Goal: Task Accomplishment & Management: Manage account settings

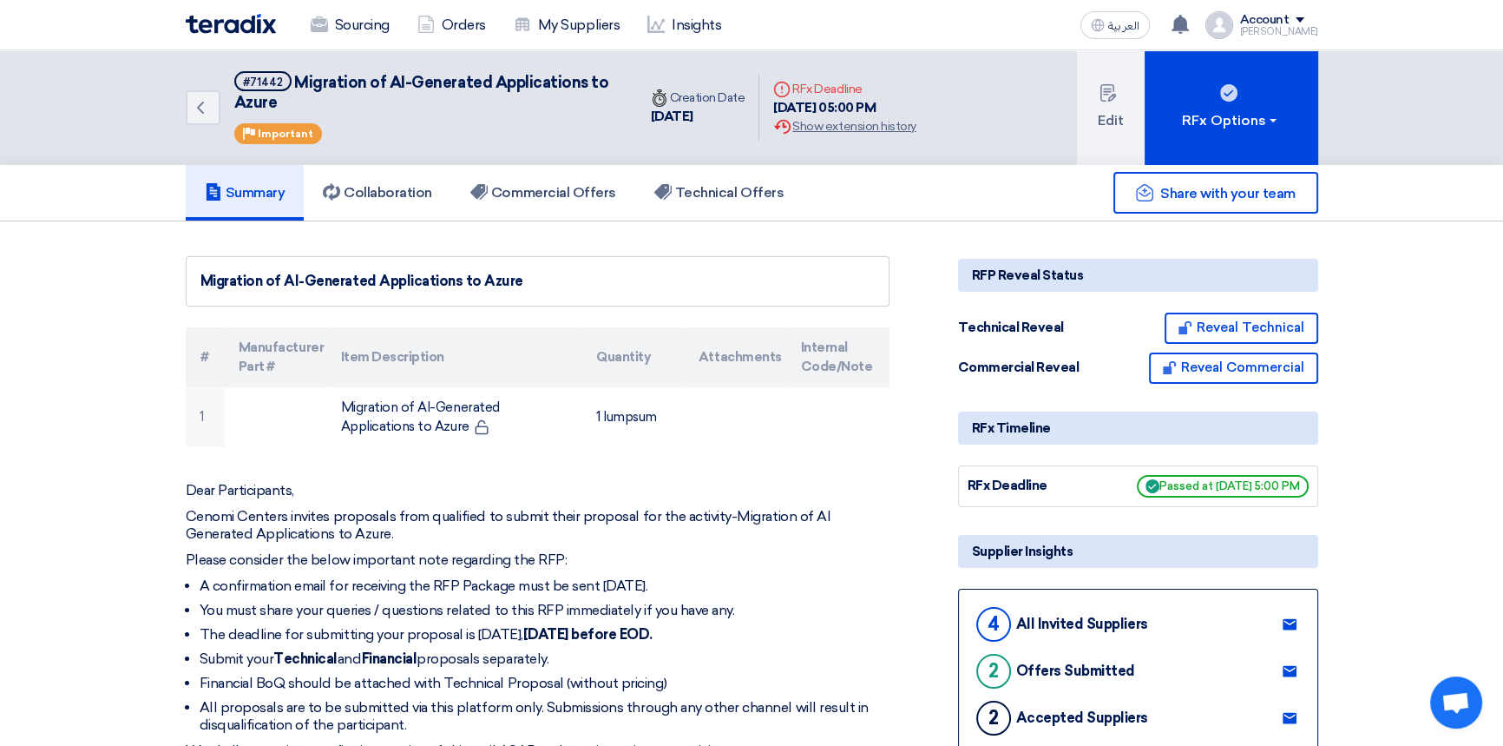
click at [213, 23] on img at bounding box center [231, 24] width 90 height 20
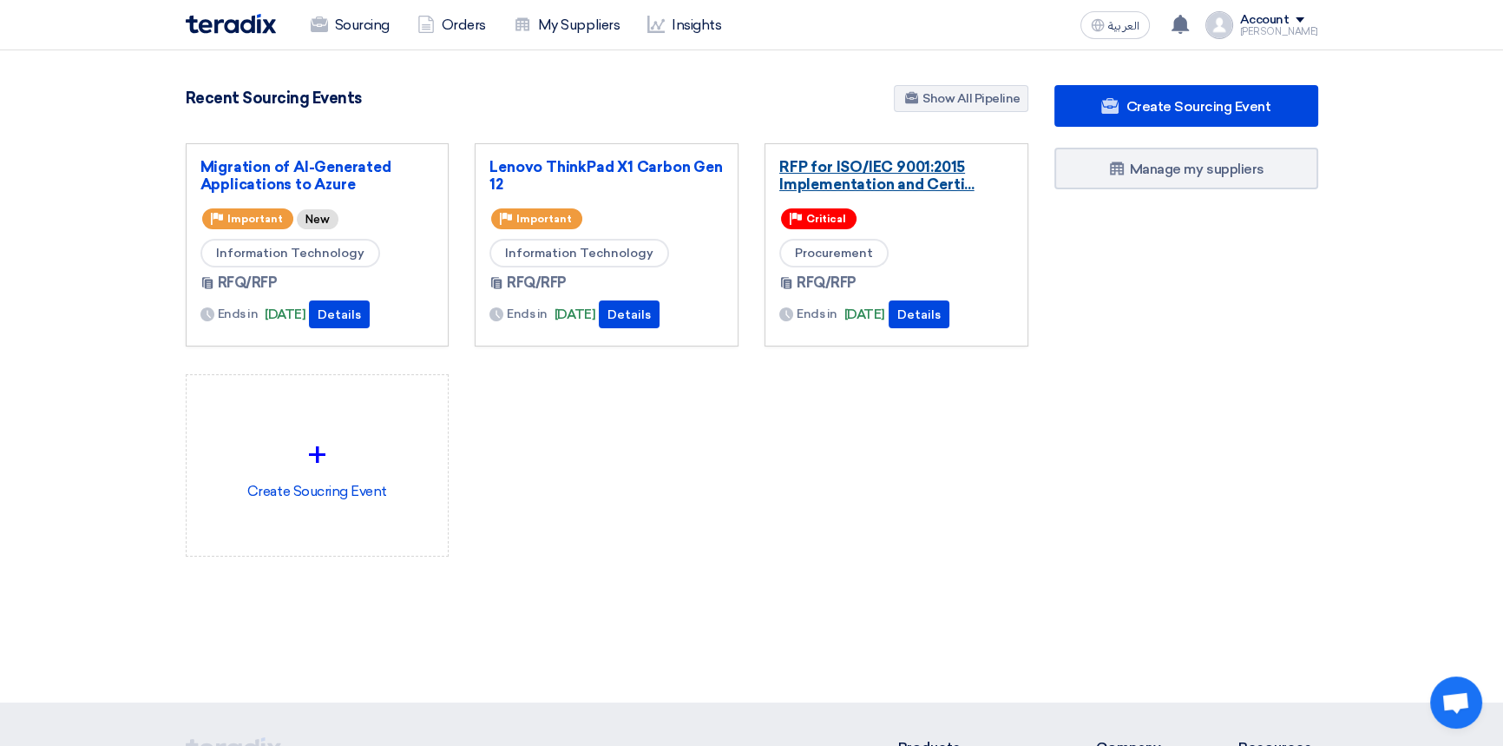
click at [873, 168] on link "RFP for ISO/IEC 9001:2015 Implementation and Certi..." at bounding box center [896, 175] width 234 height 35
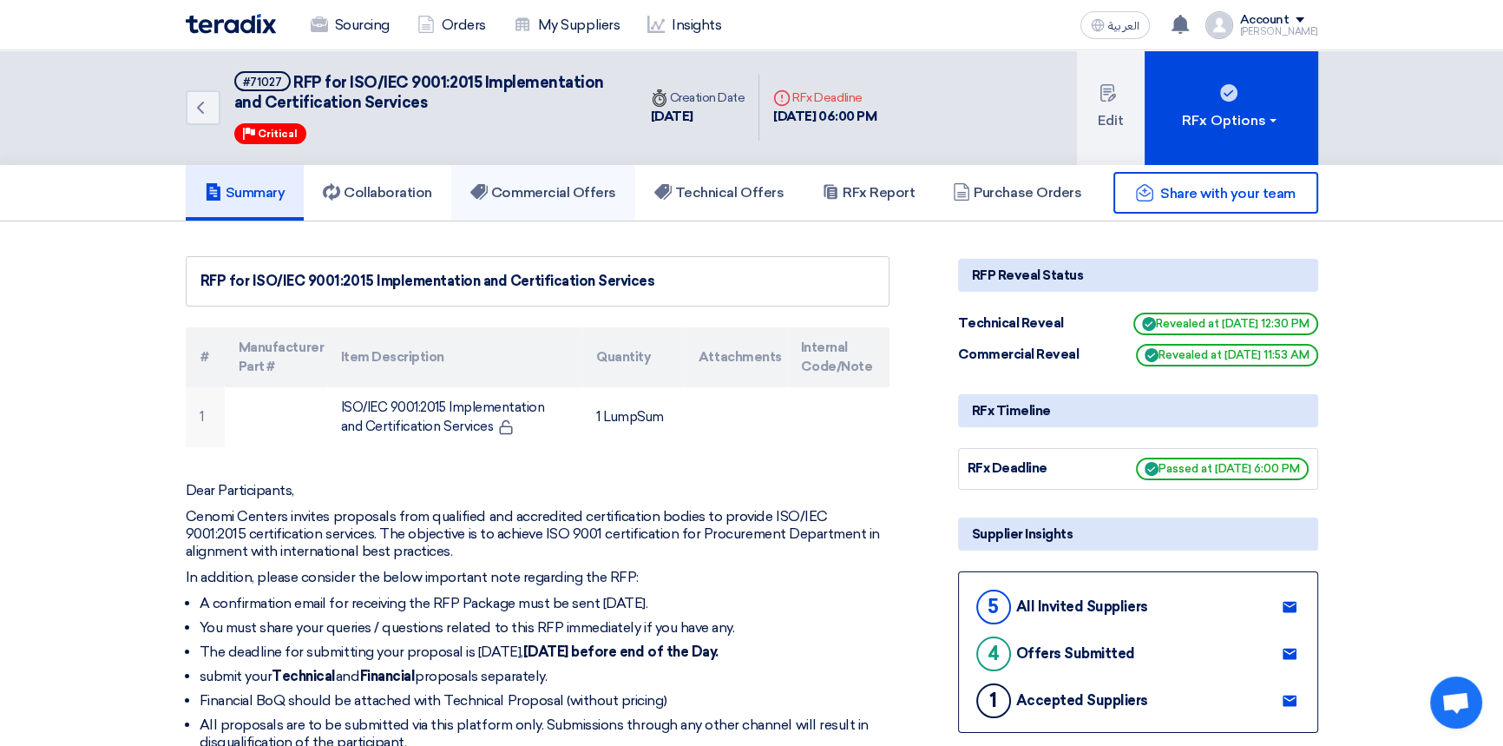
click at [562, 188] on h5 "Commercial Offers" at bounding box center [543, 192] width 146 height 17
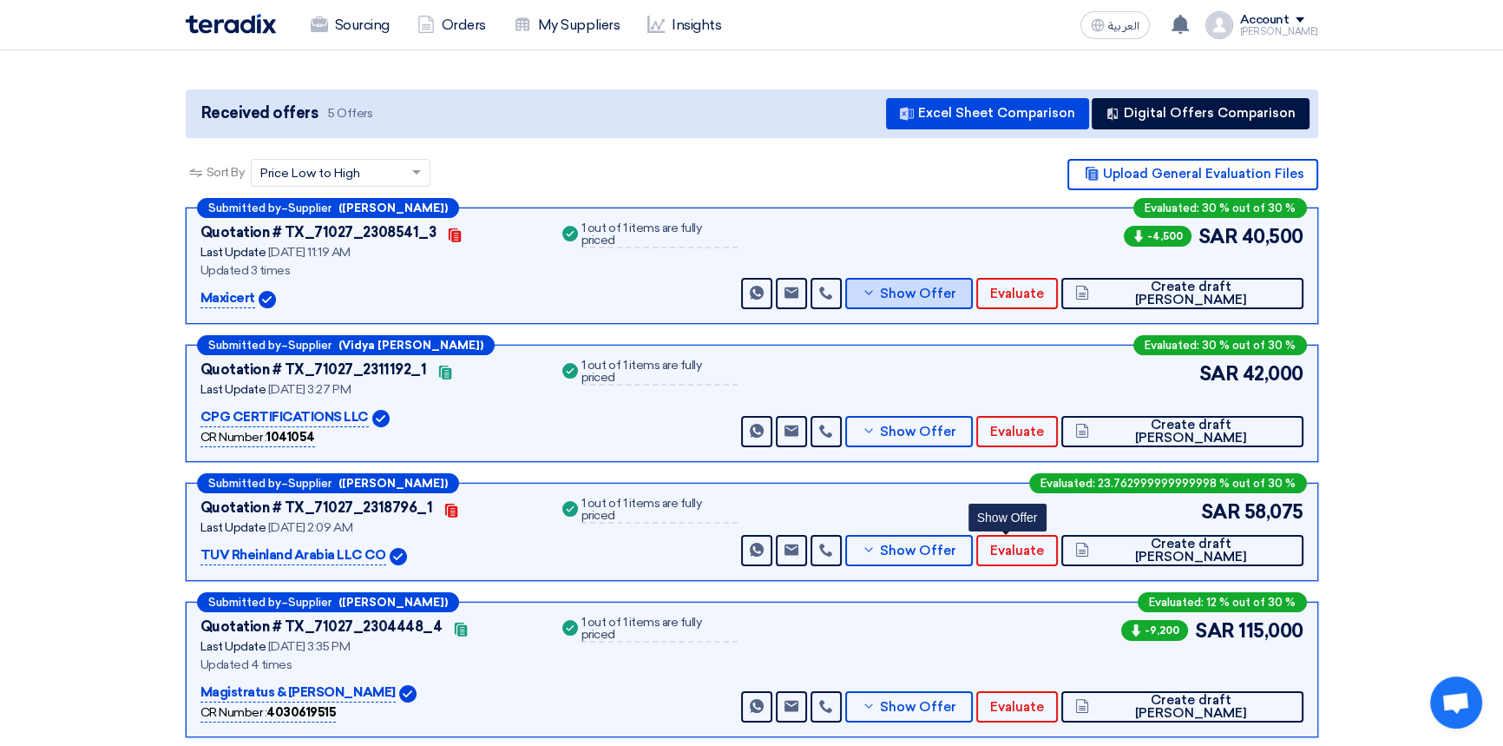
scroll to position [78, 0]
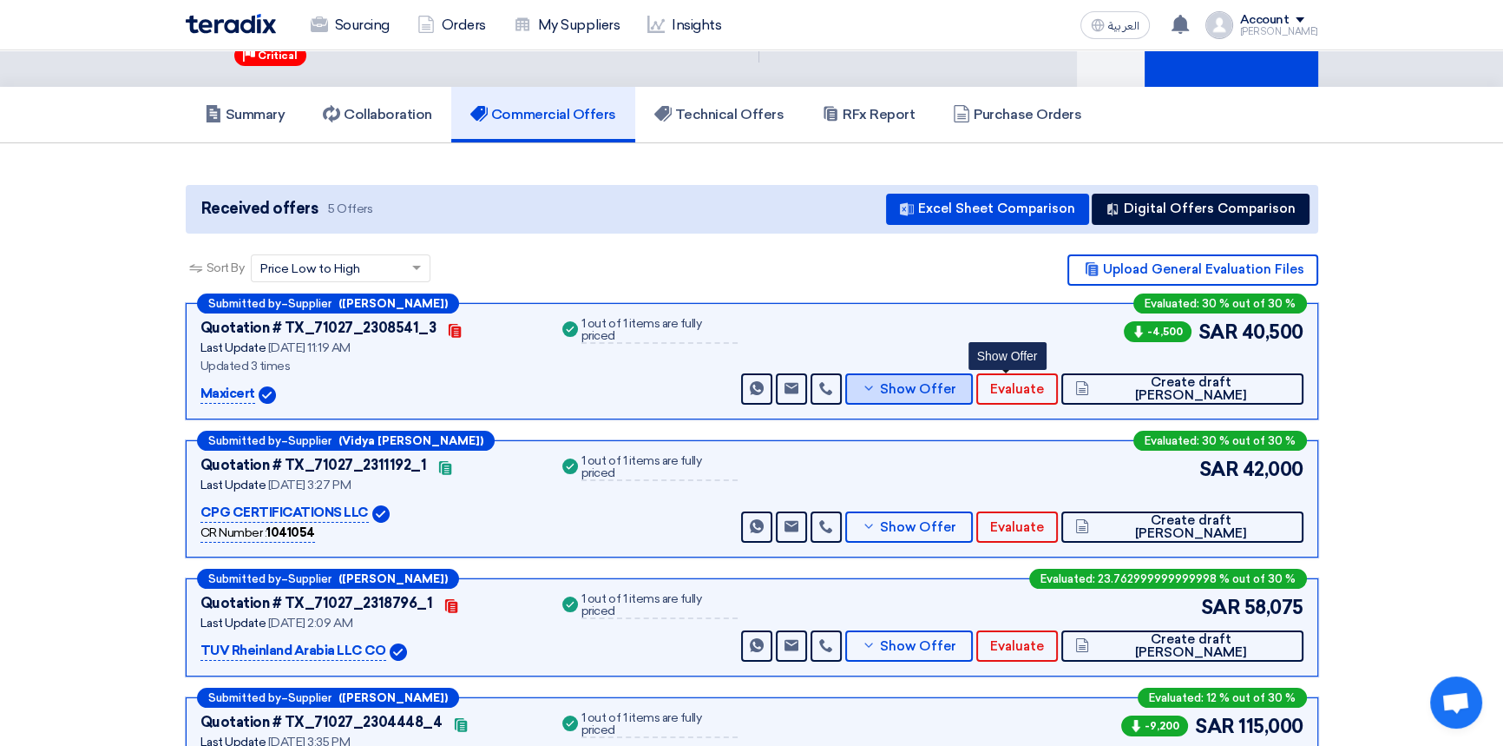
click at [957, 383] on span "Show Offer" at bounding box center [918, 389] width 76 height 13
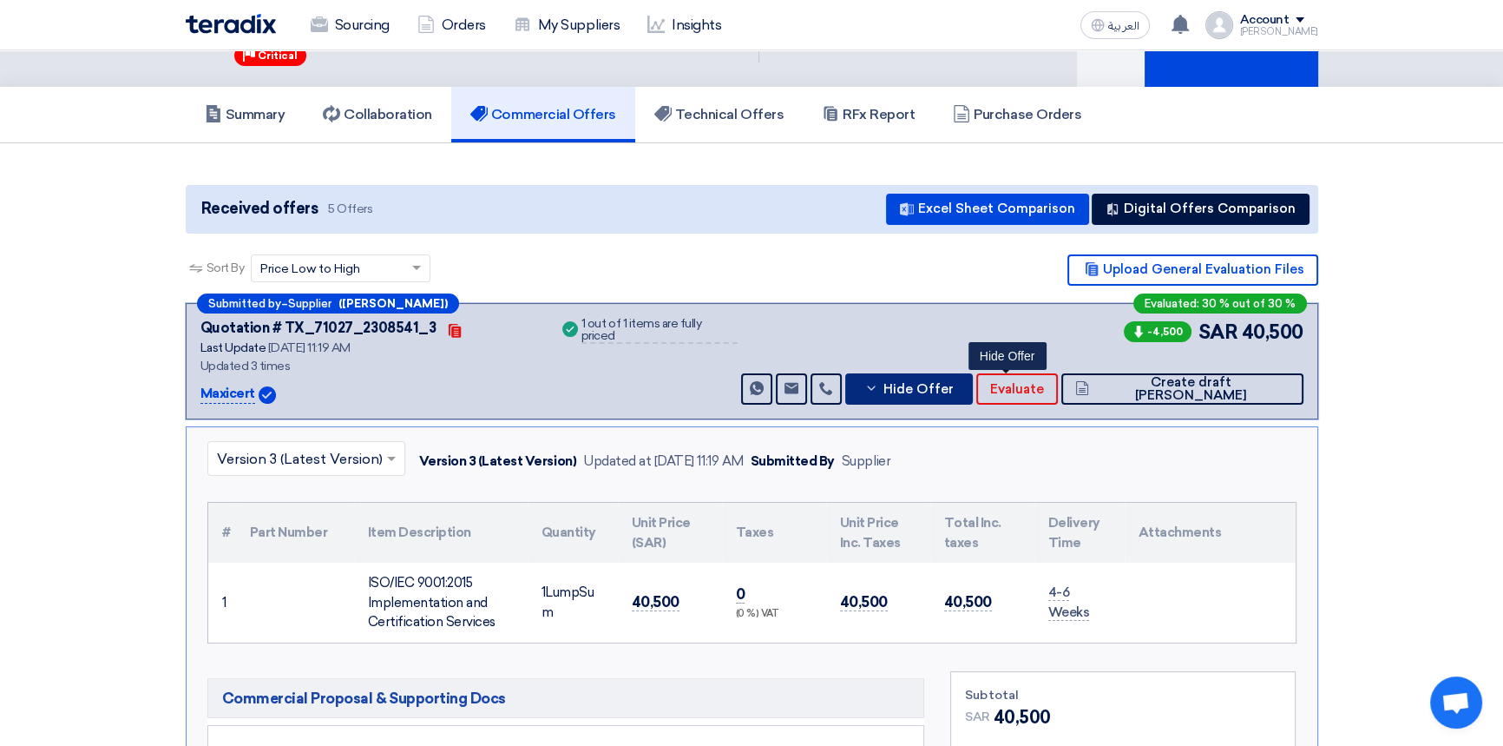
click at [953, 389] on span "Hide Offer" at bounding box center [918, 389] width 70 height 13
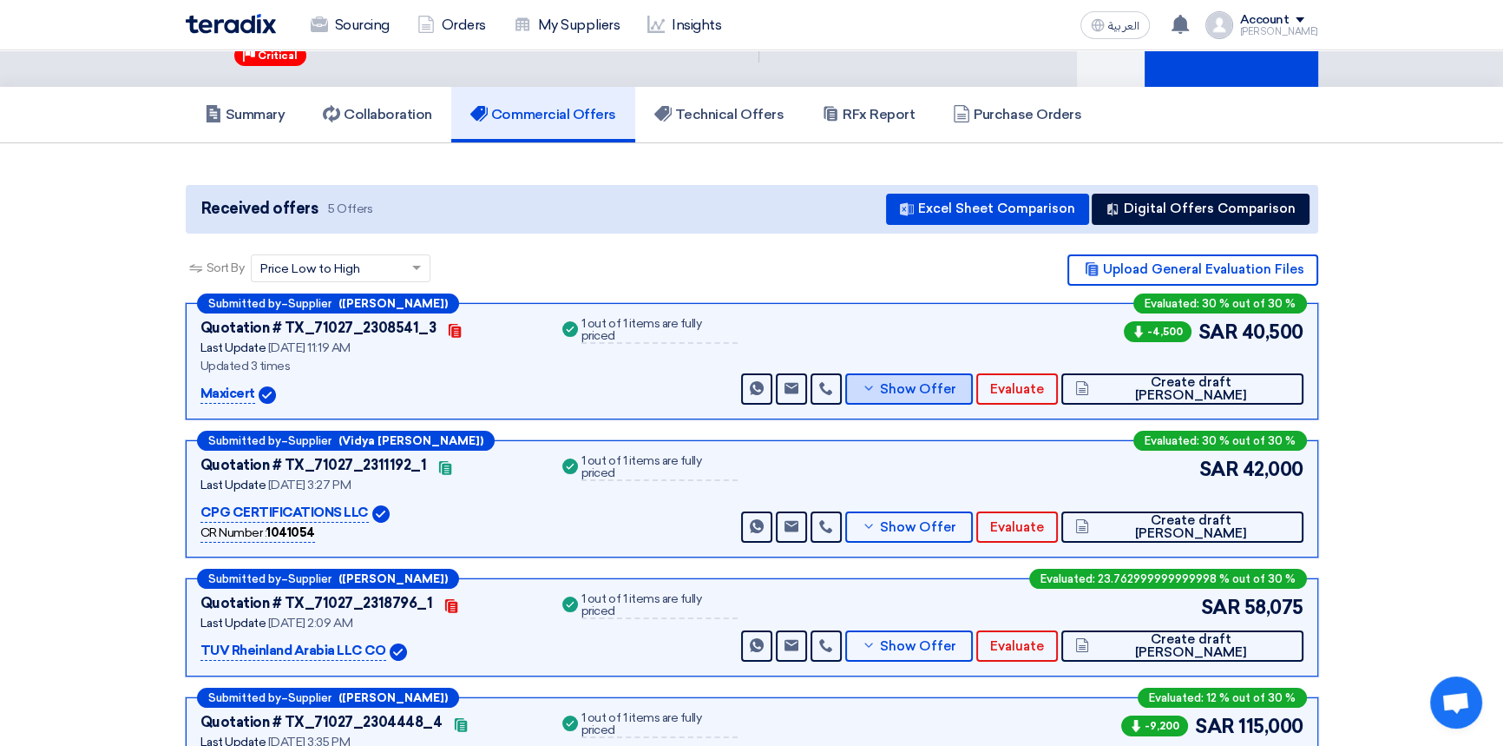
scroll to position [0, 0]
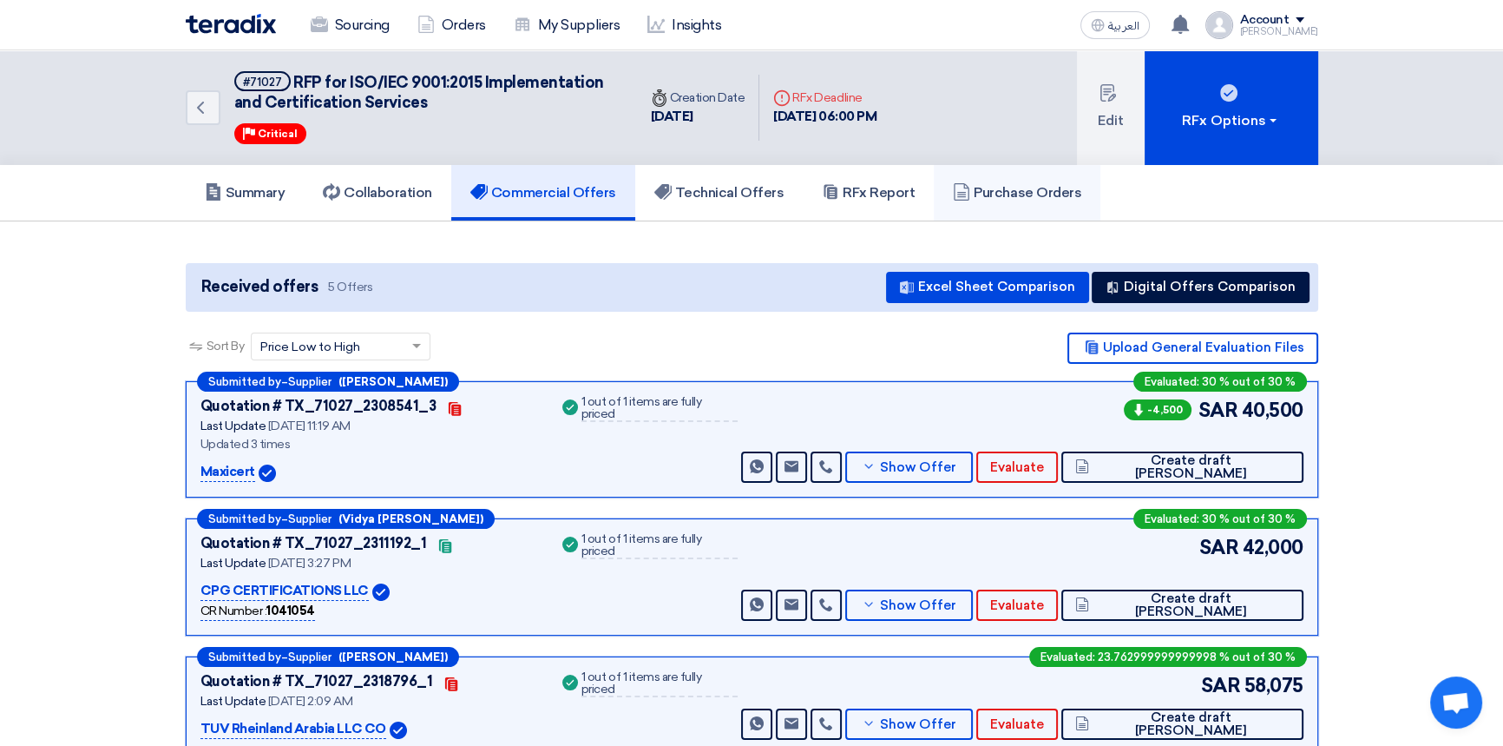
click at [1033, 200] on link "Purchase Orders" at bounding box center [1017, 193] width 167 height 56
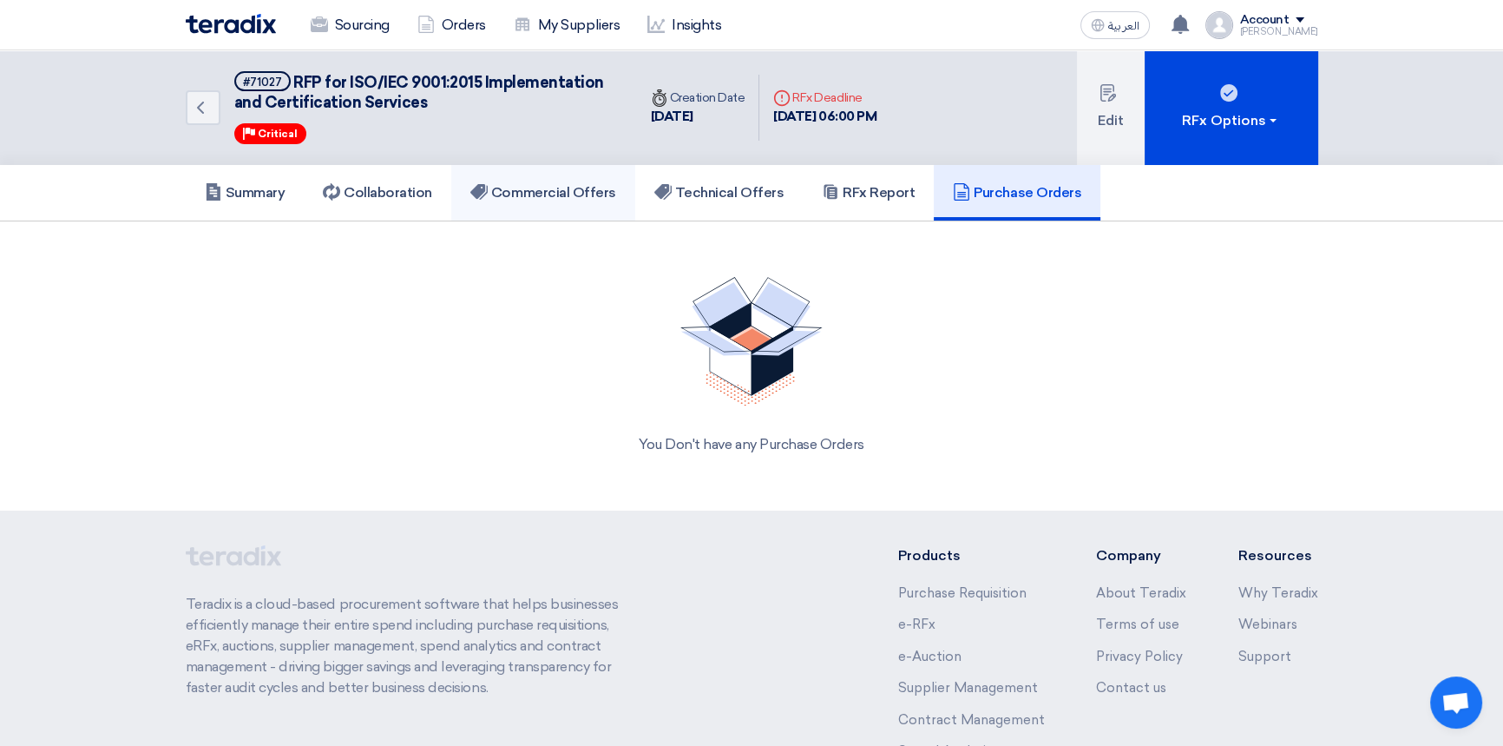
click at [560, 191] on h5 "Commercial Offers" at bounding box center [543, 192] width 146 height 17
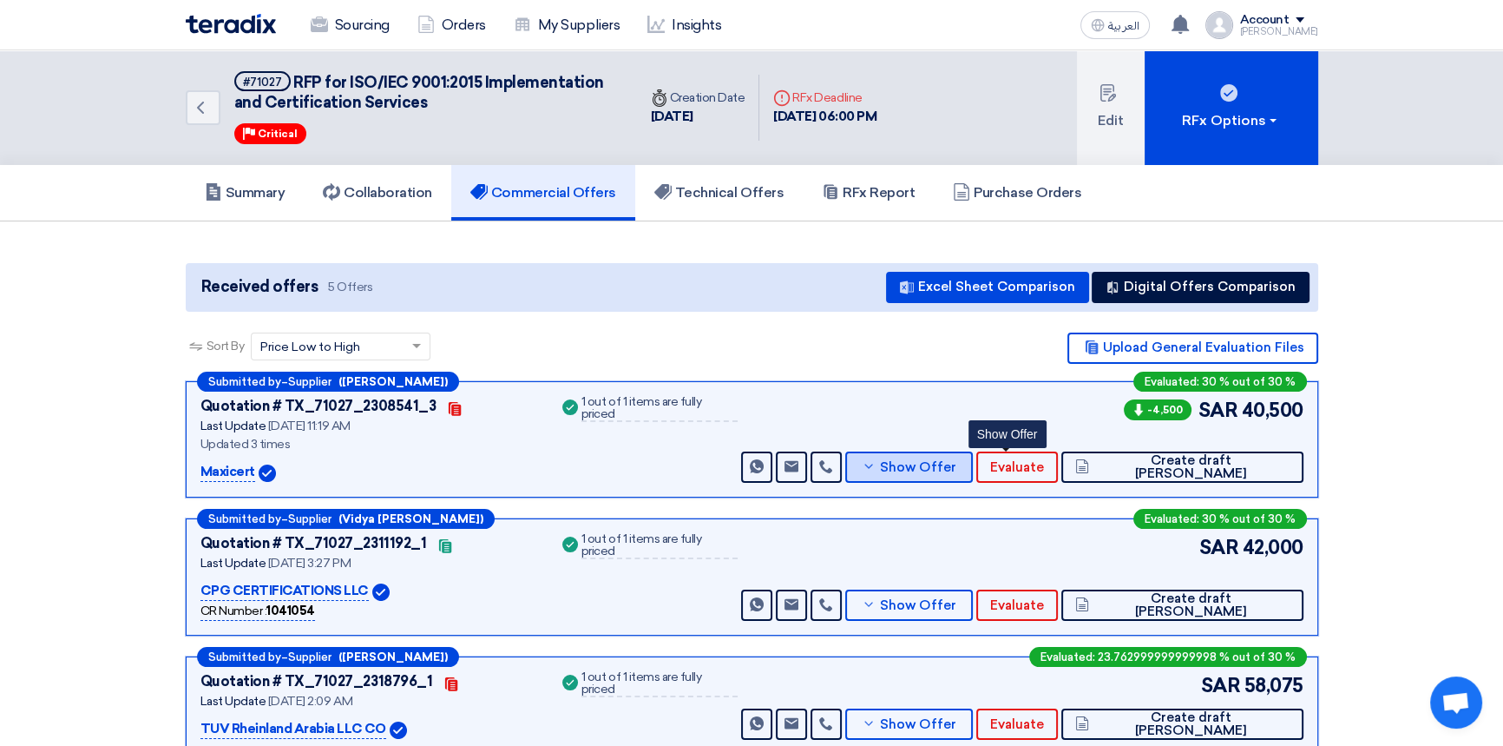
click at [974, 477] on button "Show Offer" at bounding box center [909, 466] width 128 height 31
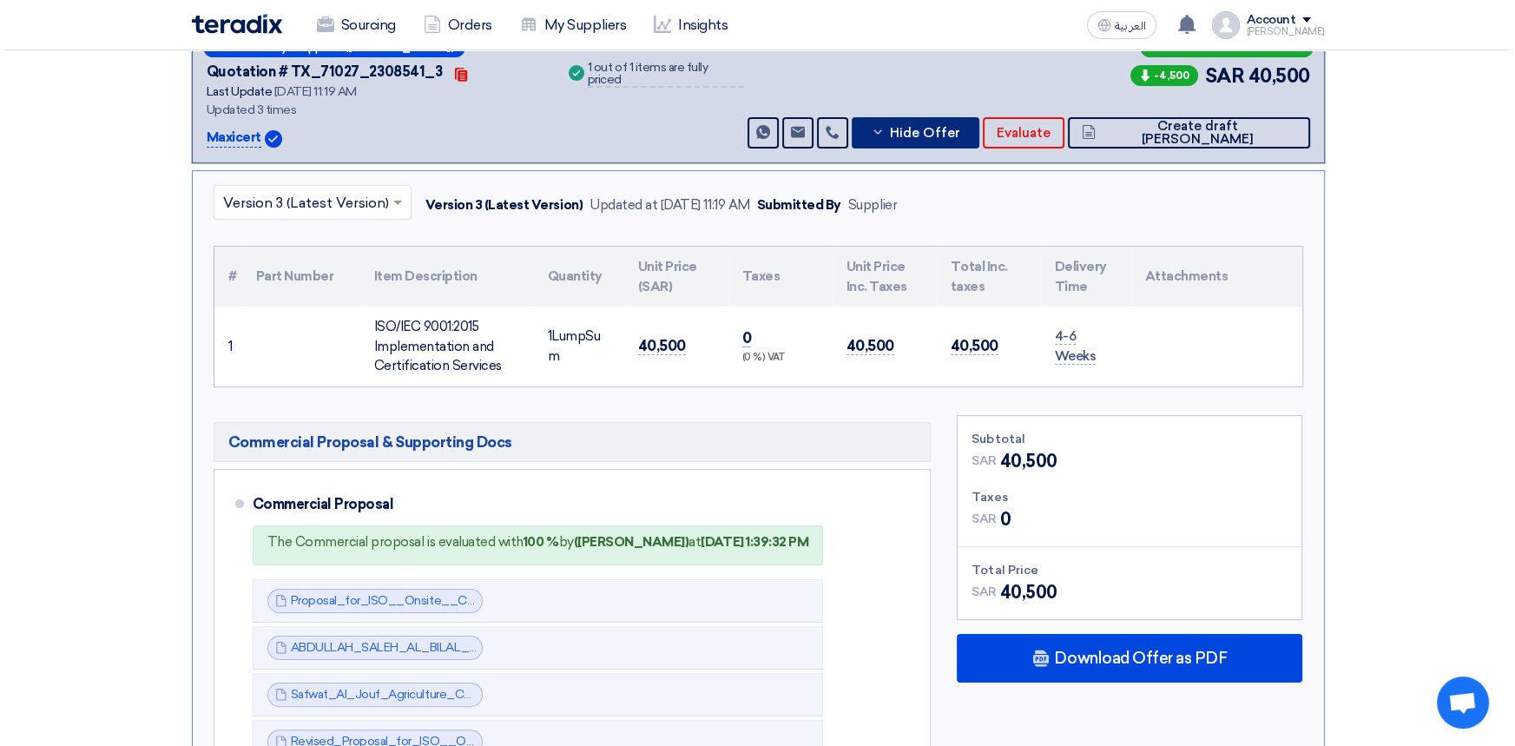
scroll to position [394, 0]
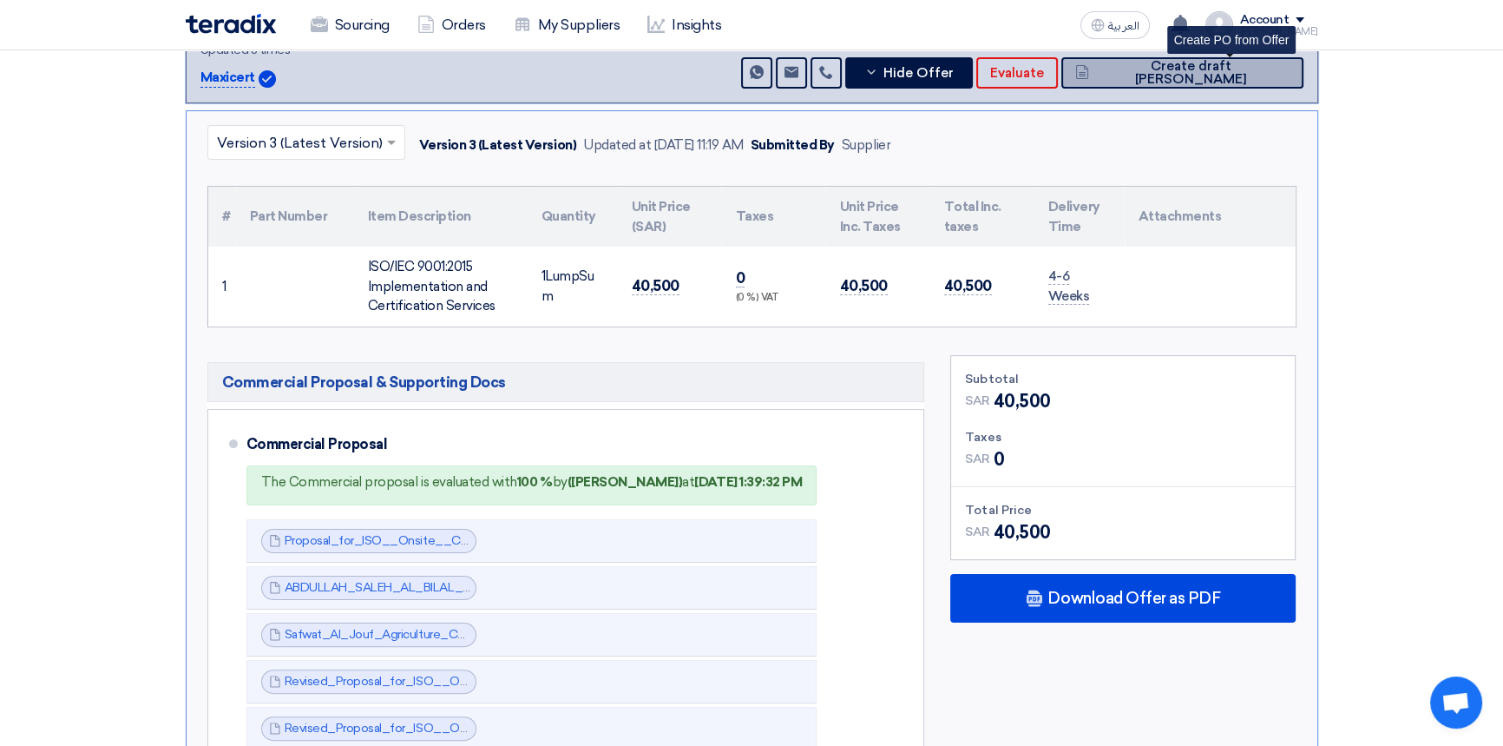
click at [1261, 74] on span "Create draft [PERSON_NAME]" at bounding box center [1191, 73] width 195 height 26
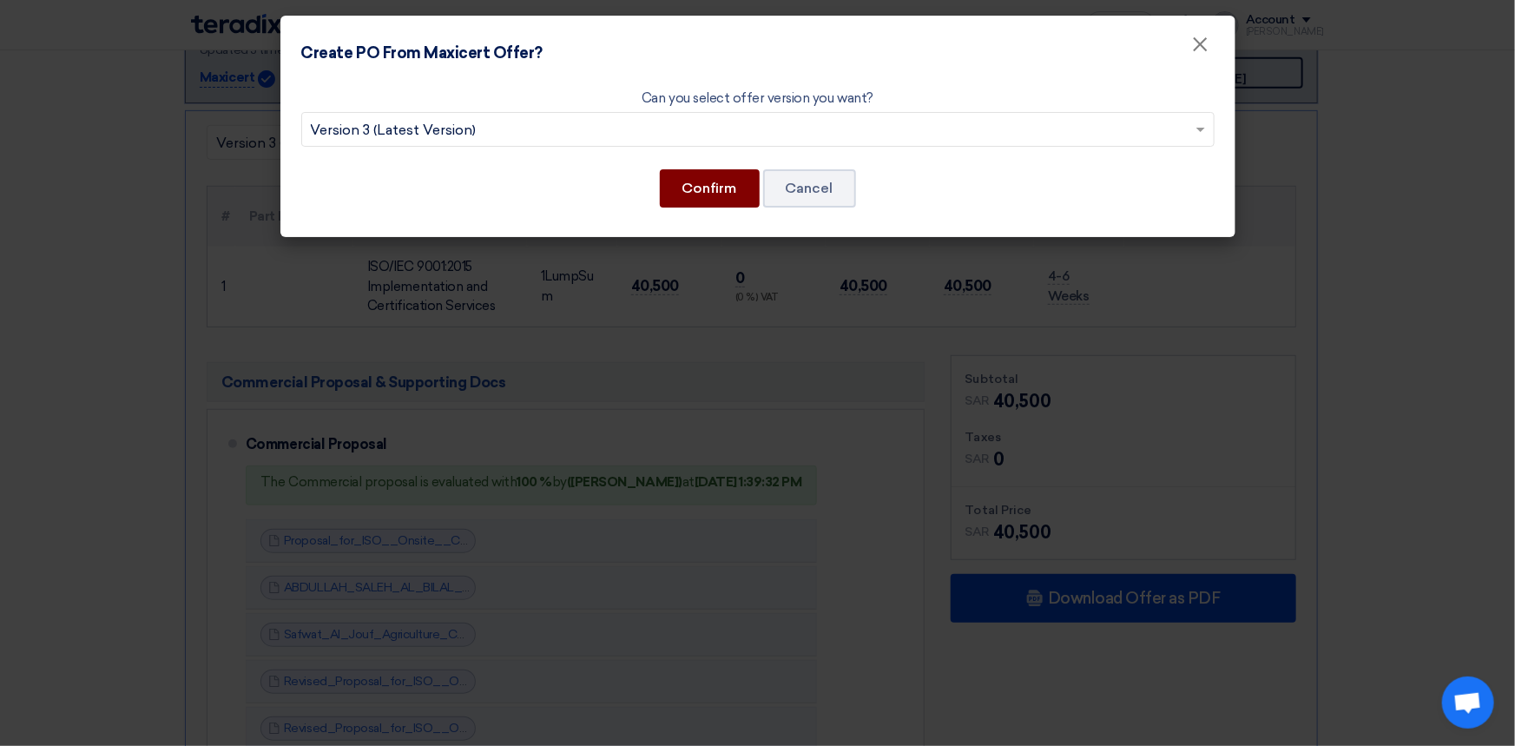
click at [713, 195] on button "Confirm" at bounding box center [710, 188] width 100 height 38
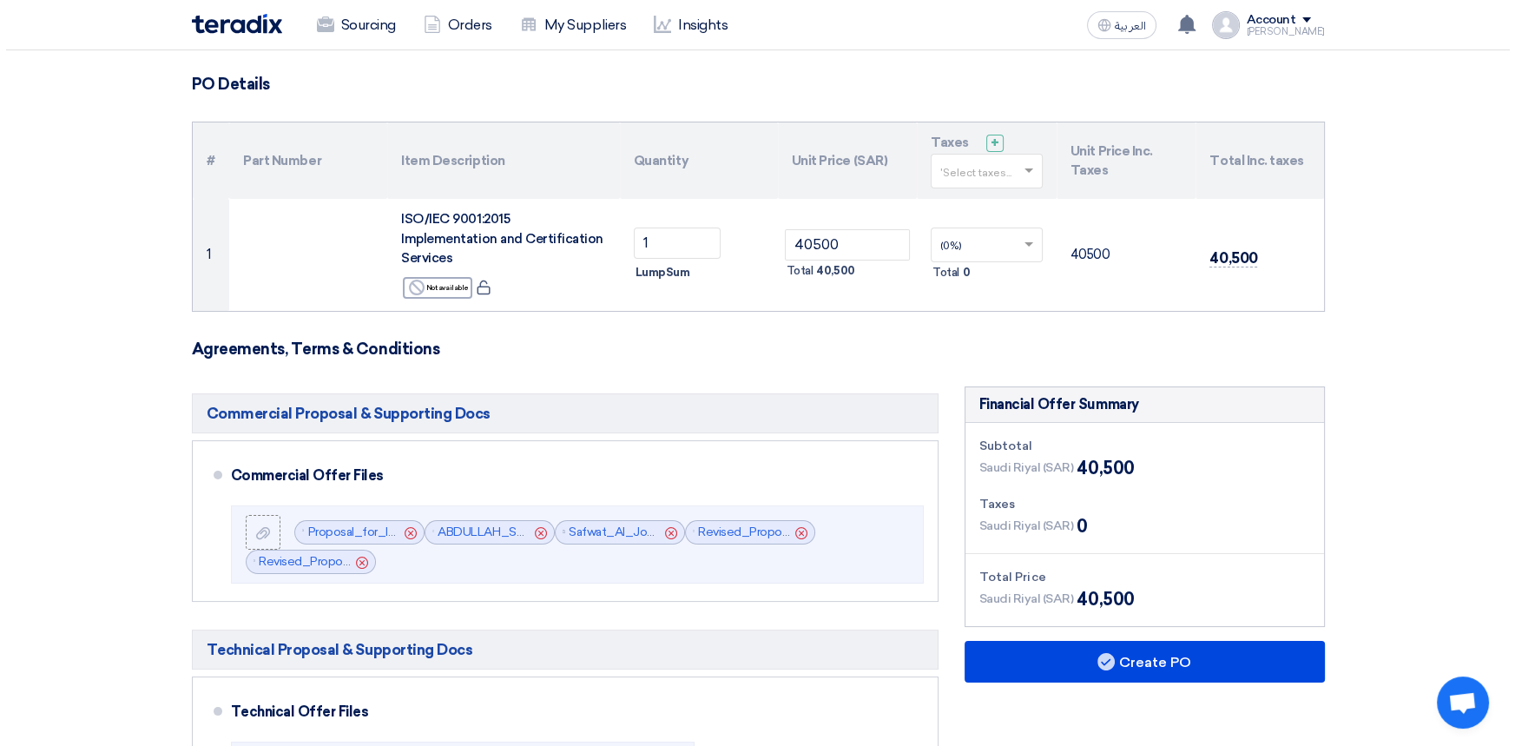
scroll to position [394, 0]
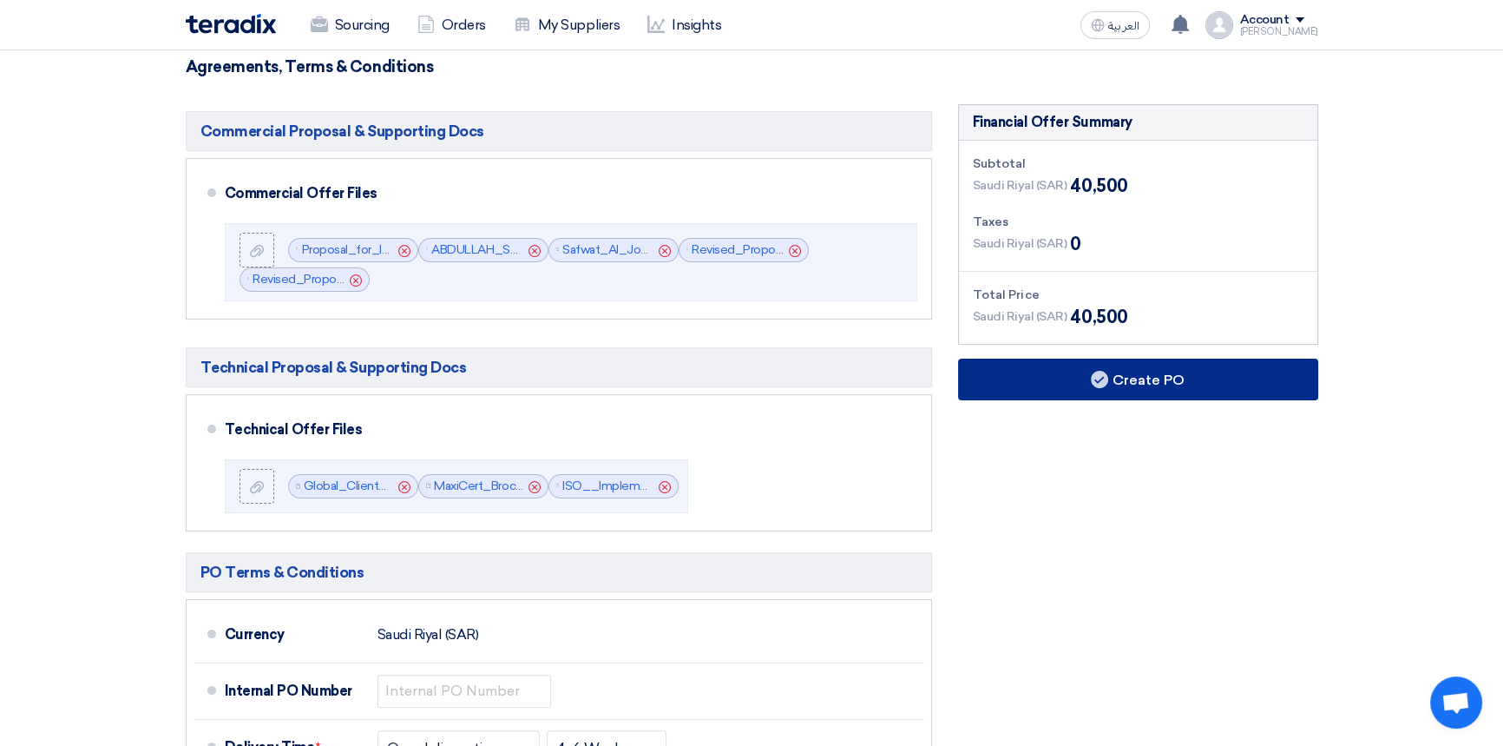
click at [1081, 359] on button "Create PO" at bounding box center [1138, 379] width 360 height 42
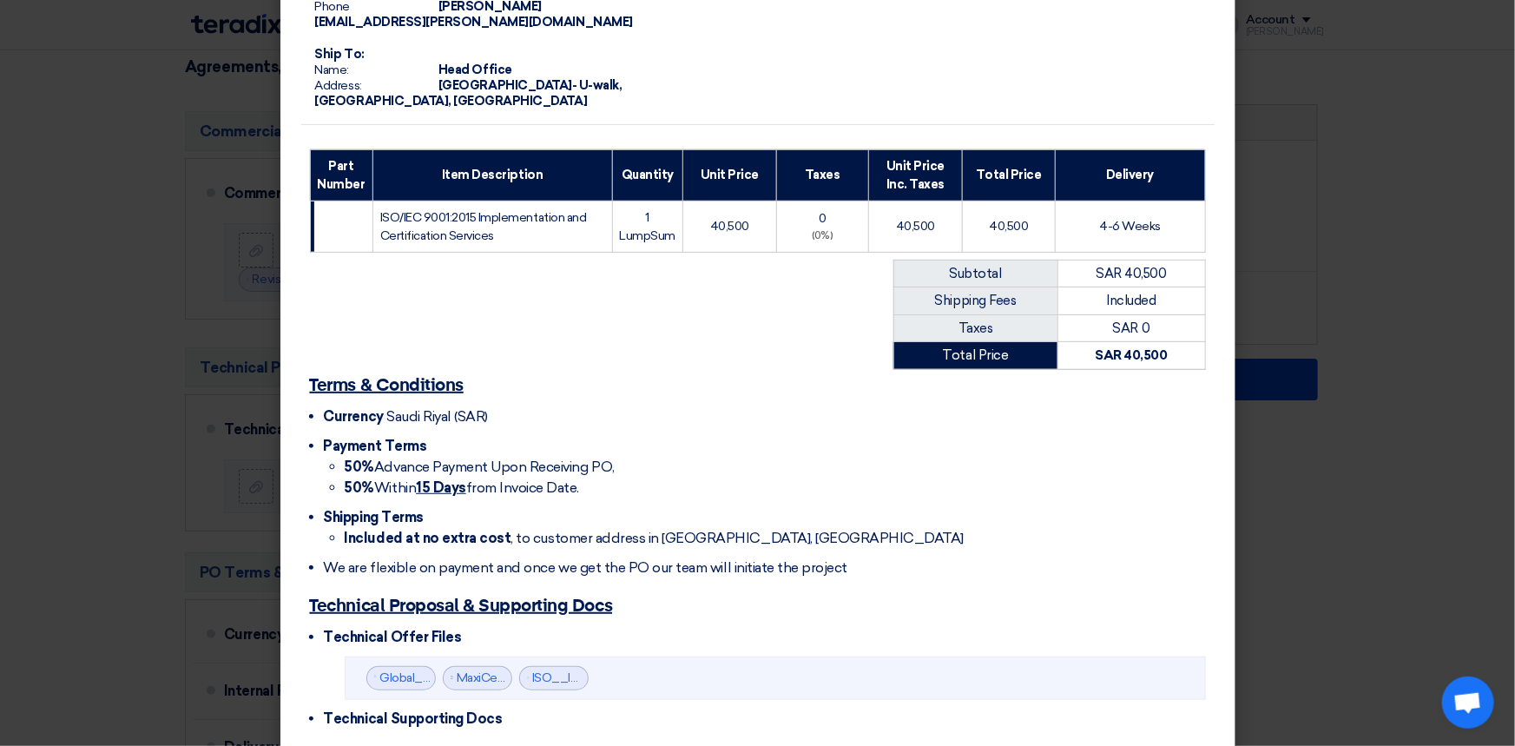
scroll to position [443, 0]
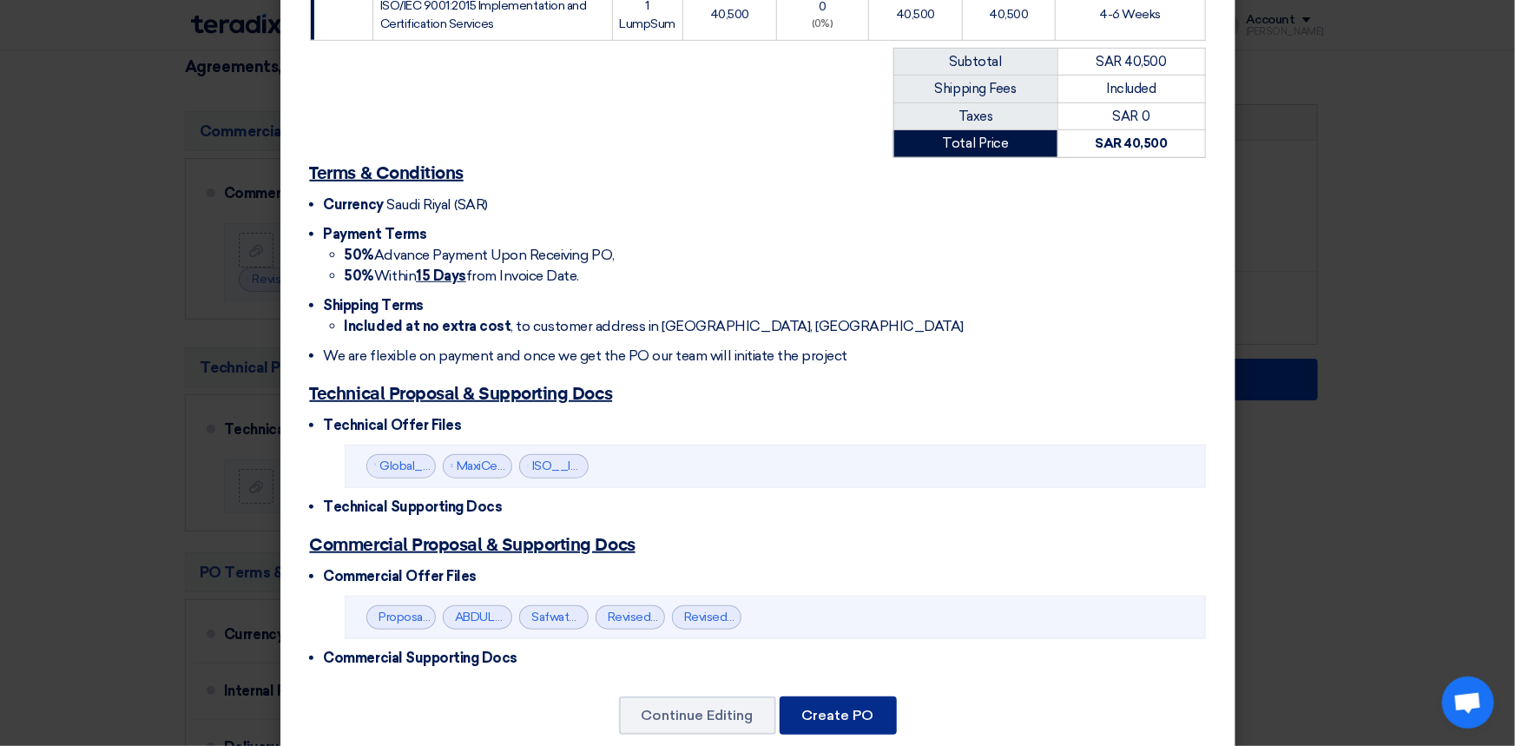
click at [827, 696] on button "Create PO" at bounding box center [837, 715] width 117 height 38
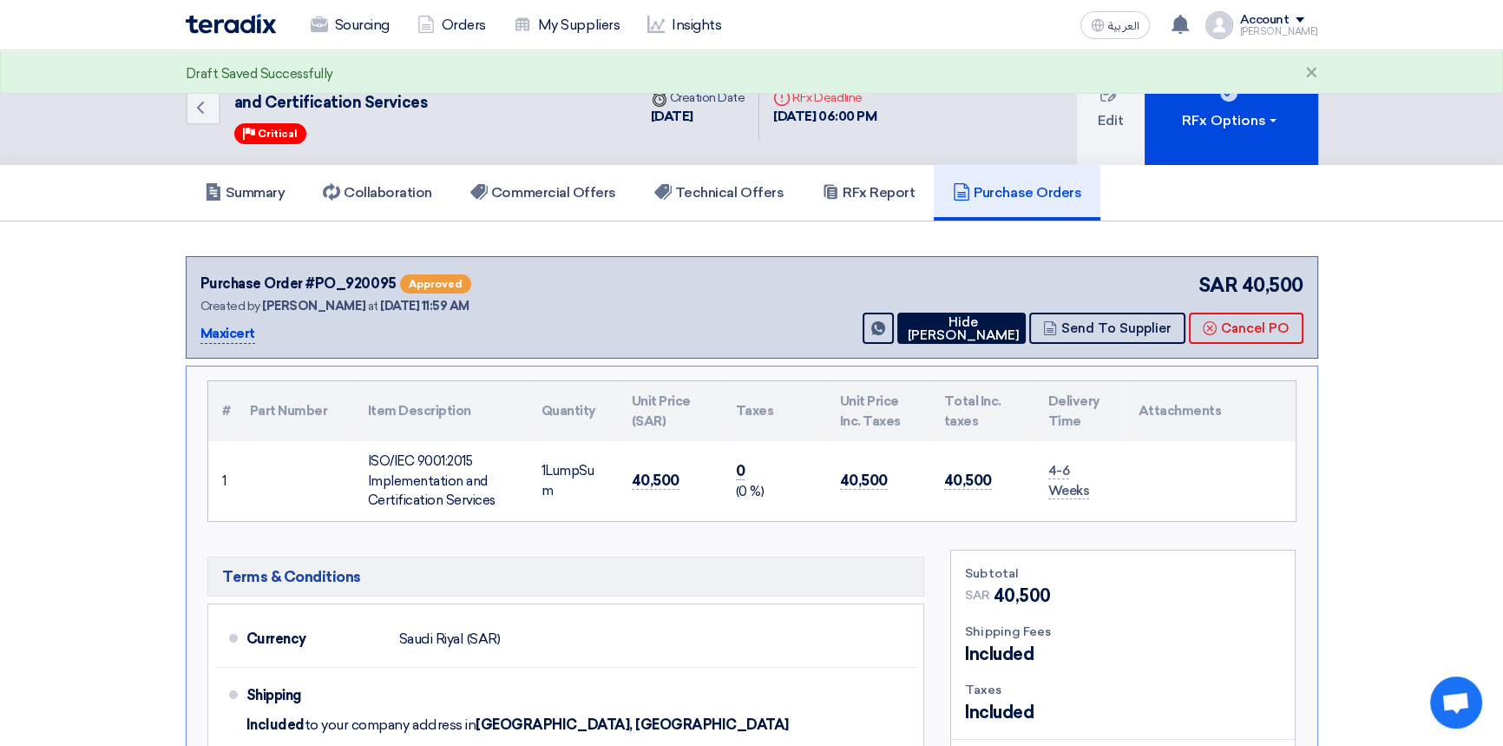
click at [1055, 186] on h5 "Purchase Orders" at bounding box center [1017, 192] width 128 height 17
click at [963, 321] on button "Hide [PERSON_NAME]" at bounding box center [962, 327] width 128 height 31
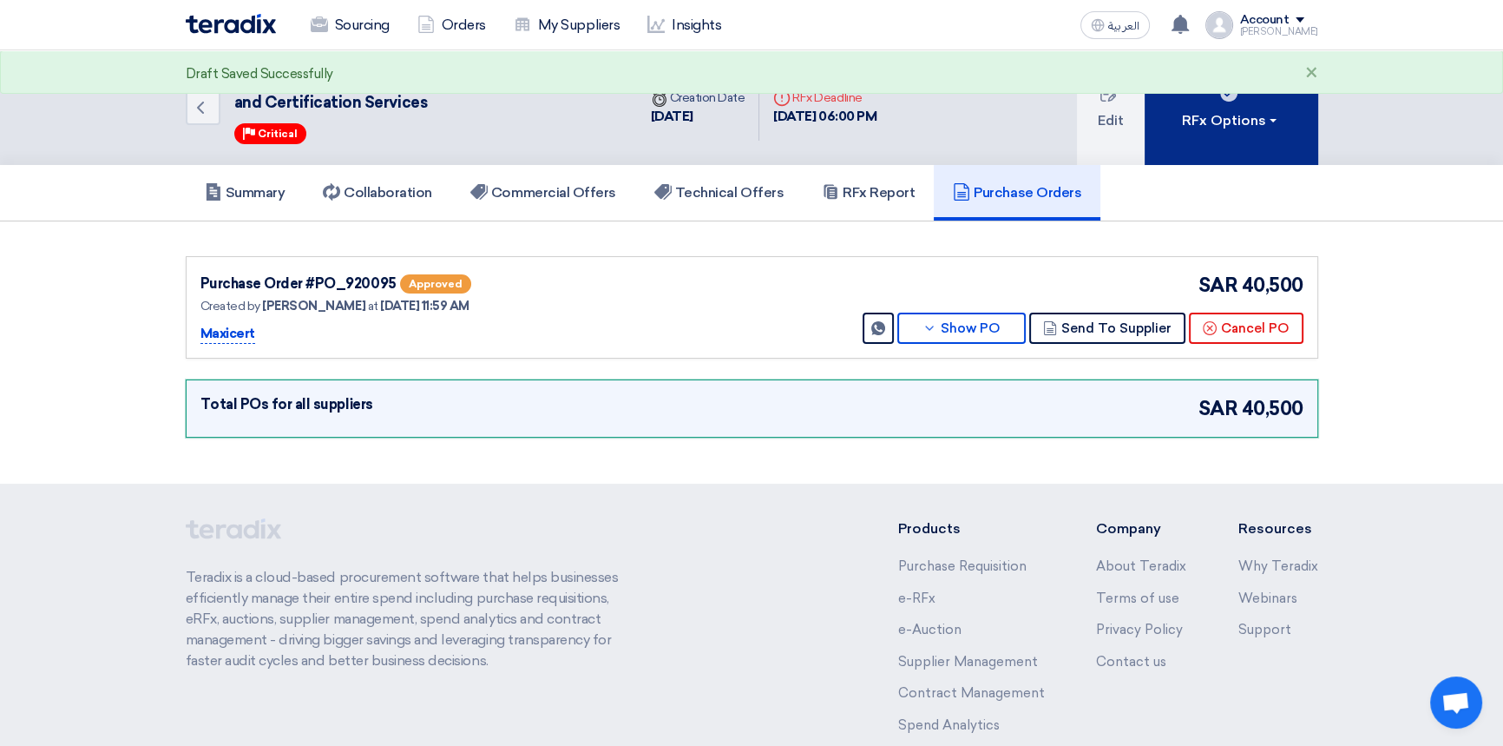
click at [1211, 125] on div "RFx Options" at bounding box center [1231, 120] width 98 height 21
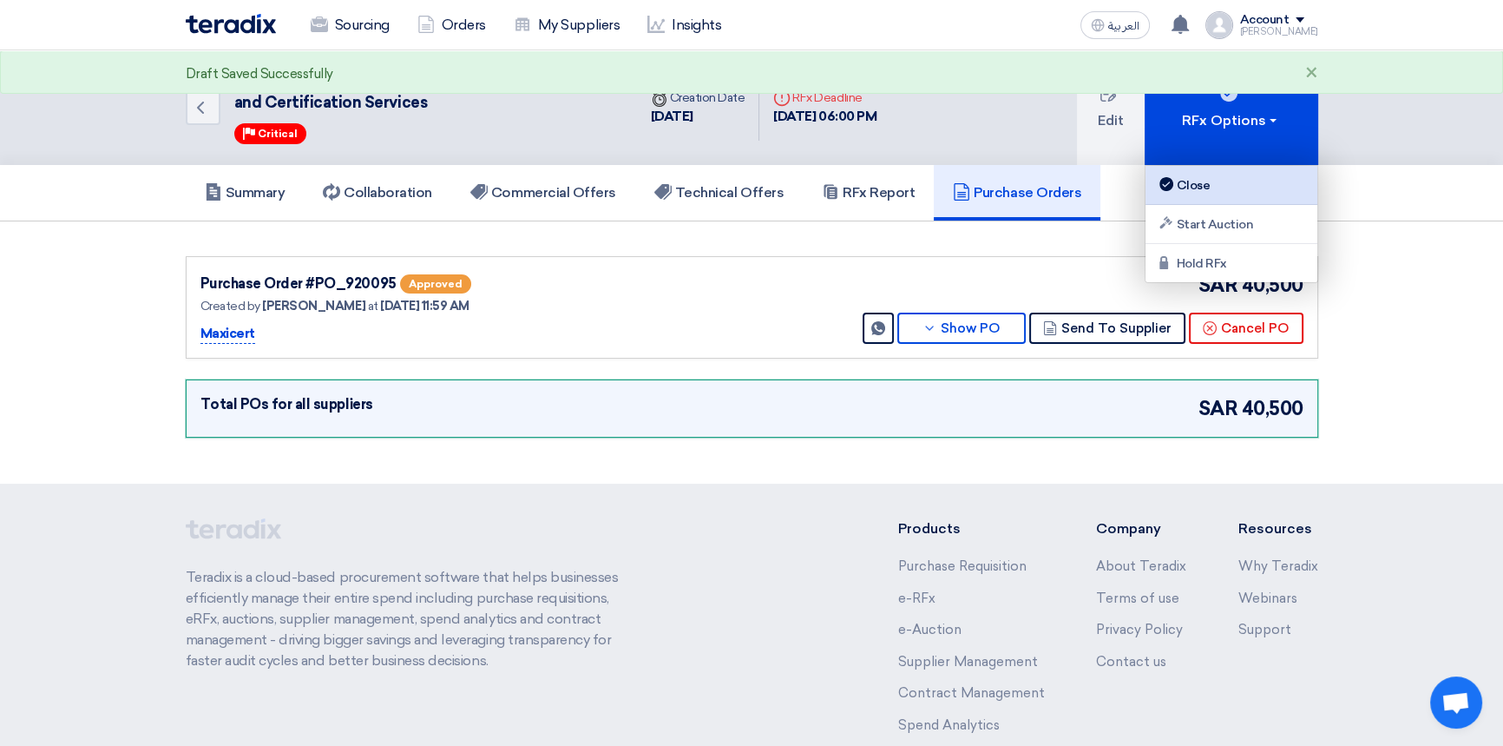
click at [1206, 176] on div "Close" at bounding box center [1231, 184] width 151 height 21
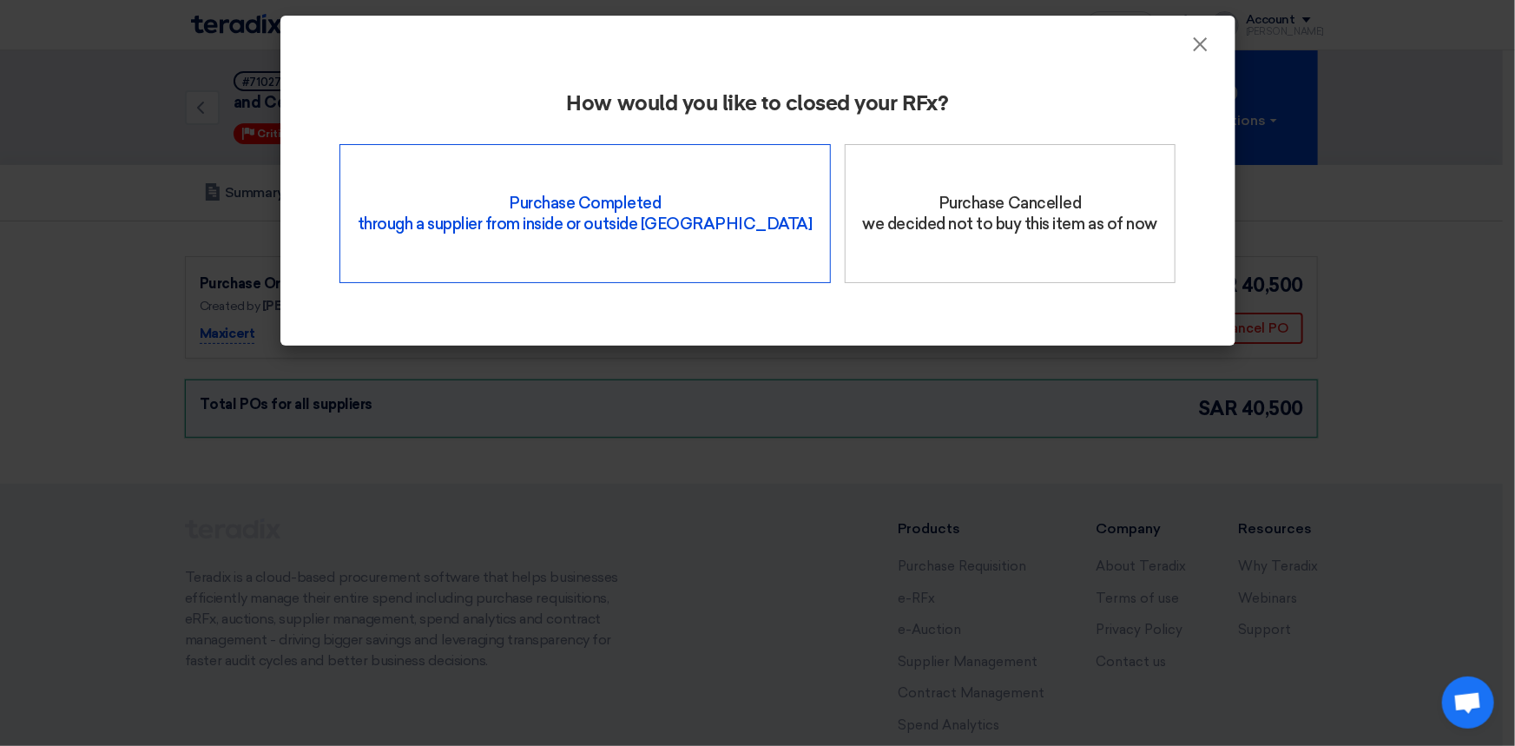
click at [549, 169] on div "Purchase Completed through a supplier from inside or outside Teradix" at bounding box center [584, 213] width 491 height 139
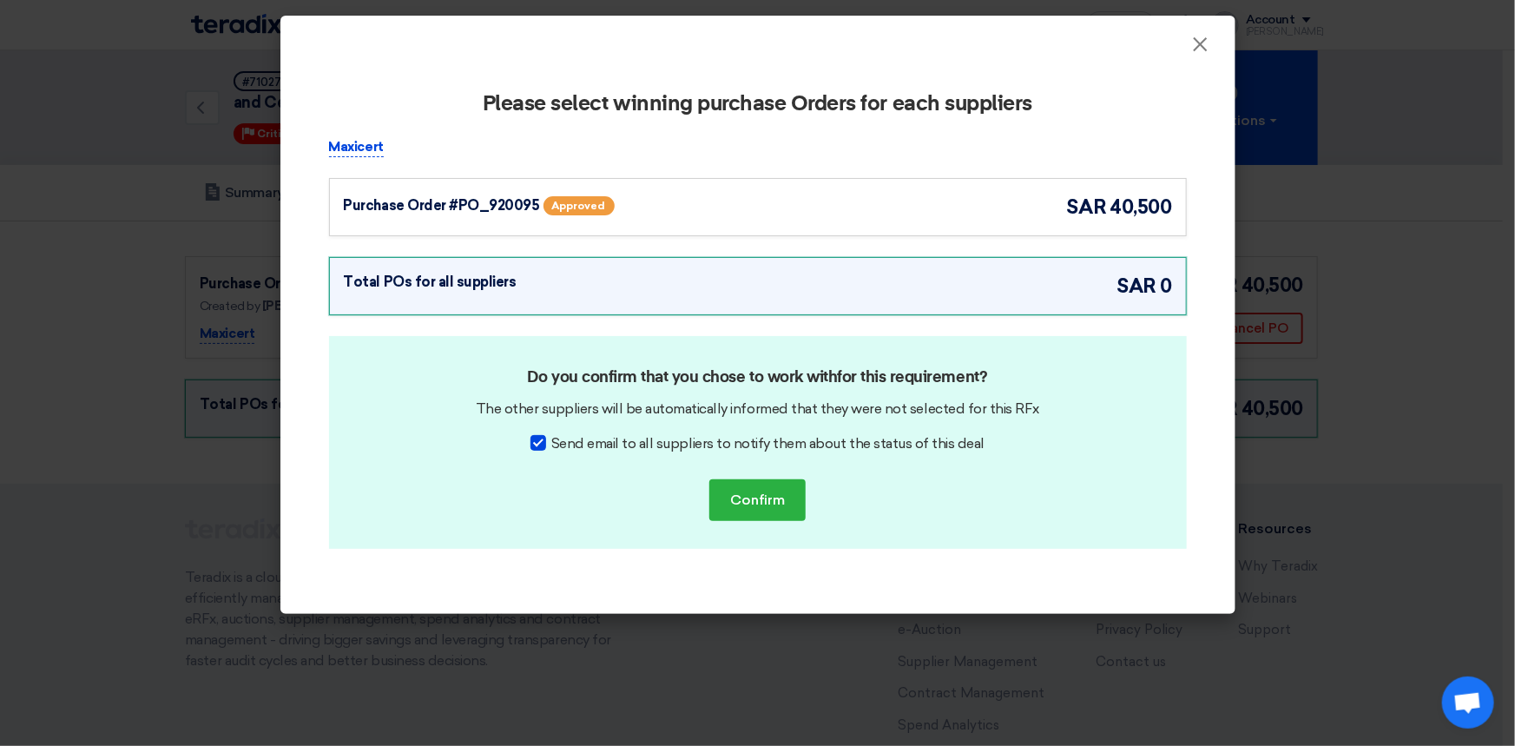
click at [701, 195] on div "Purchase Order #PO_920095 Approved" at bounding box center [523, 207] width 359 height 29
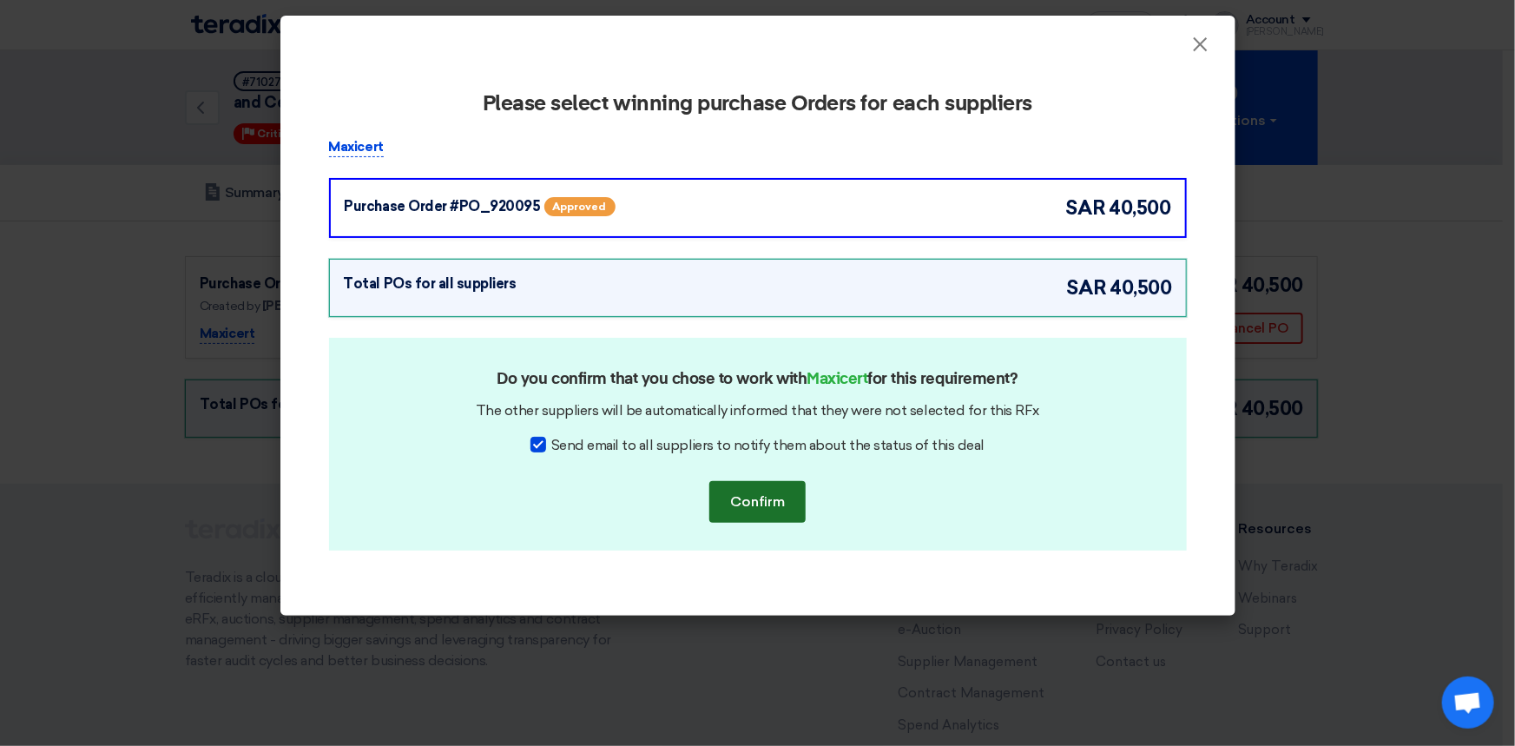
click at [762, 502] on button "Confirm" at bounding box center [757, 502] width 96 height 42
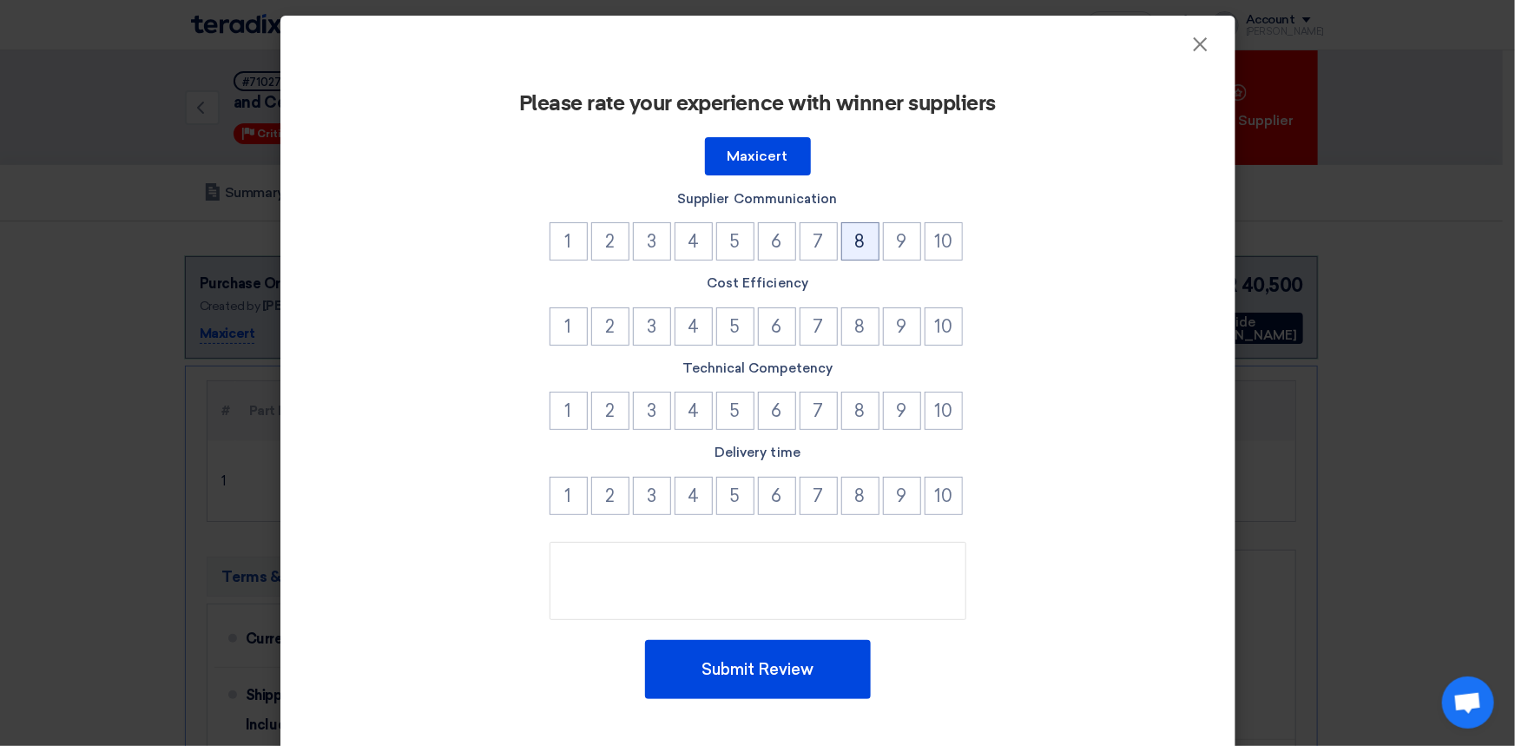
click at [852, 250] on button "8" at bounding box center [860, 241] width 38 height 38
click at [900, 332] on button "9" at bounding box center [902, 326] width 38 height 38
click at [901, 416] on button "9" at bounding box center [902, 410] width 38 height 38
click at [857, 414] on button "8" at bounding box center [860, 410] width 38 height 38
click at [854, 496] on button "8" at bounding box center [860, 496] width 38 height 38
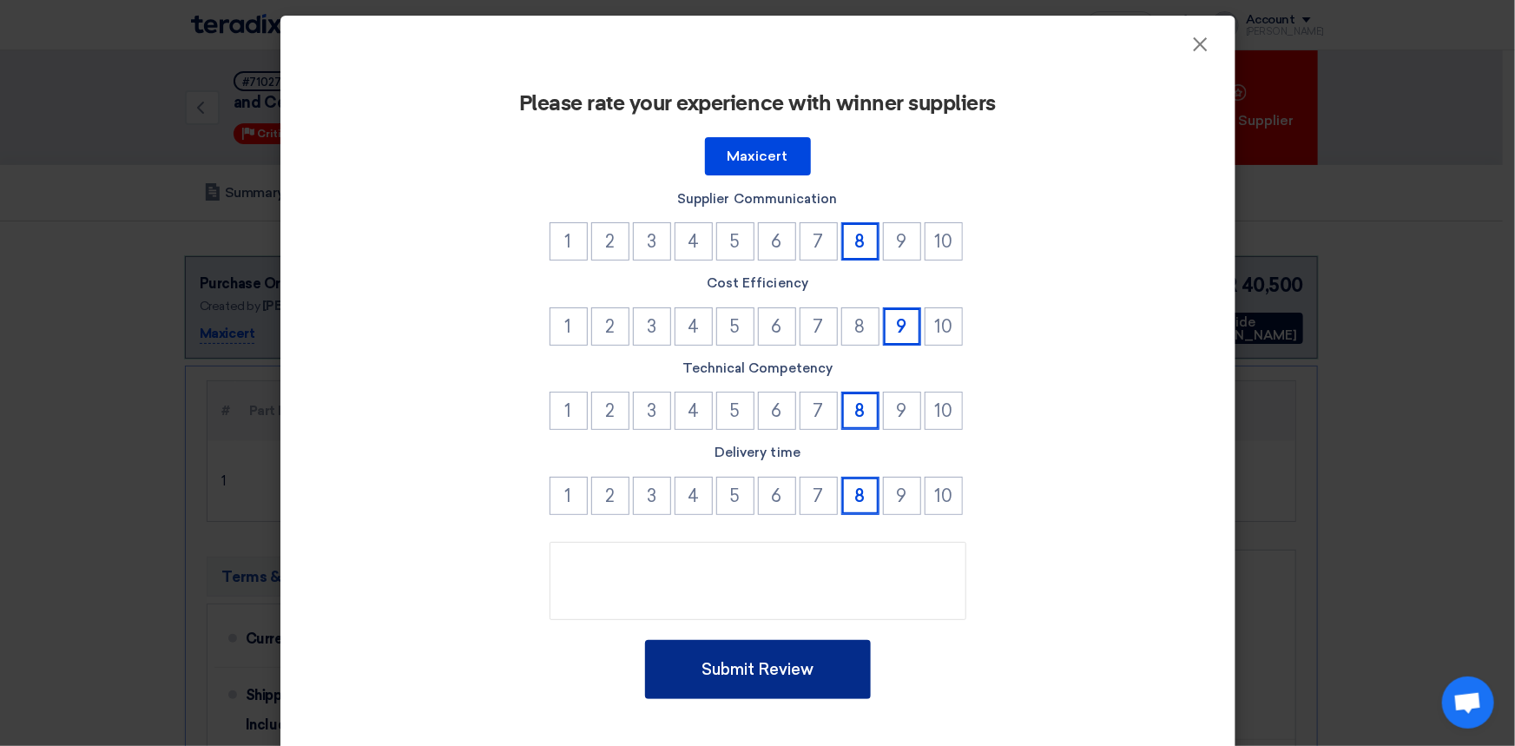
click at [720, 666] on button "Submit Review" at bounding box center [758, 669] width 226 height 59
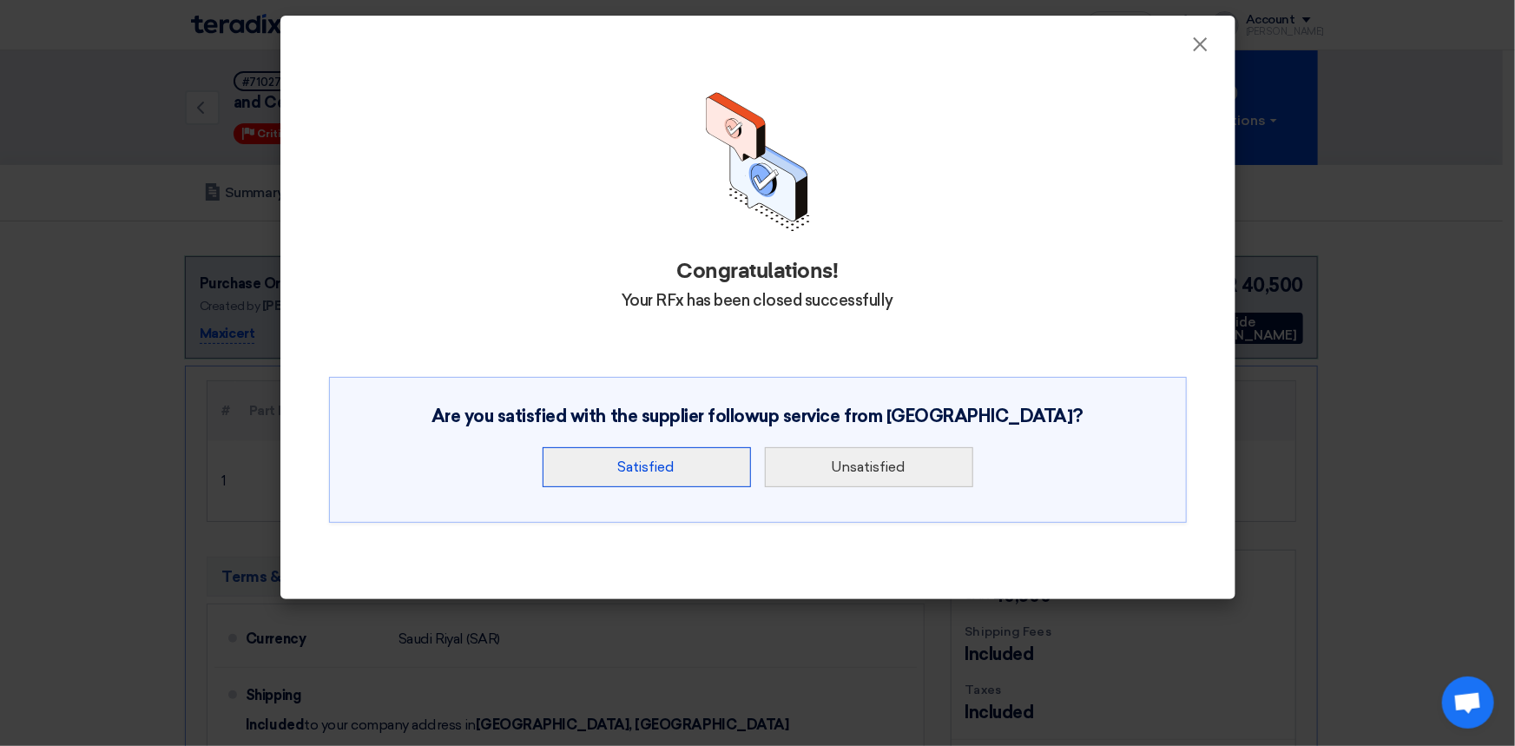
click at [610, 447] on button "Satisfied" at bounding box center [646, 467] width 208 height 40
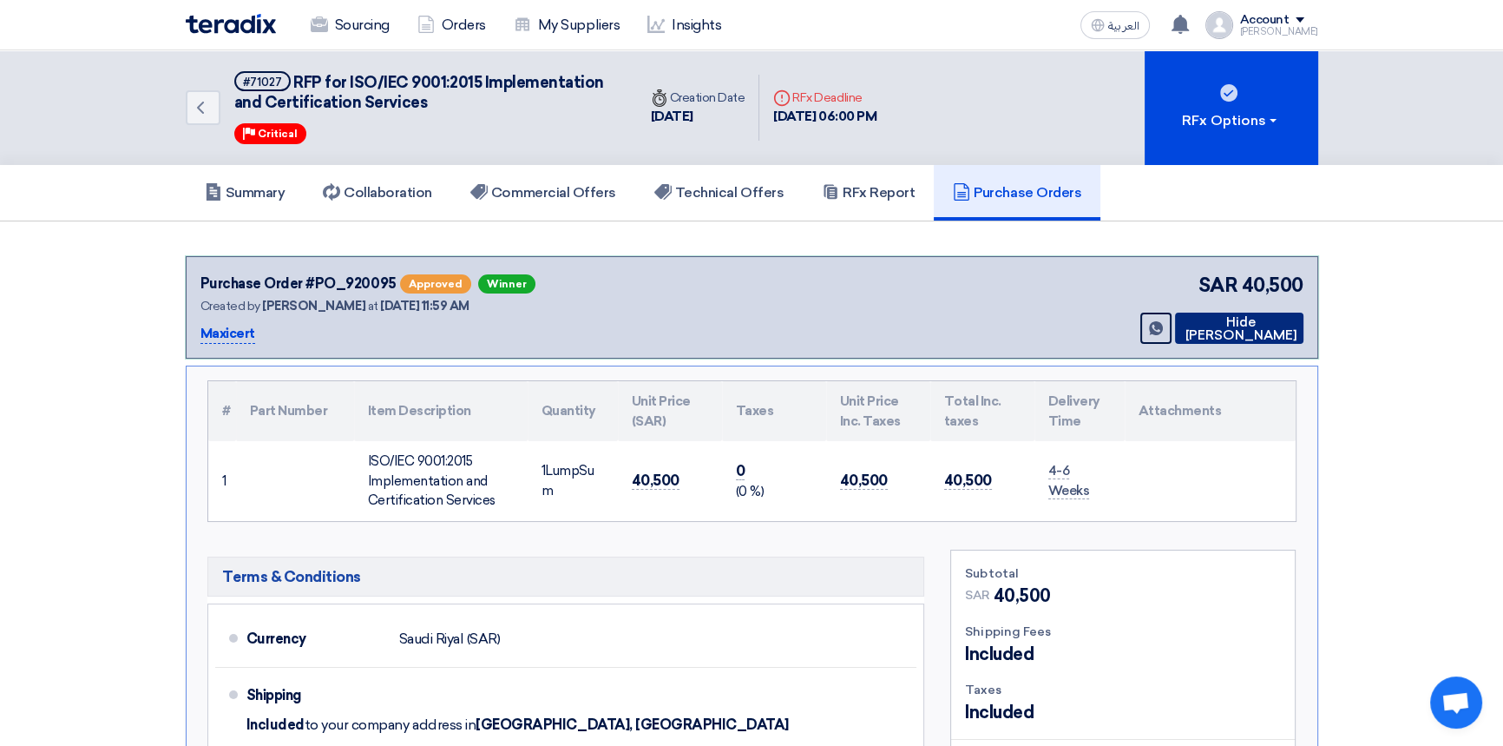
click at [1246, 324] on button "Hide [PERSON_NAME]" at bounding box center [1239, 327] width 128 height 31
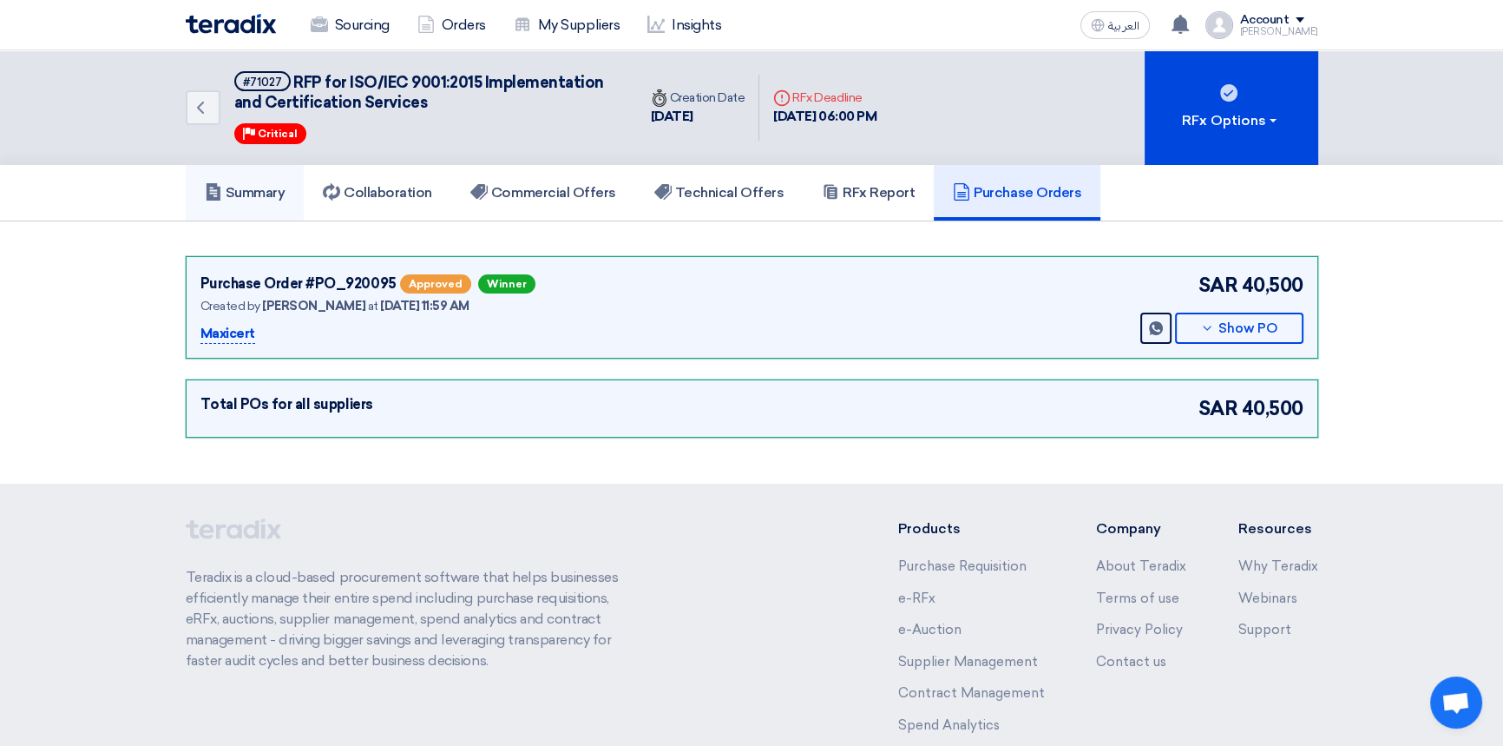
click at [239, 192] on h5 "Summary" at bounding box center [245, 192] width 81 height 17
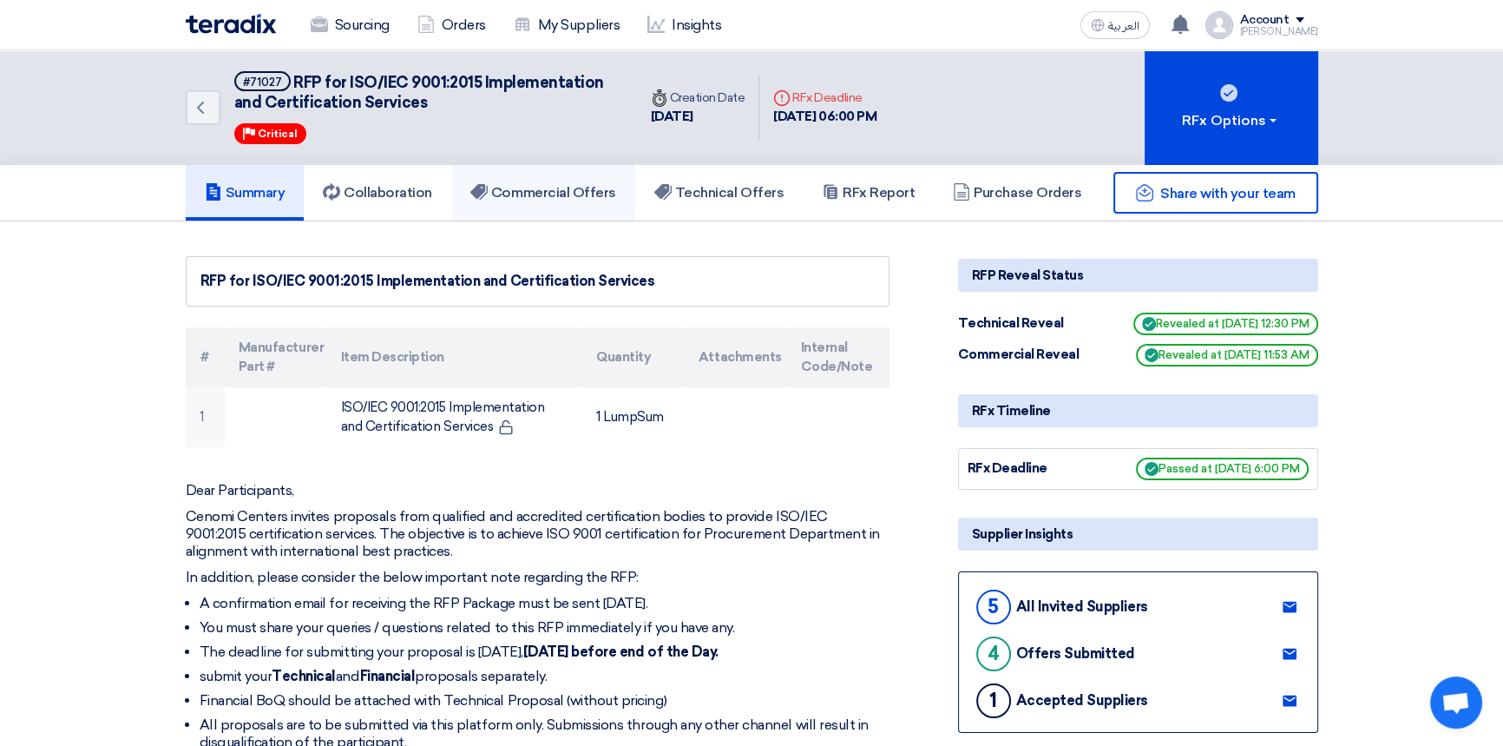
click at [573, 184] on h5 "Commercial Offers" at bounding box center [543, 192] width 146 height 17
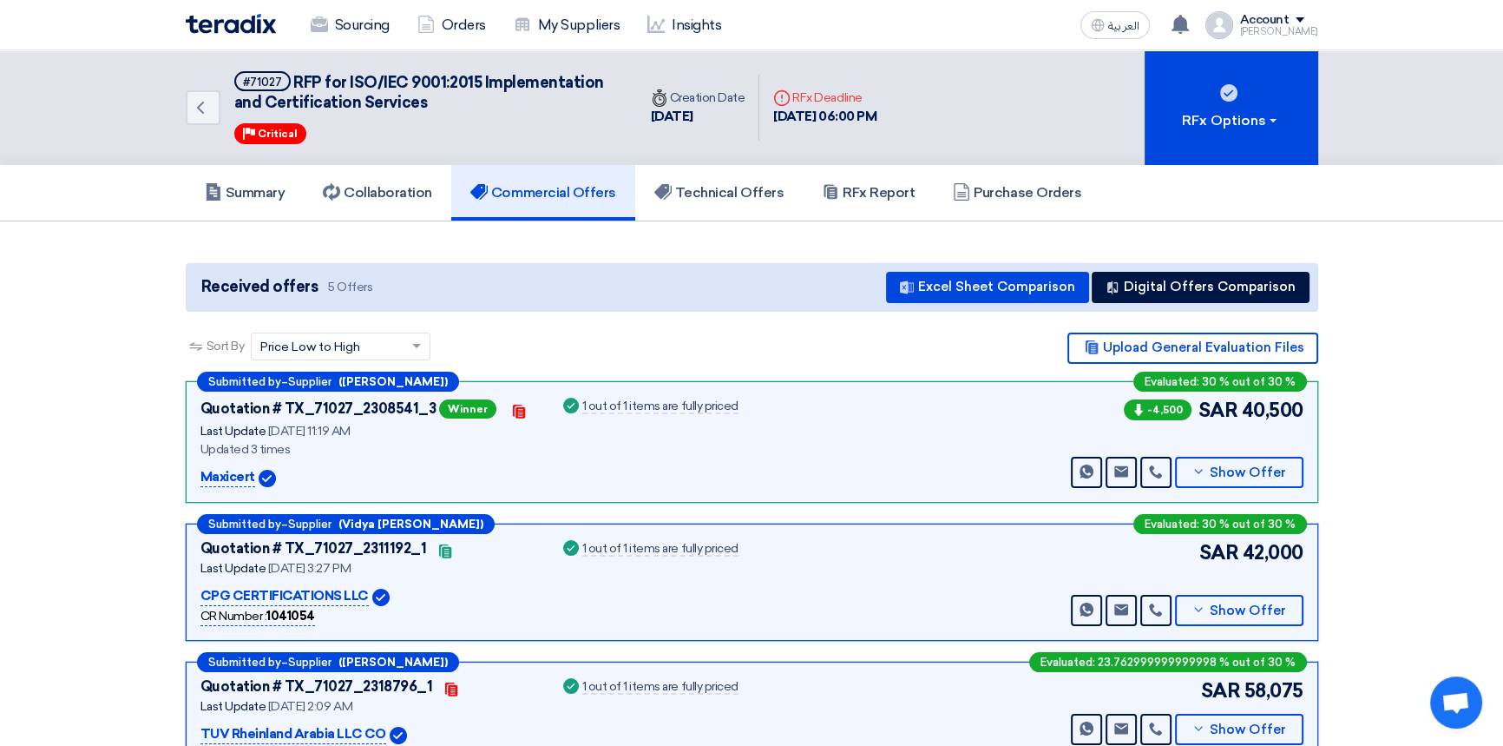
click at [255, 29] on img at bounding box center [231, 24] width 90 height 20
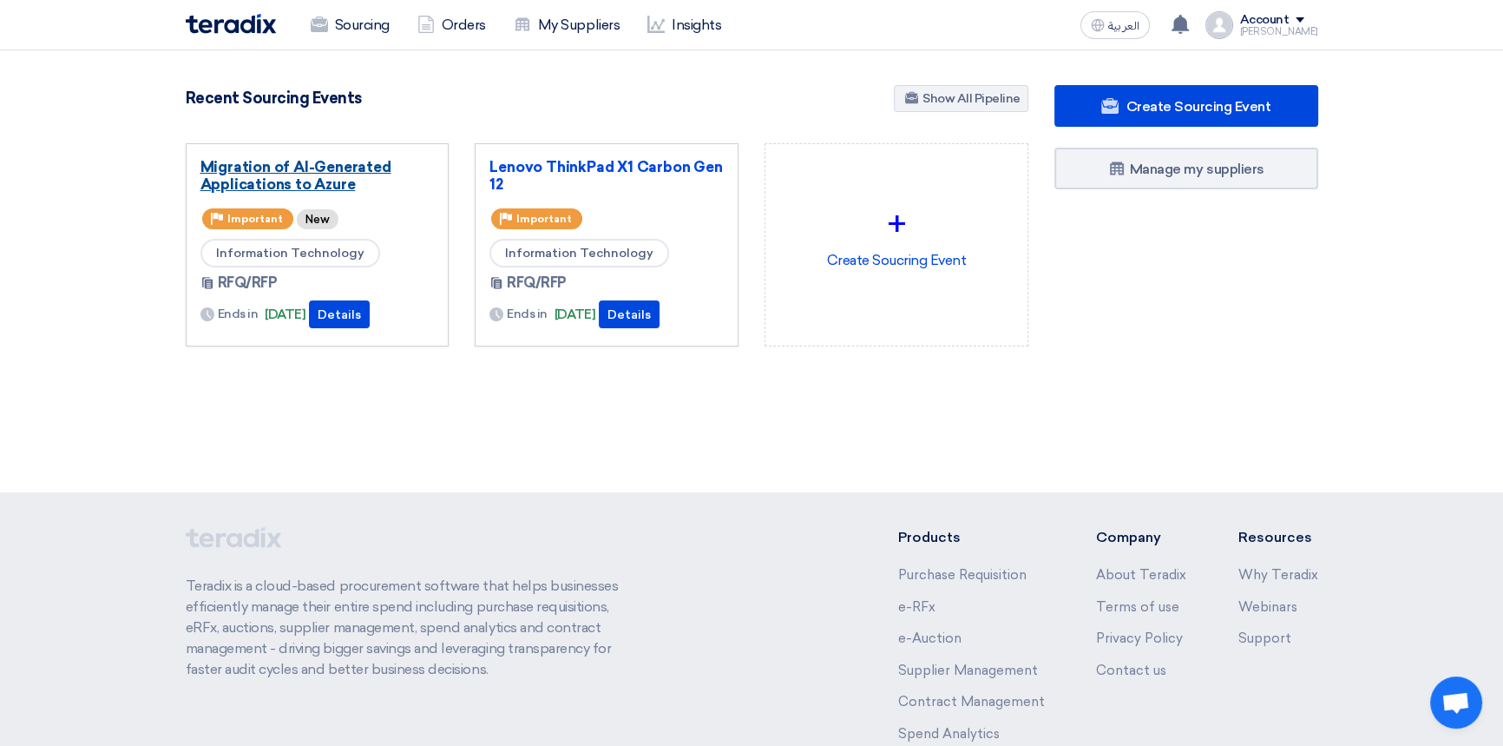
click at [309, 173] on link "Migration of AI-Generated Applications to Azure" at bounding box center [318, 175] width 234 height 35
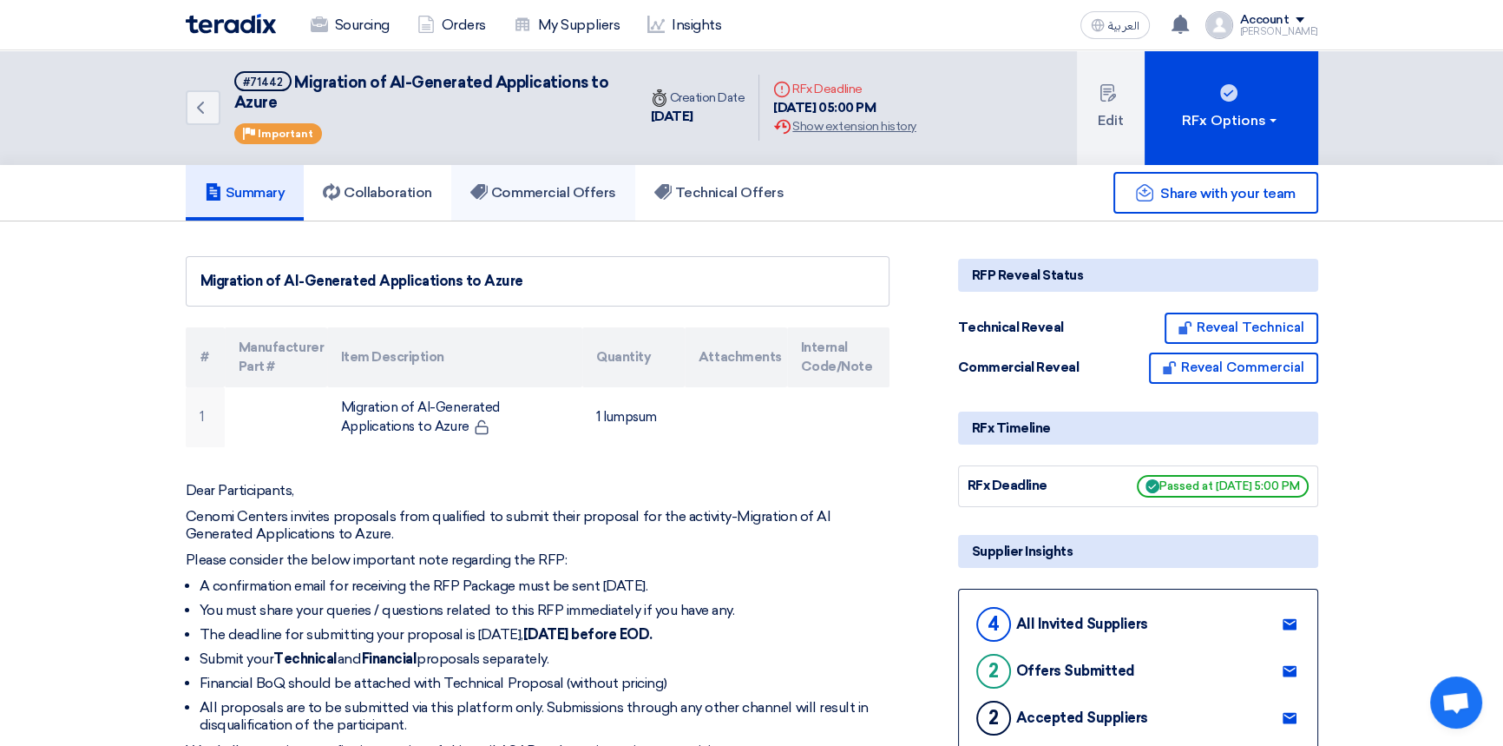
click at [544, 174] on link "Commercial Offers" at bounding box center [543, 193] width 184 height 56
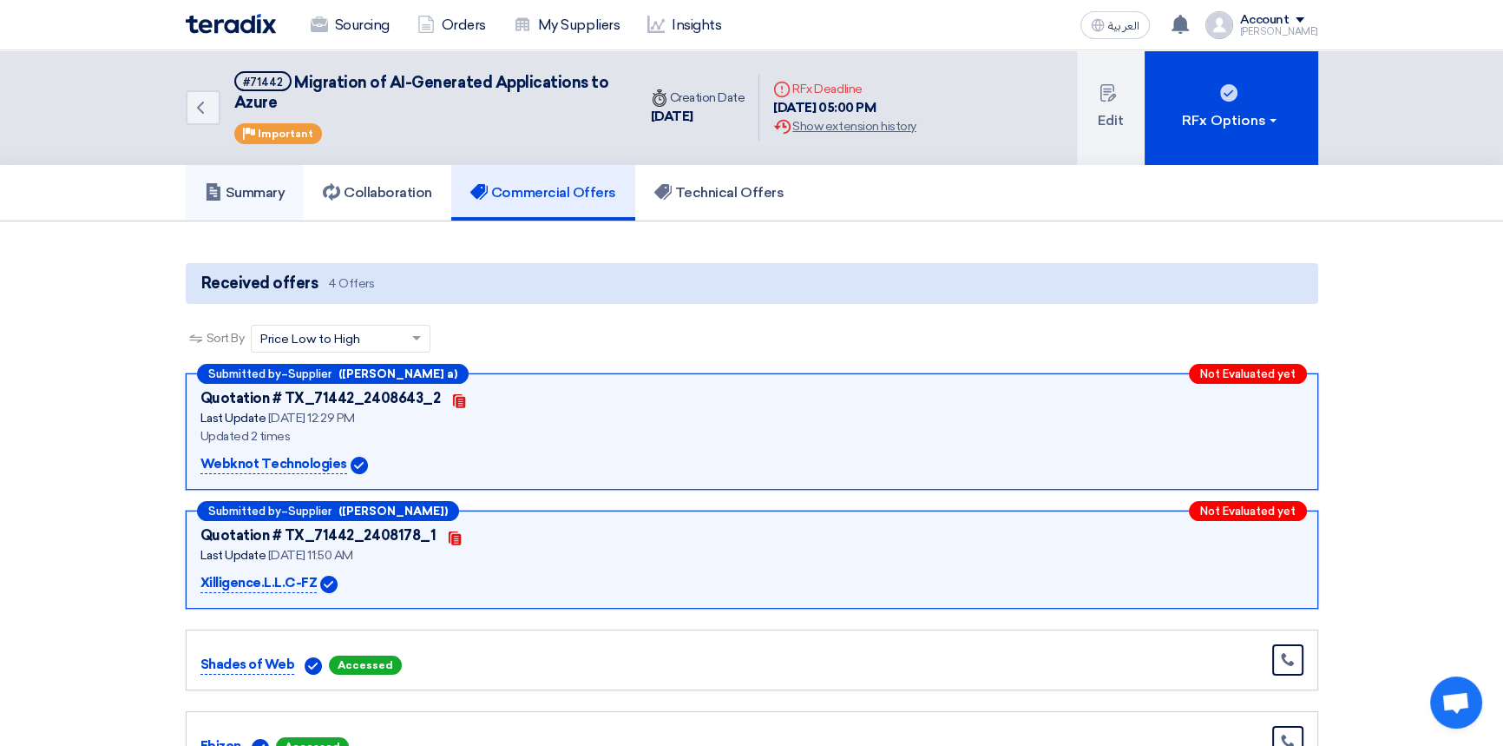
click at [263, 195] on h5 "Summary" at bounding box center [245, 192] width 81 height 17
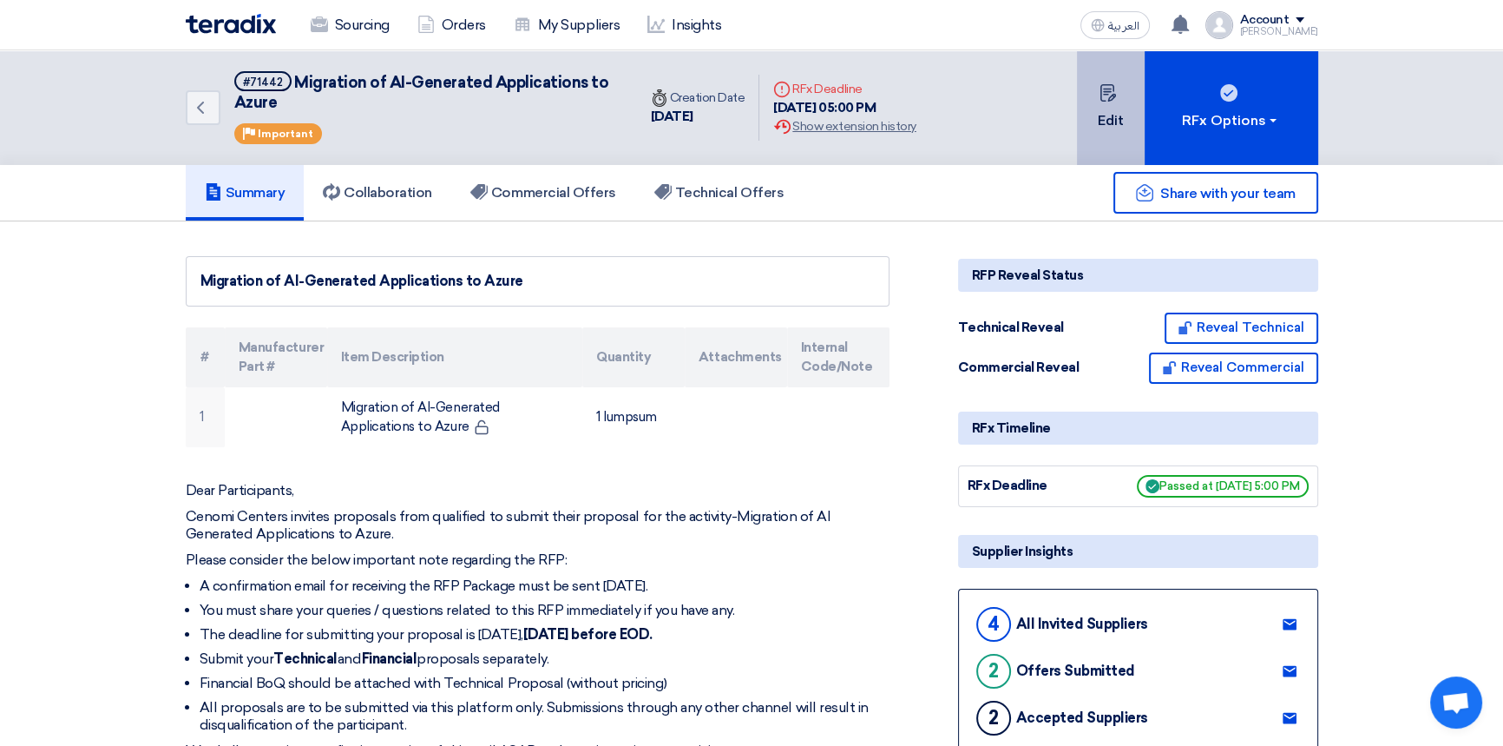
click at [1113, 142] on button "Edit" at bounding box center [1111, 107] width 68 height 115
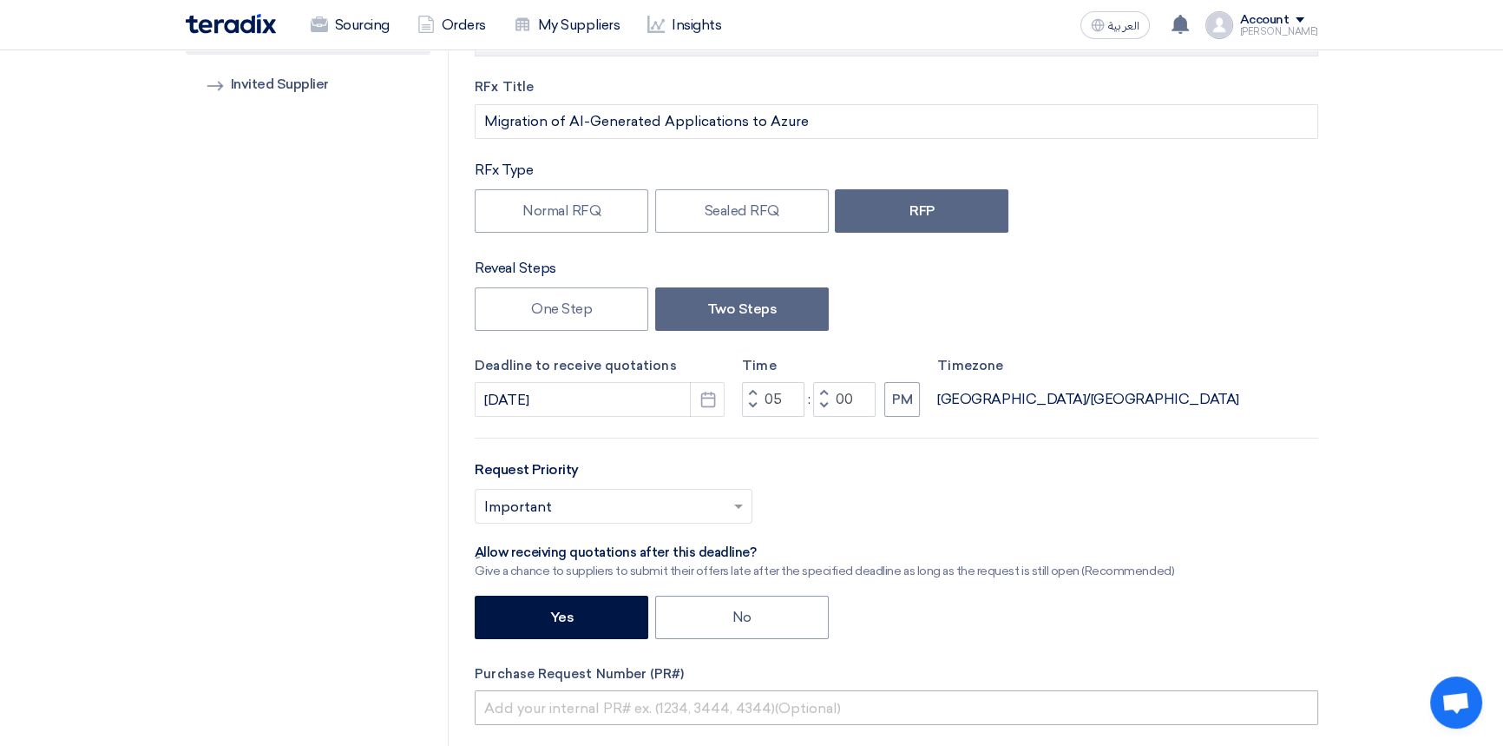
scroll to position [473, 0]
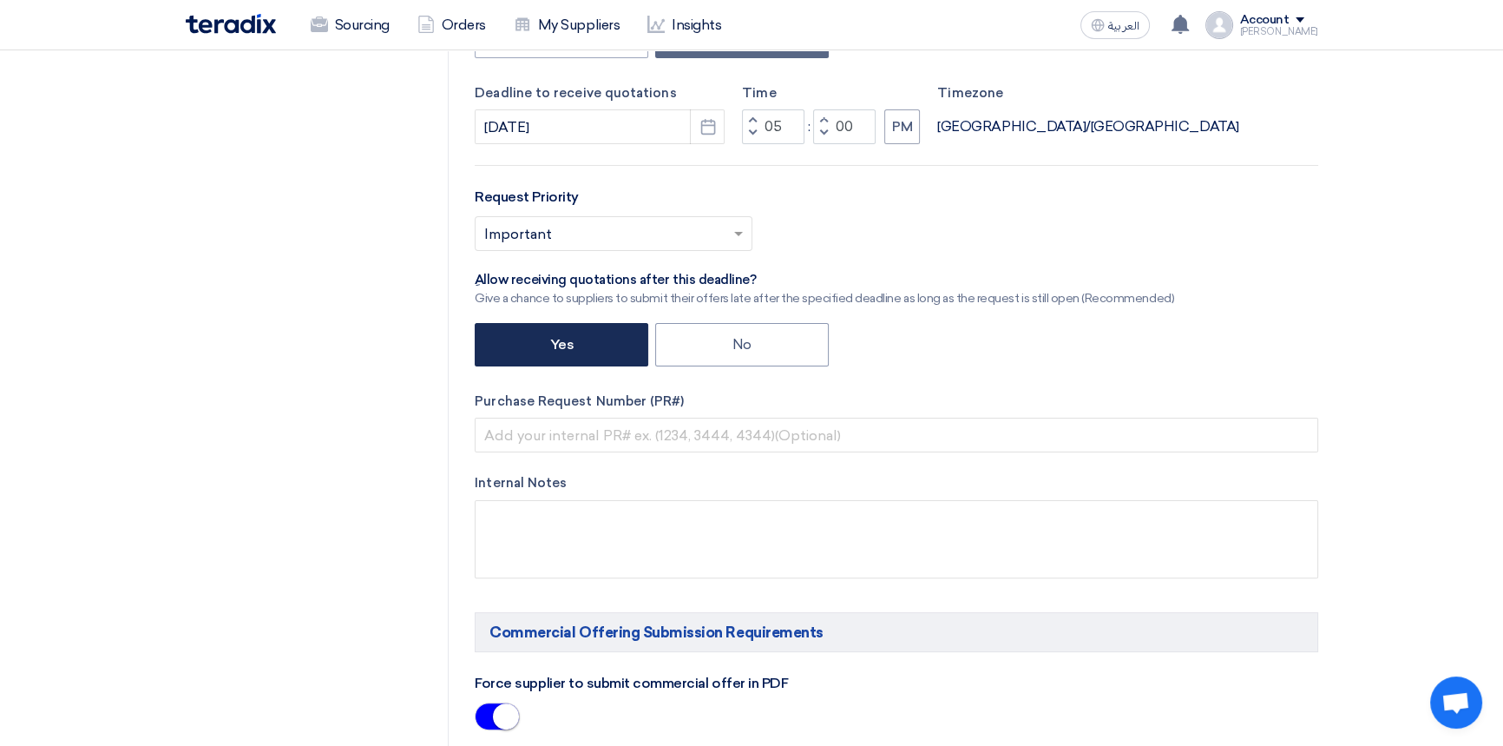
click at [554, 348] on label "Yes" at bounding box center [562, 344] width 174 height 43
click at [554, 348] on input "Yes" at bounding box center [554, 343] width 11 height 11
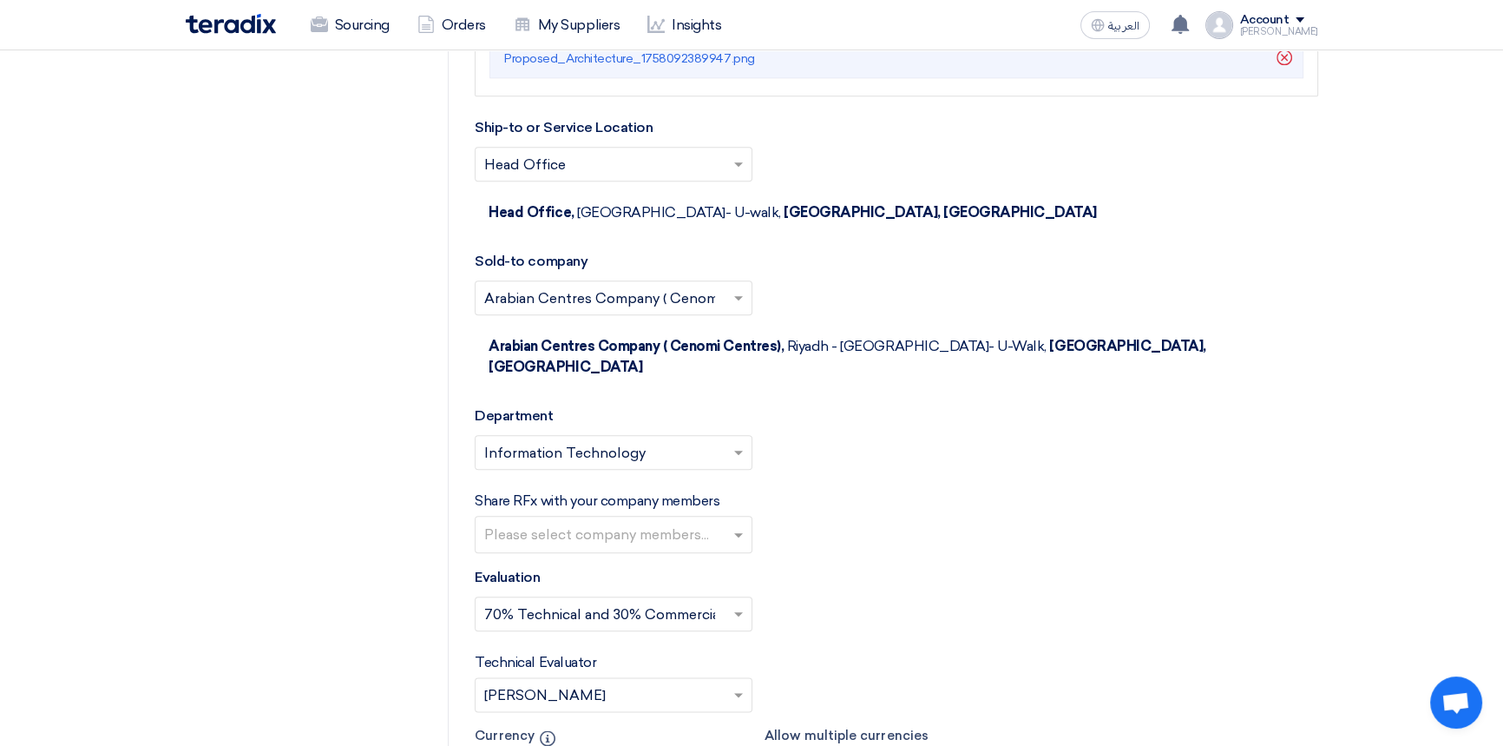
scroll to position [2761, 0]
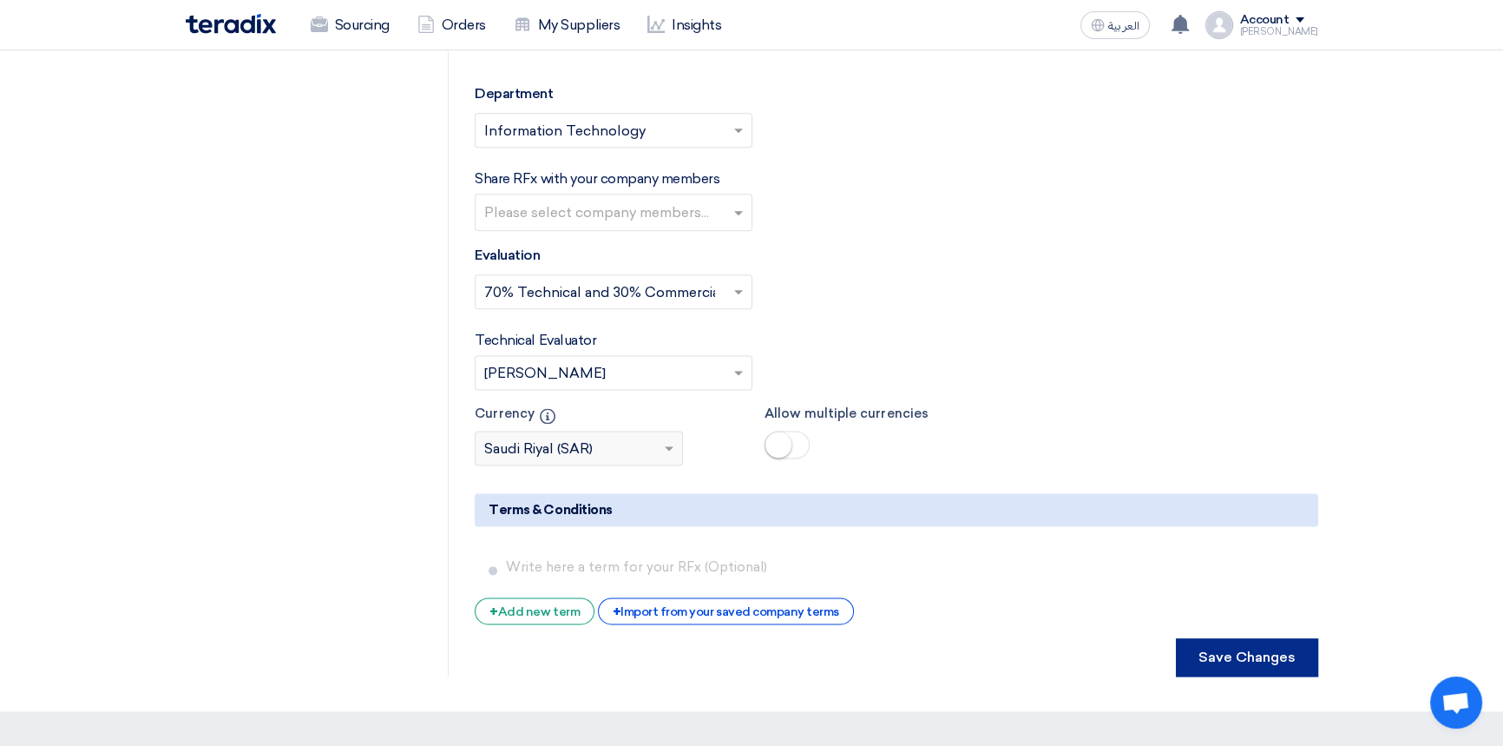
click at [1248, 638] on button "Save Changes" at bounding box center [1247, 657] width 142 height 38
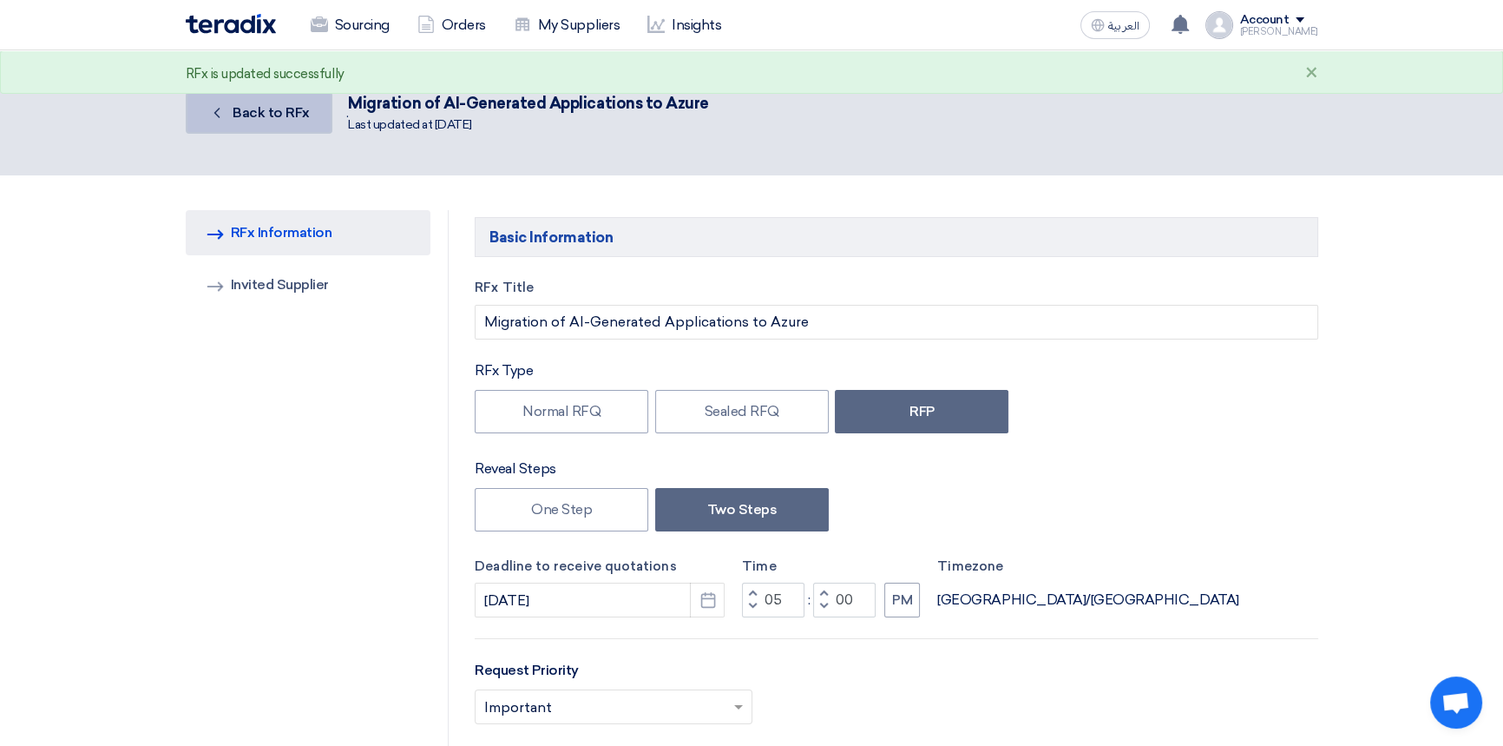
click at [252, 114] on span "Back to RFx" at bounding box center [271, 112] width 77 height 16
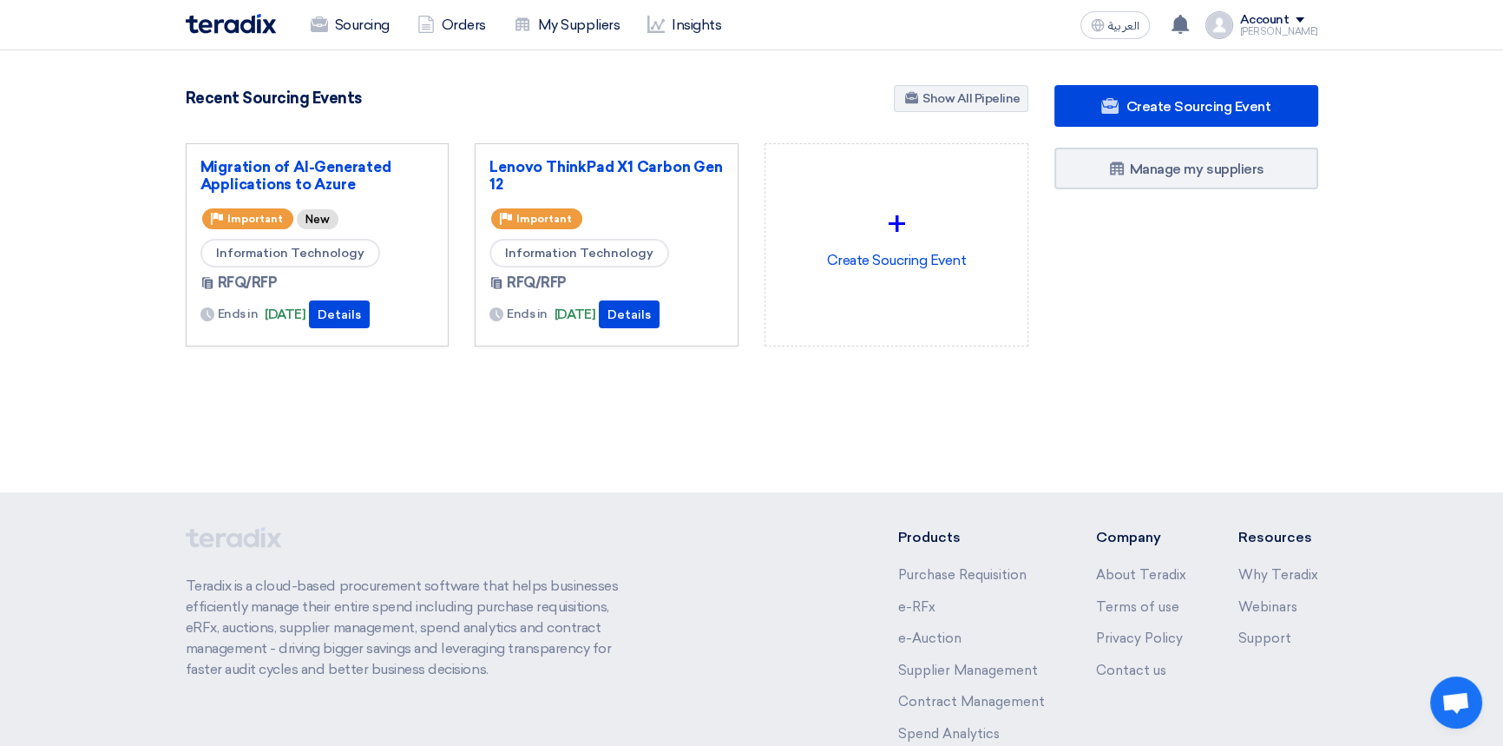
click at [477, 398] on div "4855 RFx remaining 10 Auctions remaining Create Sourcing Event" at bounding box center [607, 243] width 869 height 317
click at [286, 167] on link "Migration of AI-Generated Applications to Azure" at bounding box center [318, 175] width 234 height 35
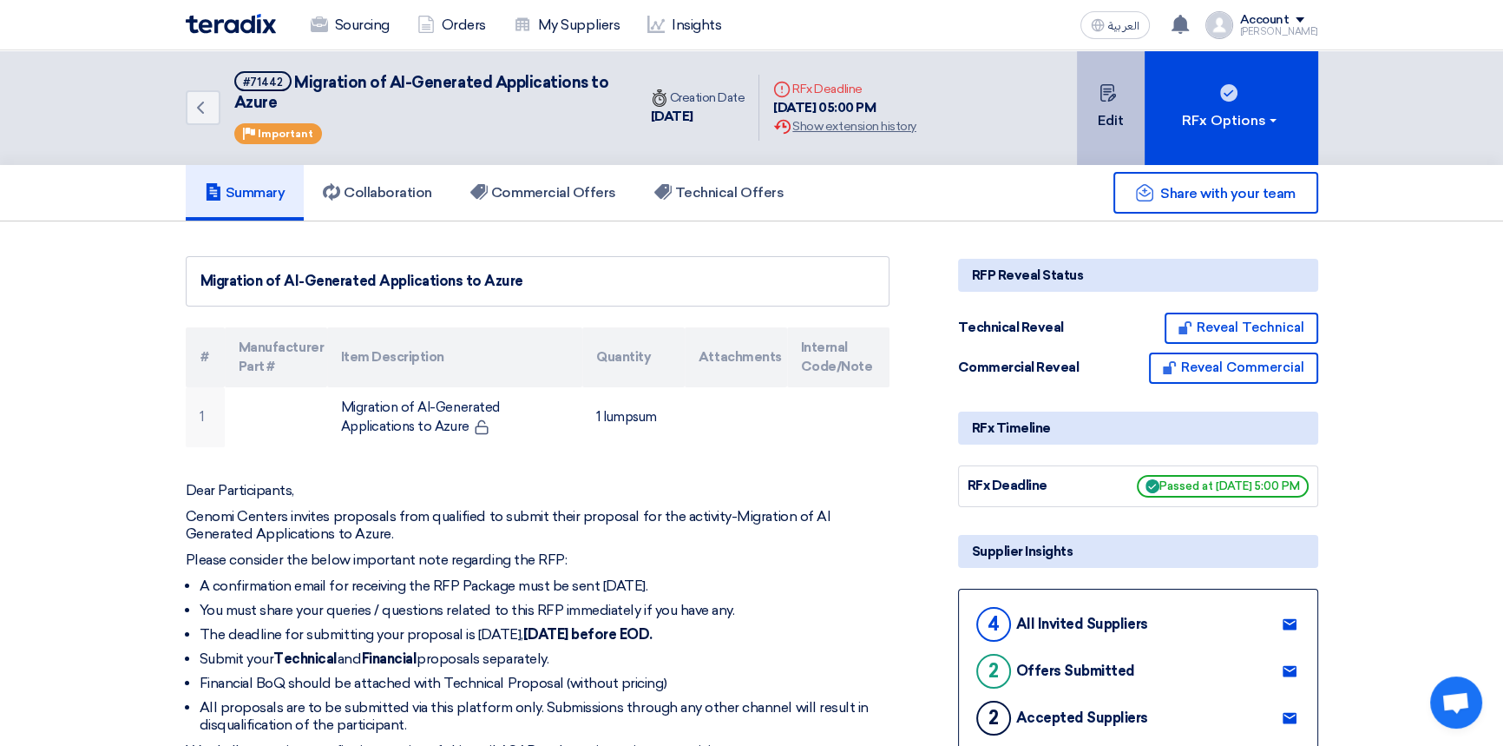
click at [1107, 116] on button "Edit" at bounding box center [1111, 107] width 68 height 115
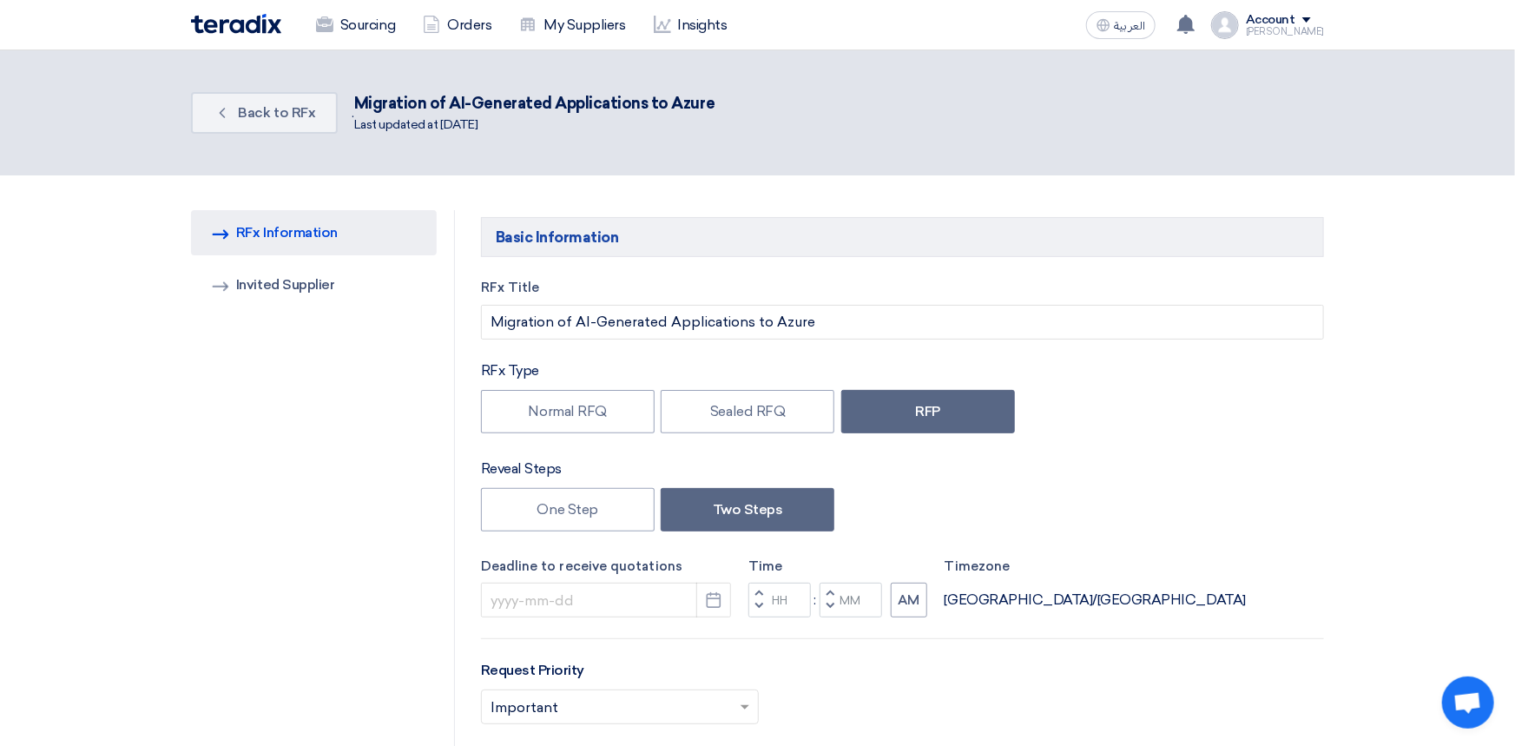
type input "[DATE]"
type input "05"
type input "00"
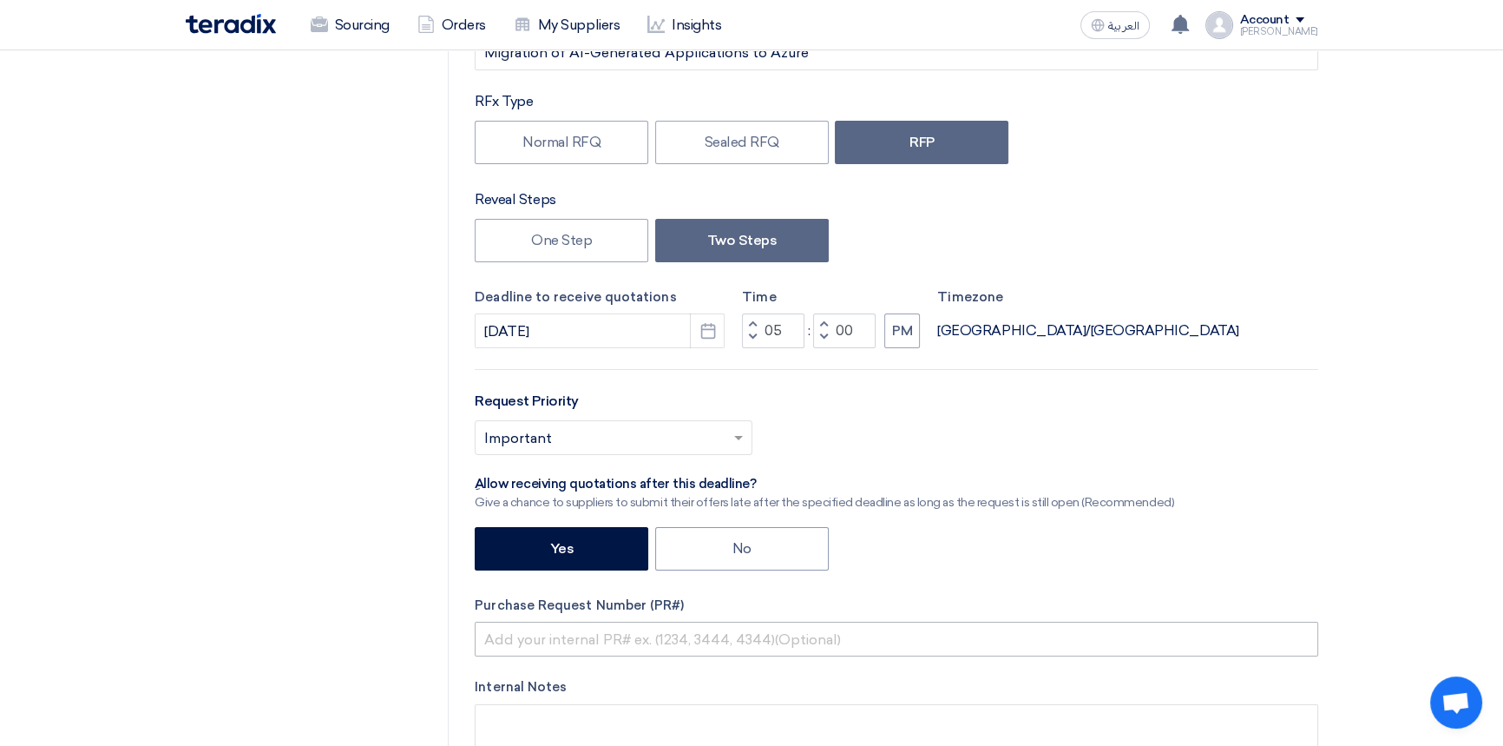
scroll to position [315, 0]
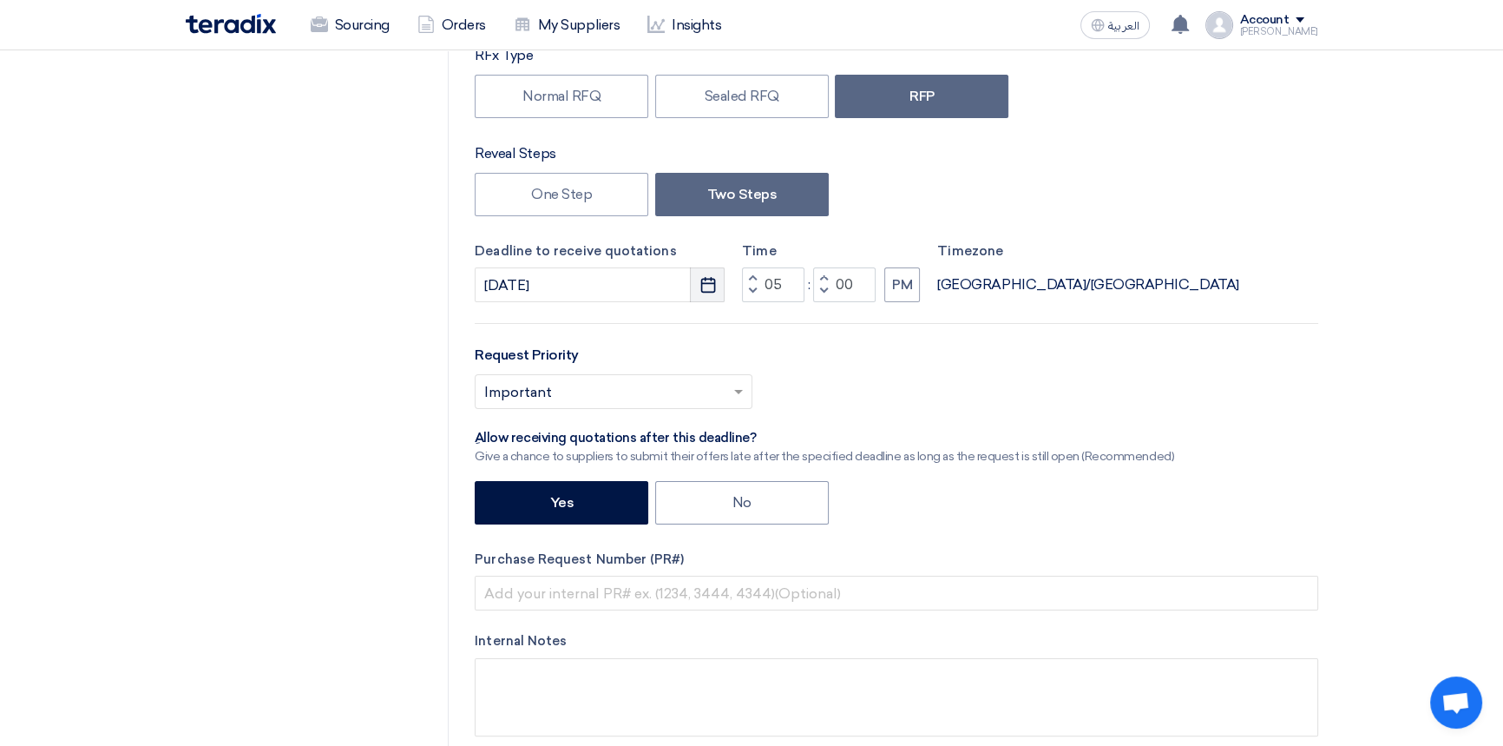
click at [708, 287] on icon "Pick a date" at bounding box center [708, 284] width 17 height 17
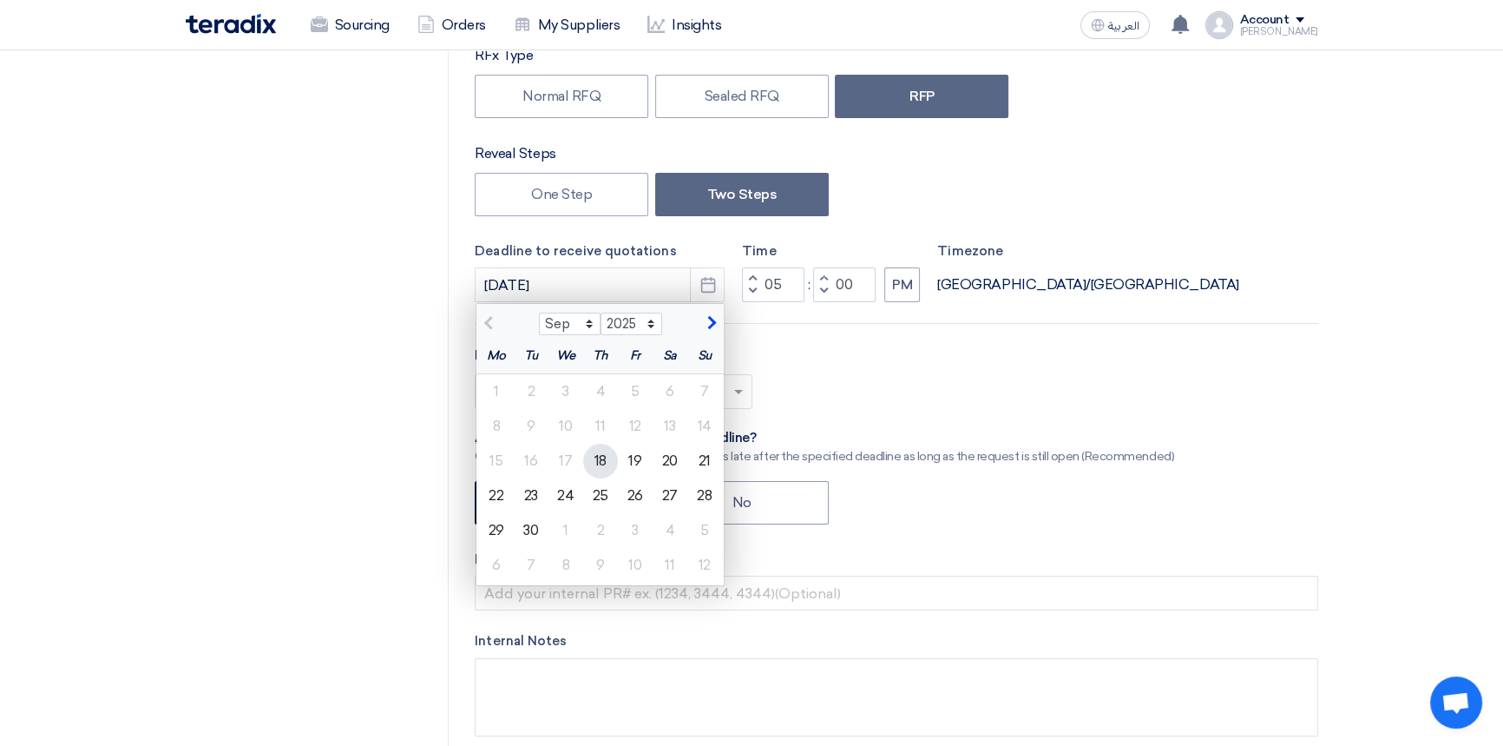
click at [592, 461] on div "18" at bounding box center [600, 461] width 35 height 35
type input "9/18/2025"
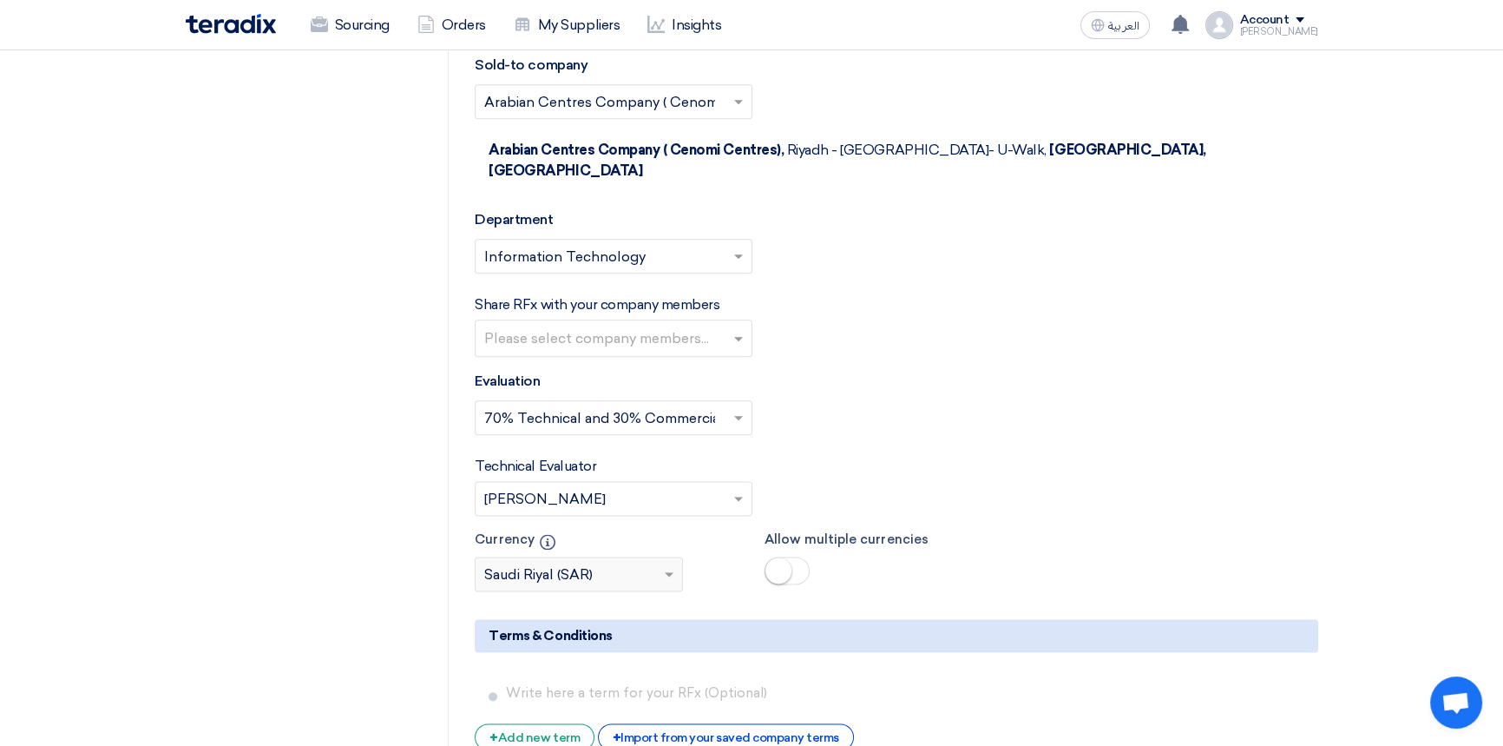
scroll to position [2919, 0]
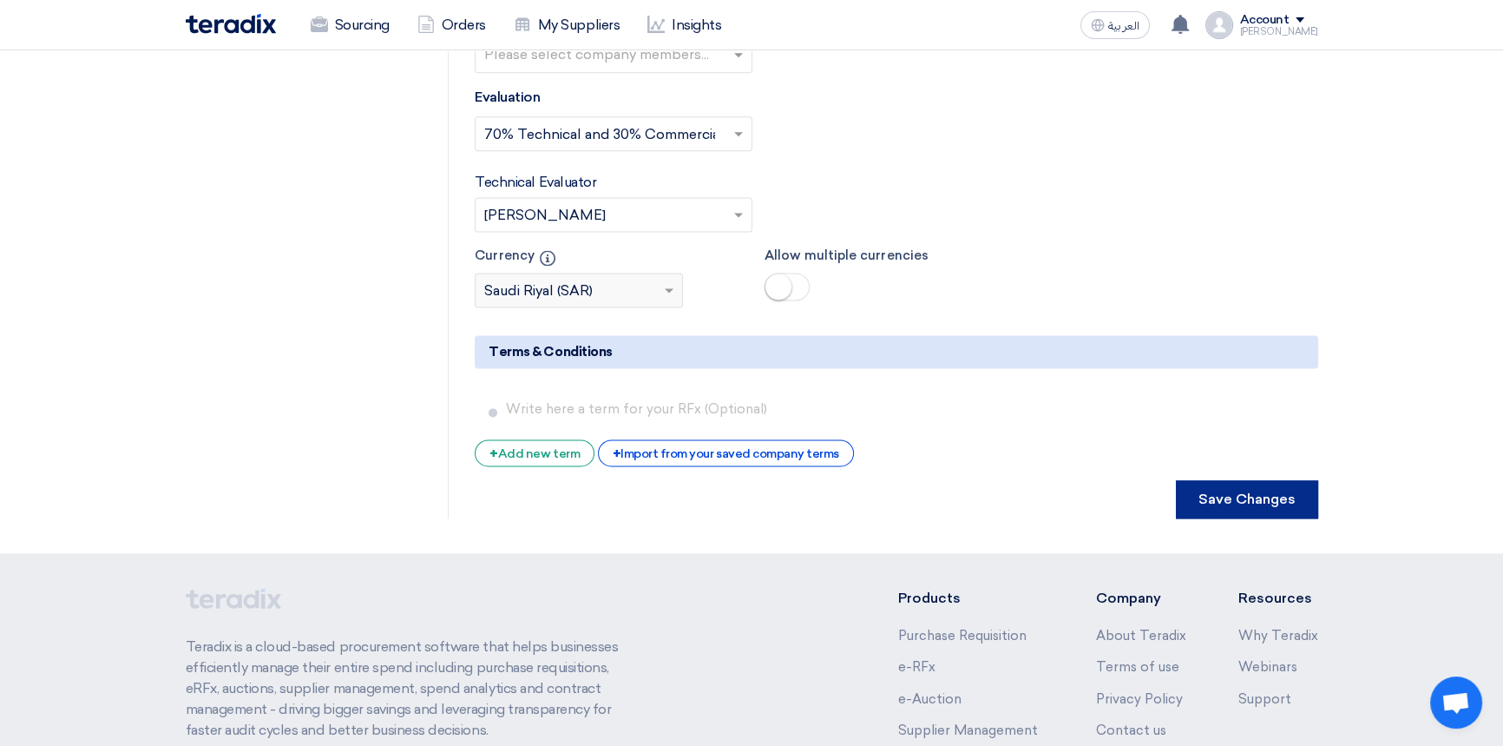
click at [1220, 480] on button "Save Changes" at bounding box center [1247, 499] width 142 height 38
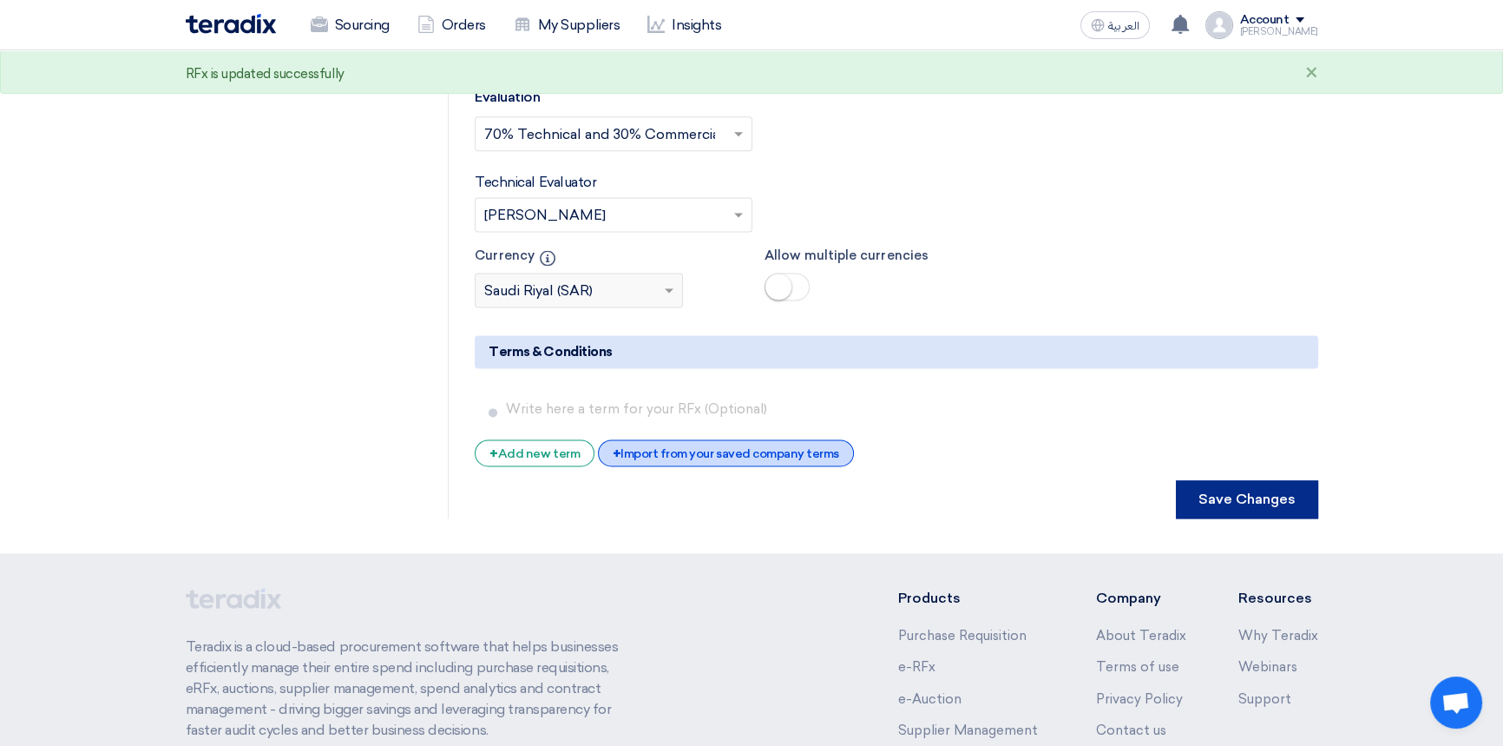
scroll to position [0, 0]
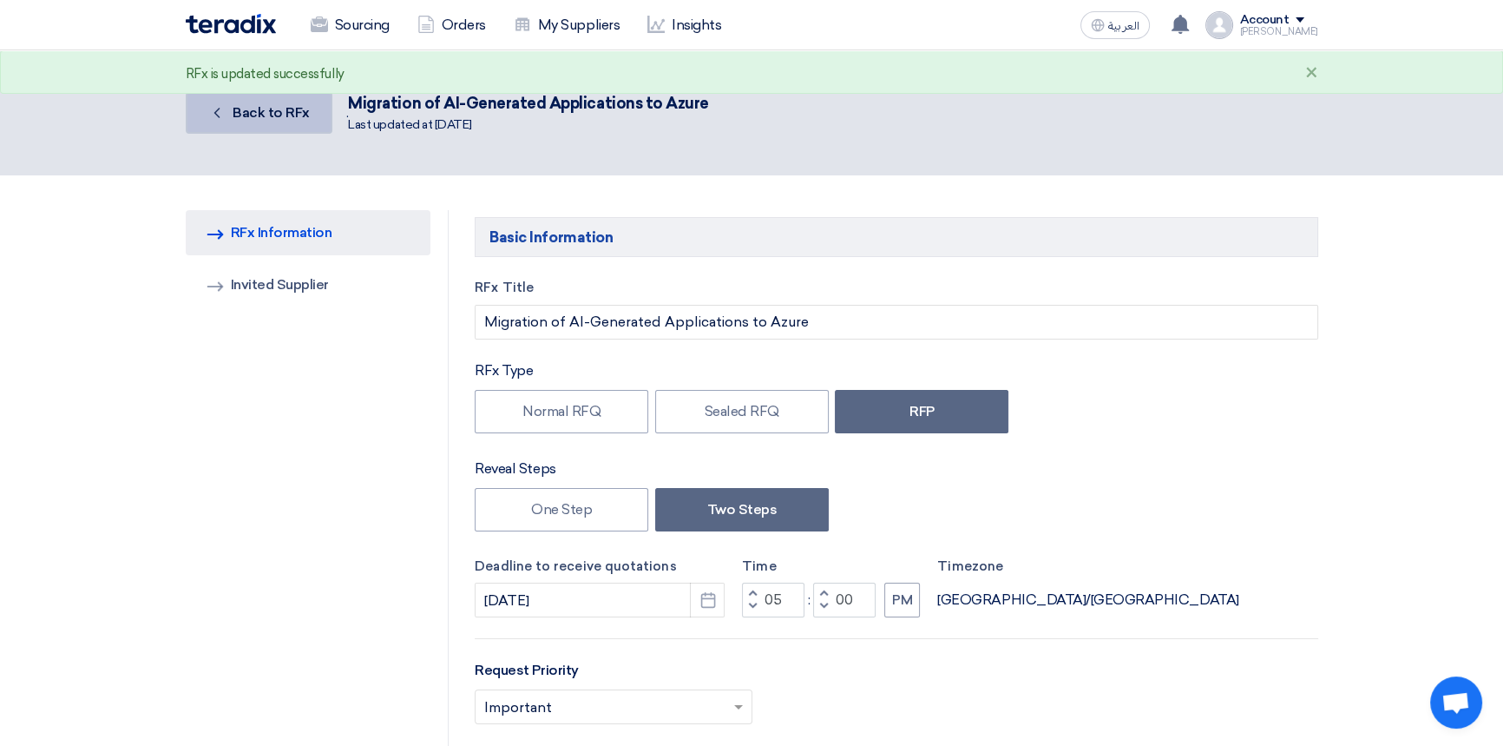
click at [238, 114] on span "Back to RFx" at bounding box center [271, 112] width 77 height 16
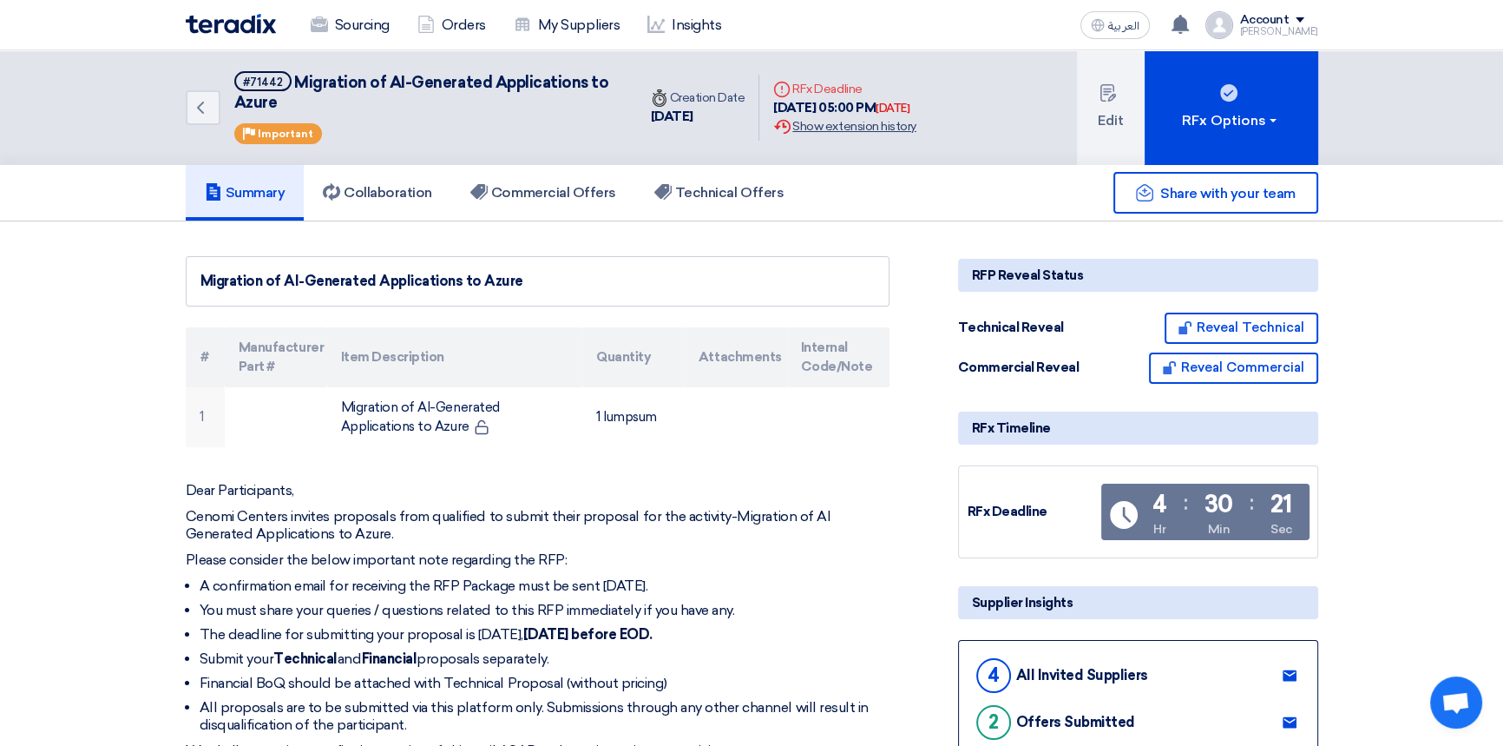
click at [838, 125] on div "Extension History Show extension history" at bounding box center [844, 126] width 142 height 18
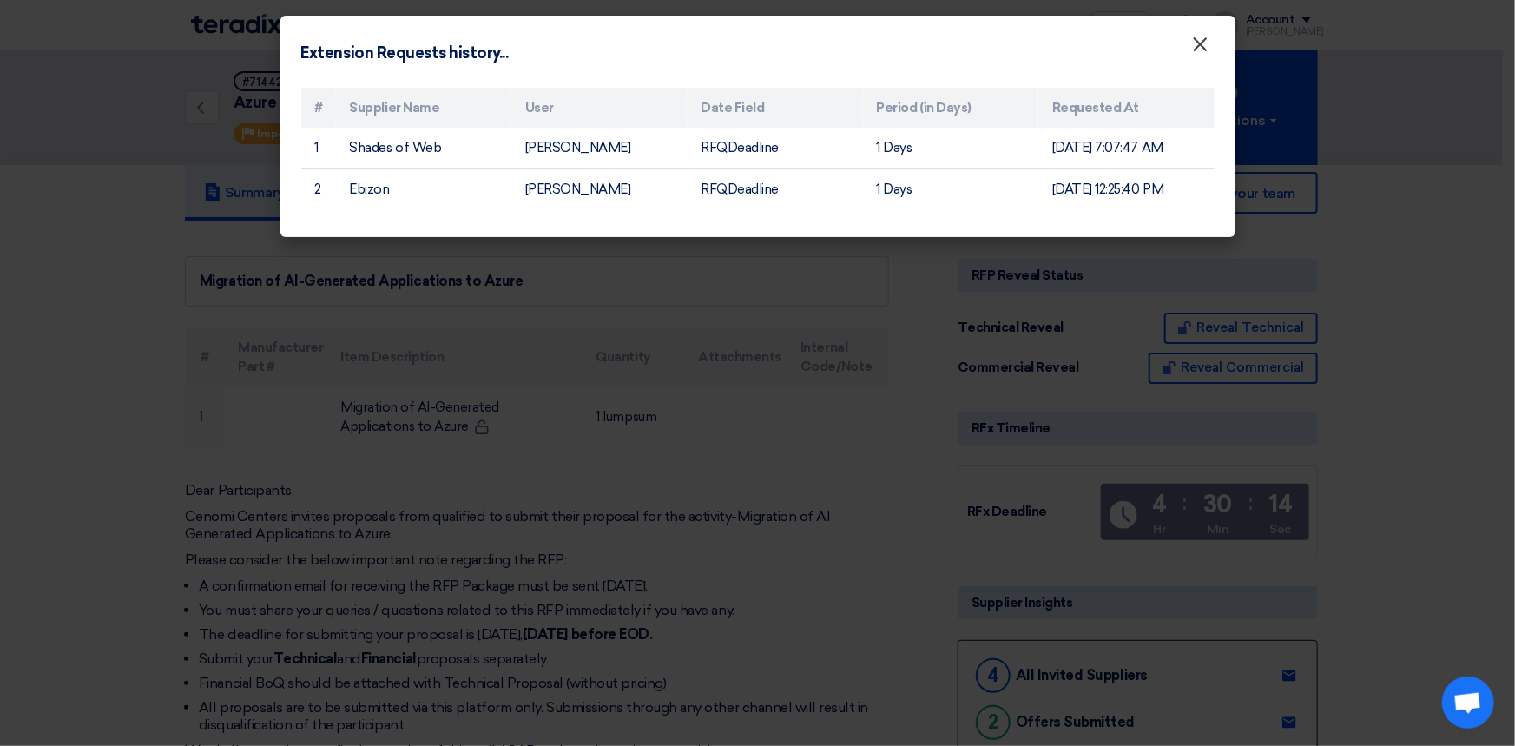
click at [1205, 44] on span "×" at bounding box center [1200, 48] width 17 height 35
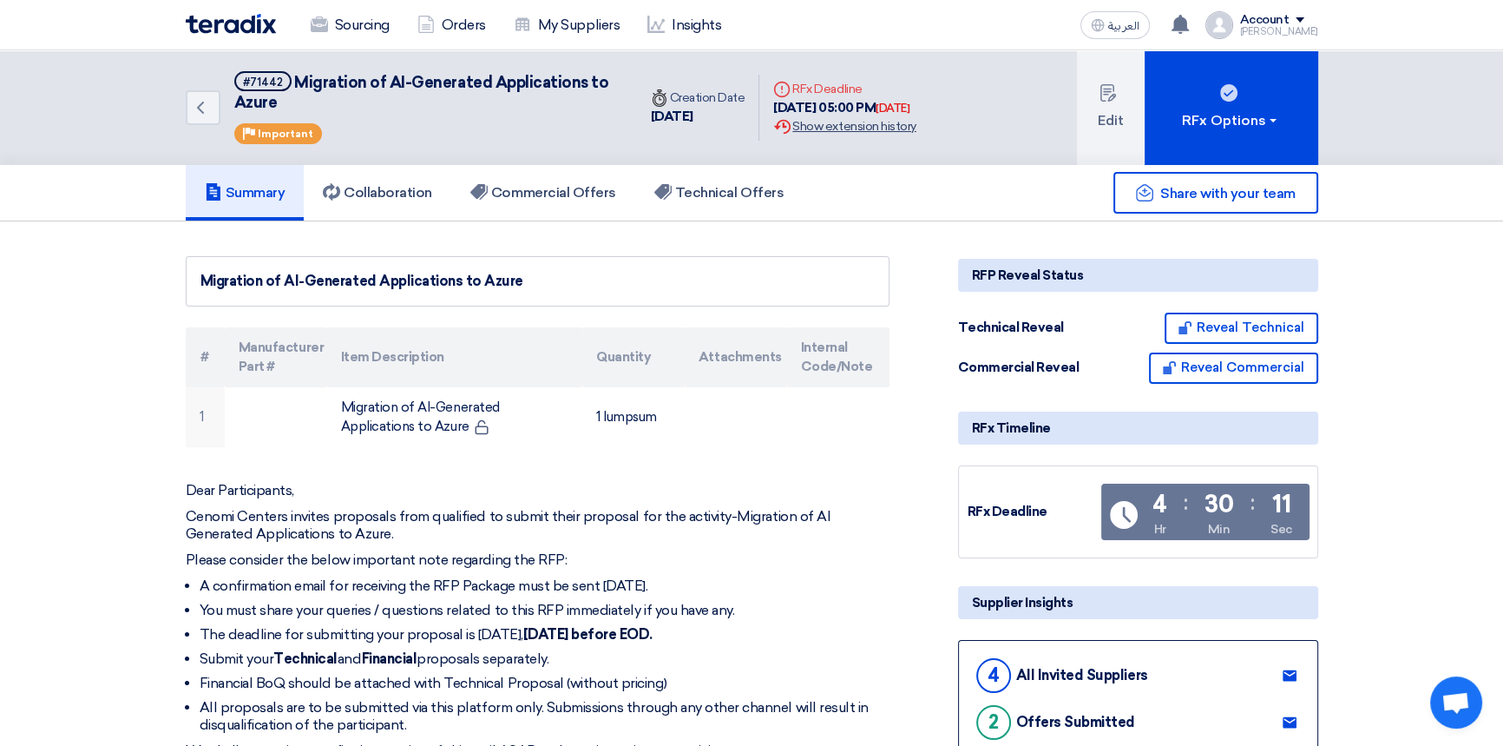
click at [821, 129] on div "Extension History Show extension history" at bounding box center [844, 126] width 142 height 18
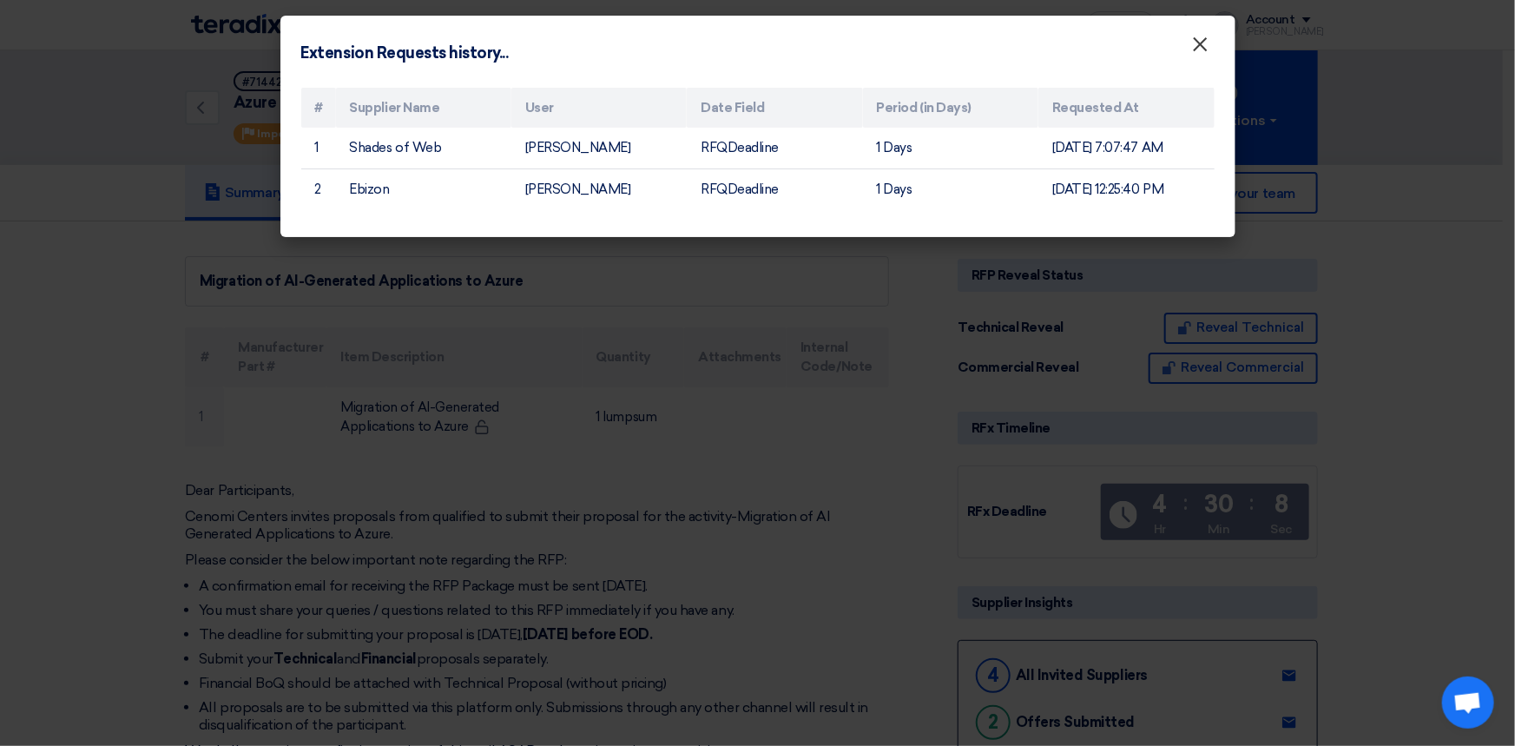
click at [1197, 47] on span "×" at bounding box center [1200, 48] width 17 height 35
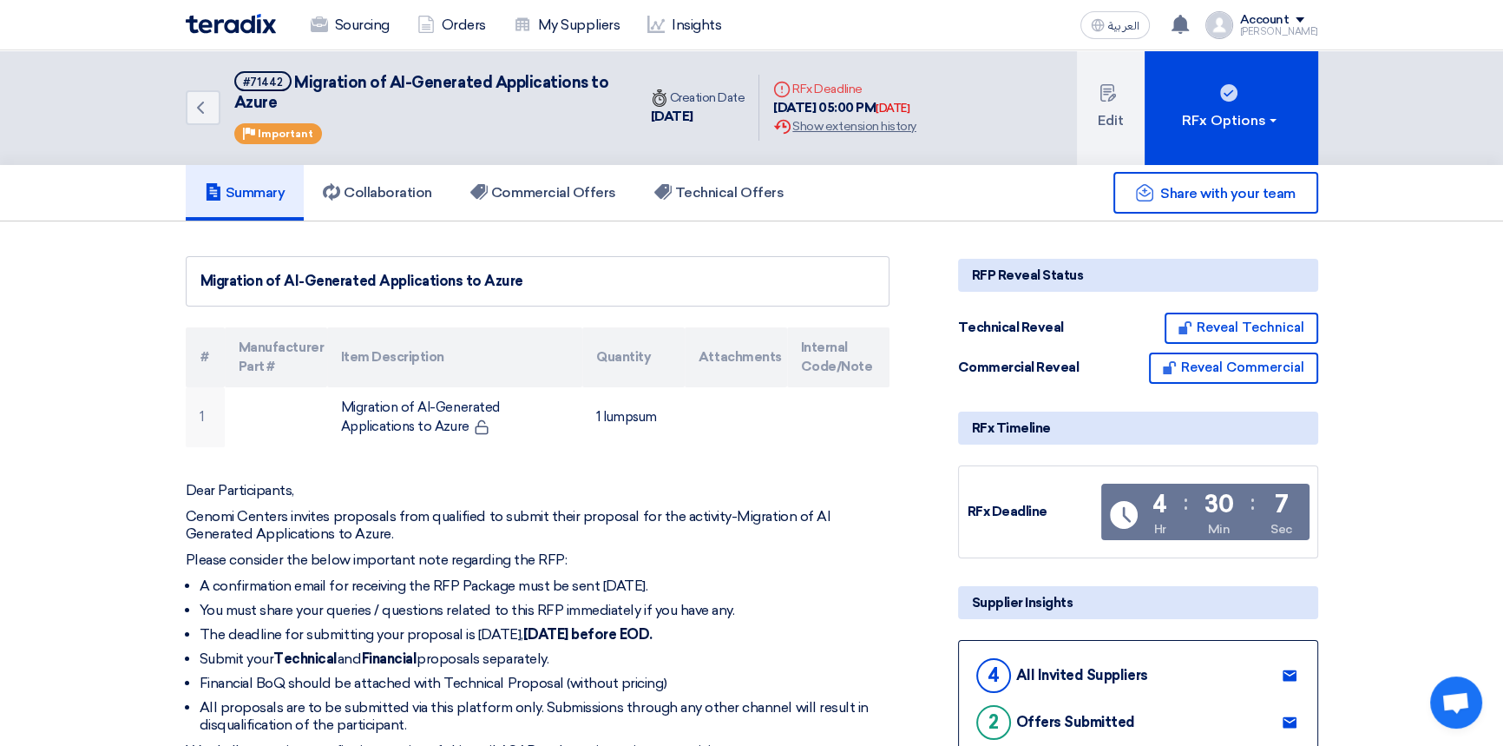
click at [562, 198] on h5 "Commercial Offers" at bounding box center [543, 192] width 146 height 17
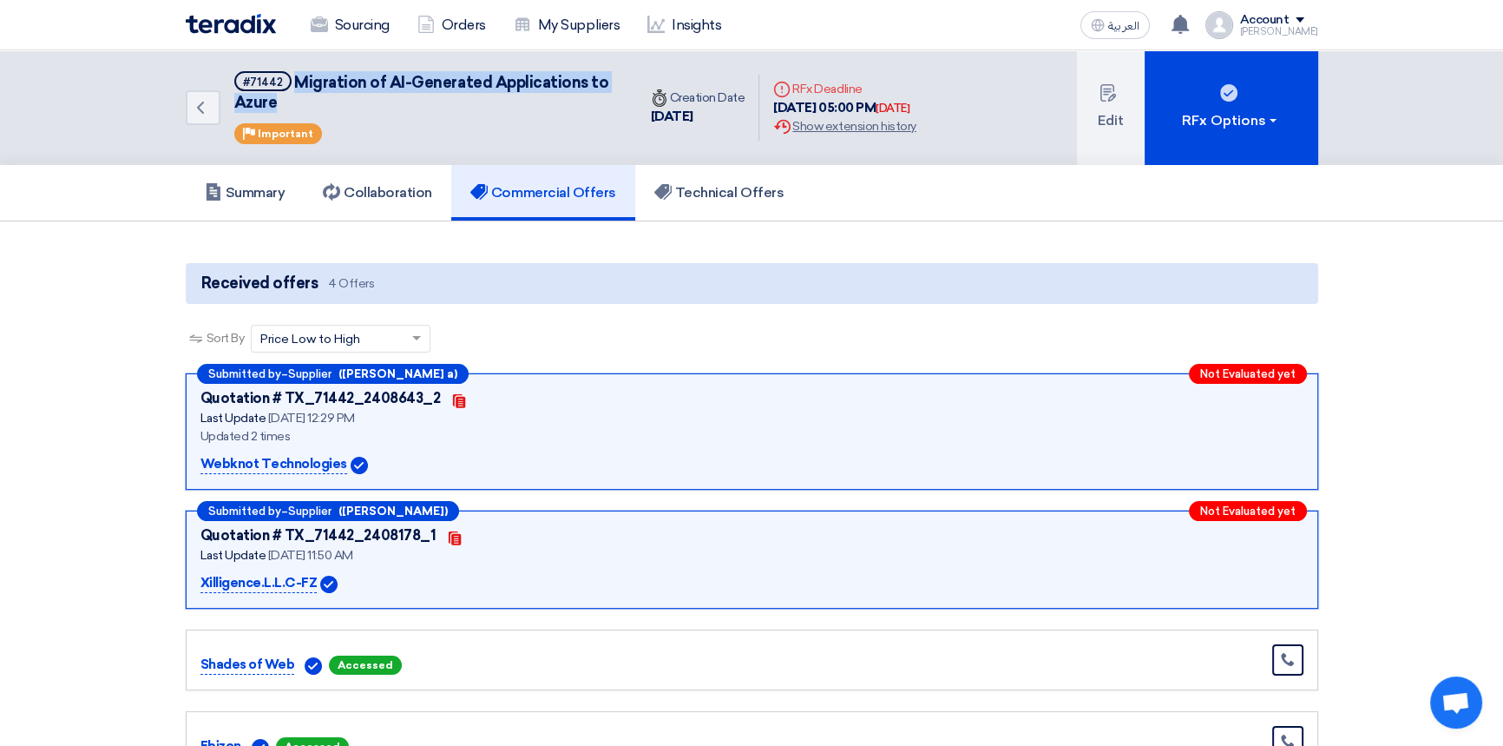
drag, startPoint x: 278, startPoint y: 104, endPoint x: 296, endPoint y: 87, distance: 25.2
click at [296, 87] on h5 "#71442 Migration of AI-Generated Applications to Azure" at bounding box center [425, 92] width 382 height 43
copy span "Migration of AI-Generated Applications to Azure"
click at [229, 26] on img at bounding box center [231, 24] width 90 height 20
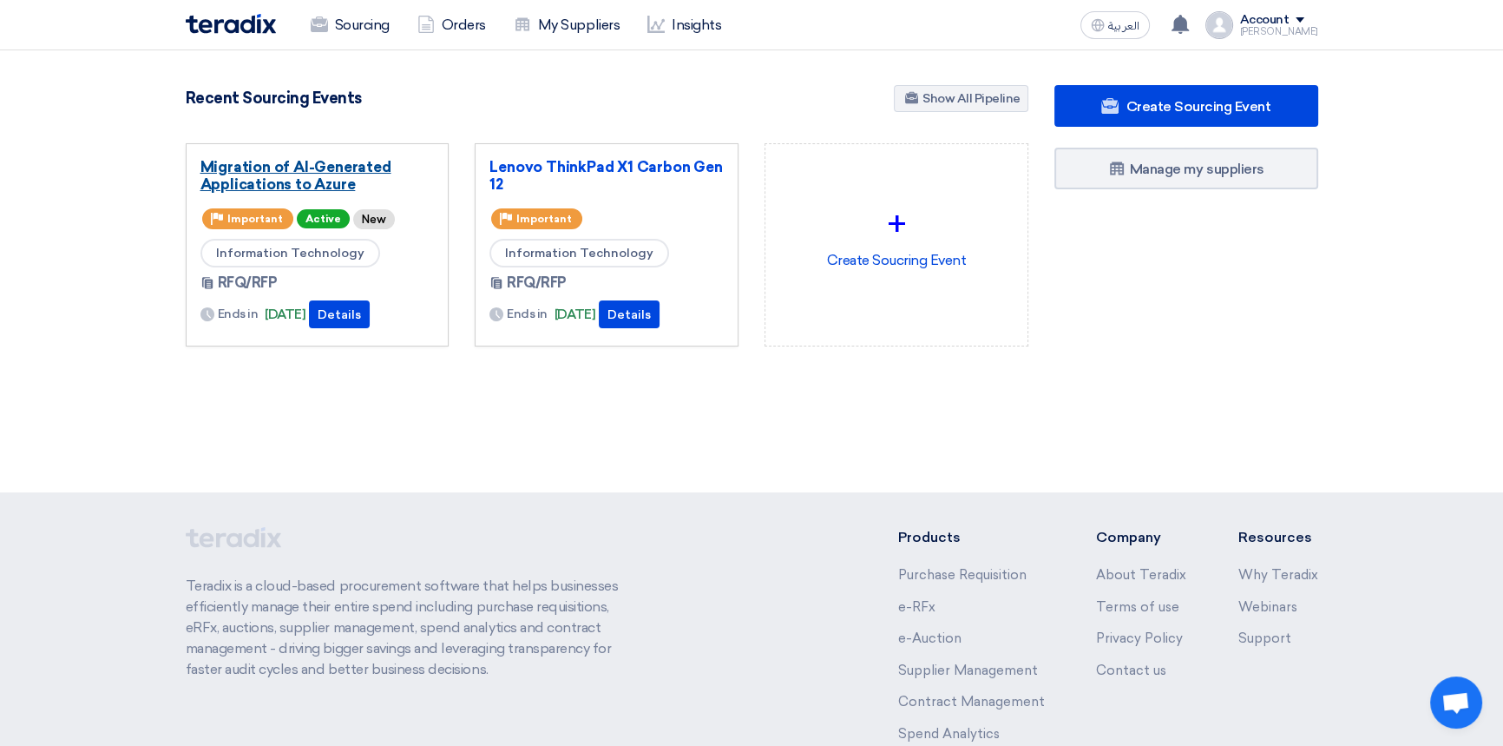
click at [300, 164] on link "Migration of AI-Generated Applications to Azure" at bounding box center [318, 175] width 234 height 35
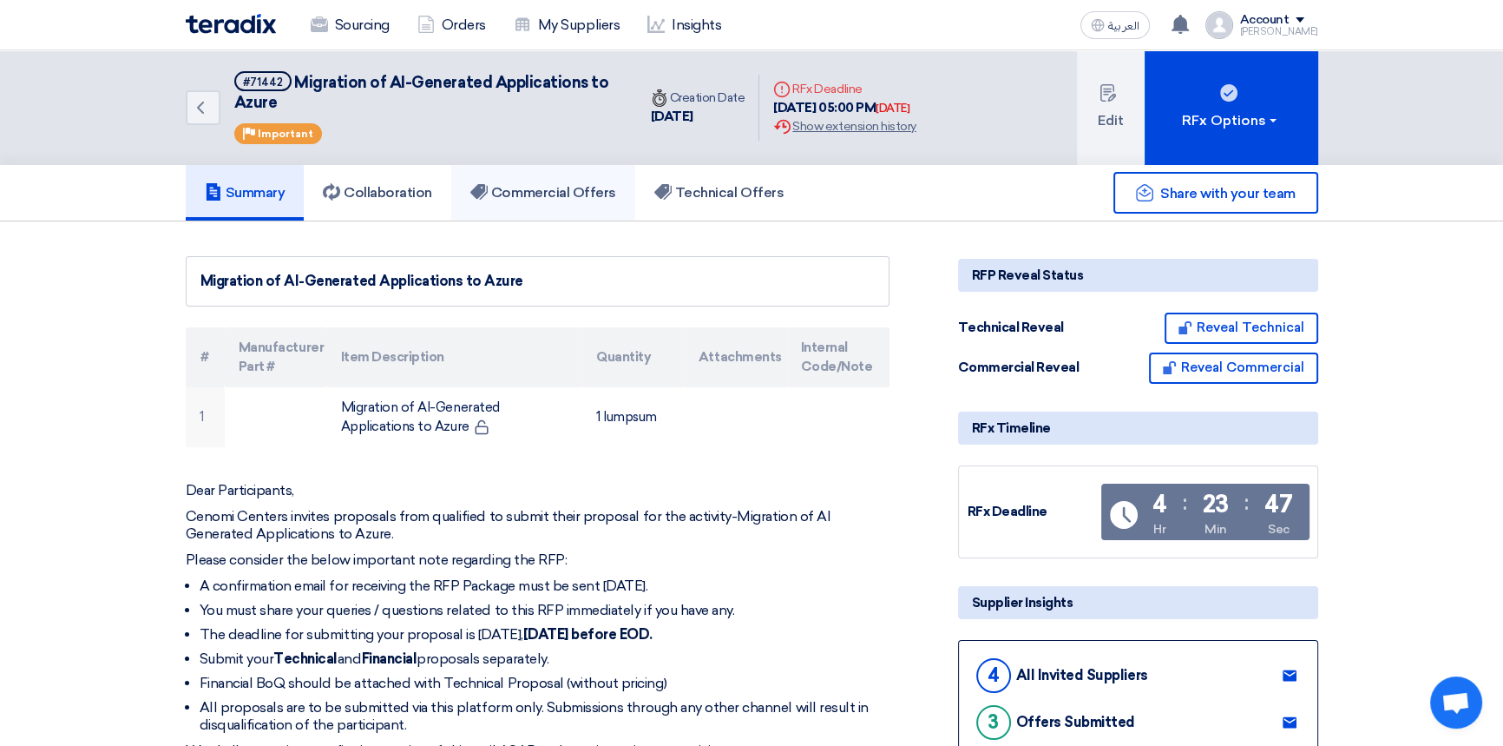
click at [574, 191] on h5 "Commercial Offers" at bounding box center [543, 192] width 146 height 17
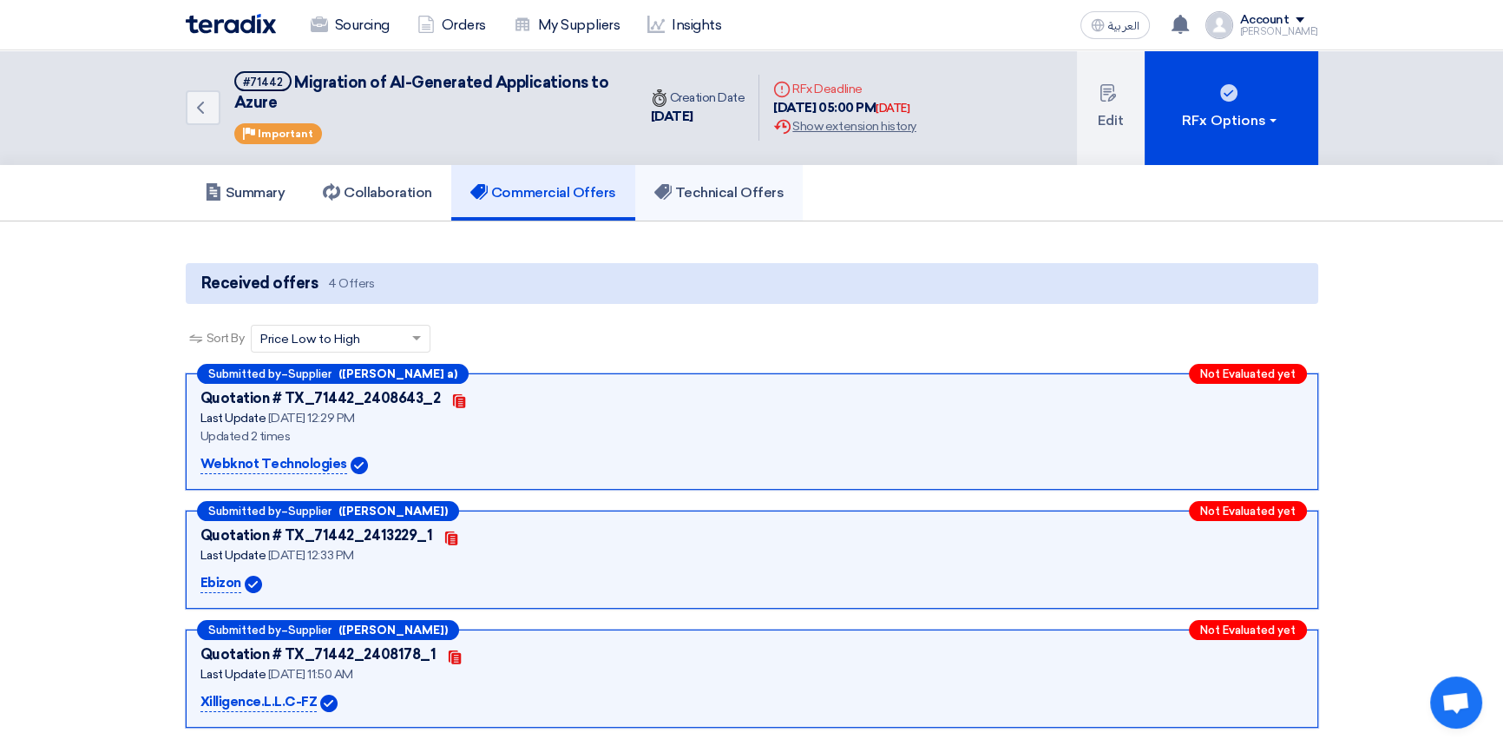
click at [730, 194] on h5 "Technical Offers" at bounding box center [718, 192] width 129 height 17
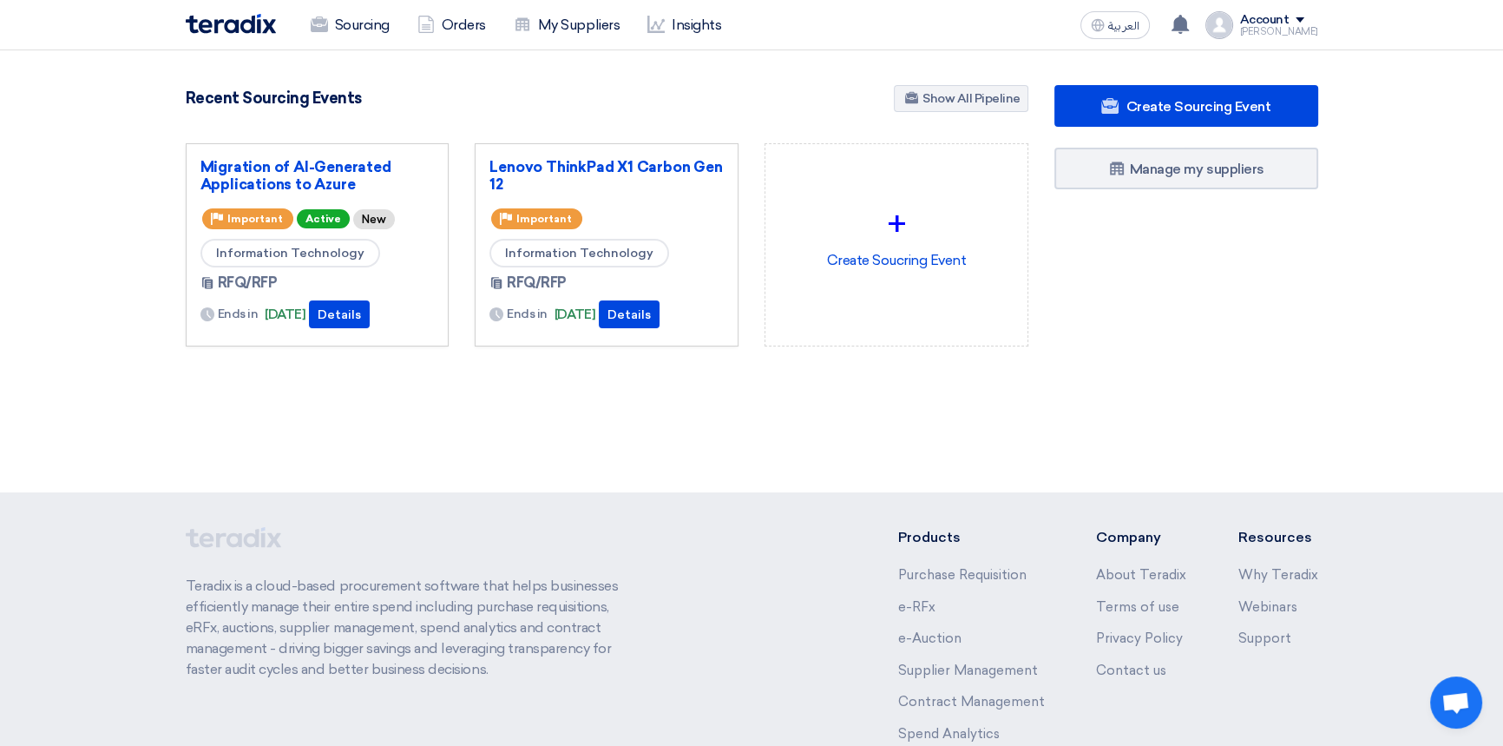
click at [322, 389] on div "4855 RFx remaining 10 Auctions remaining Create Sourcing Event" at bounding box center [607, 243] width 869 height 317
click at [239, 69] on section "4855 RFx remaining 10 Auctions remaining Create Sourcing Event" at bounding box center [751, 257] width 1503 height 414
click at [288, 161] on link "Migration of AI-Generated Applications to Azure" at bounding box center [318, 175] width 234 height 35
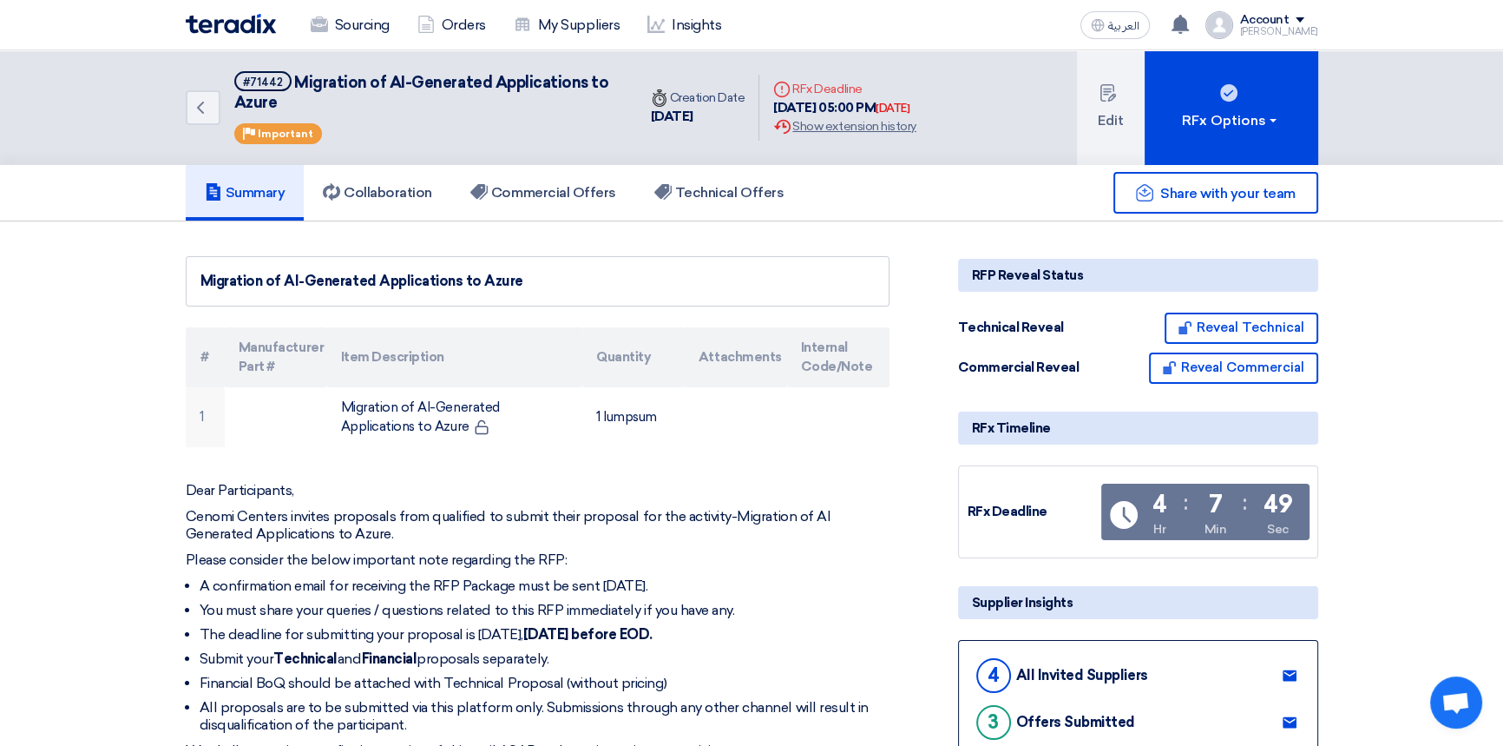
click at [231, 26] on img at bounding box center [231, 24] width 90 height 20
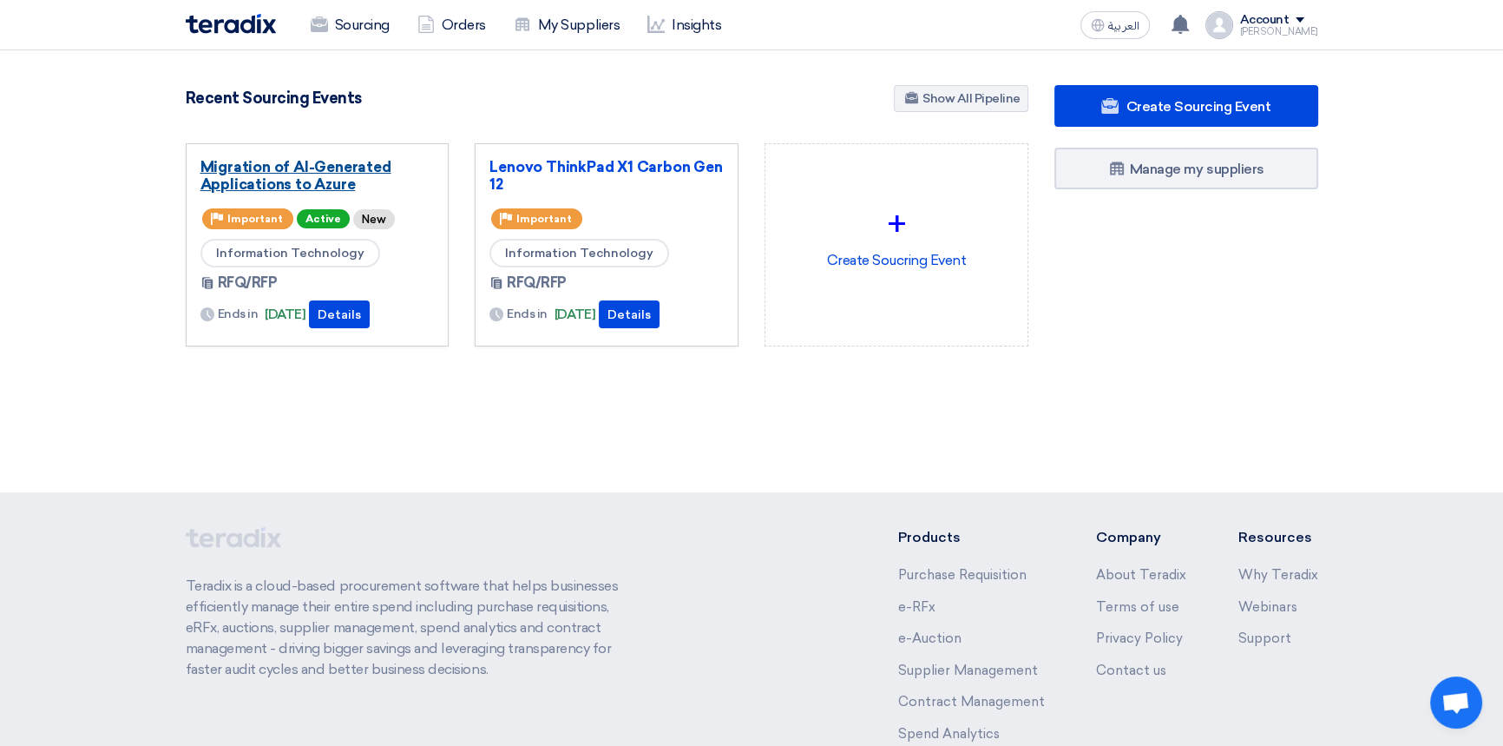
click at [262, 165] on link "Migration of AI-Generated Applications to Azure" at bounding box center [318, 175] width 234 height 35
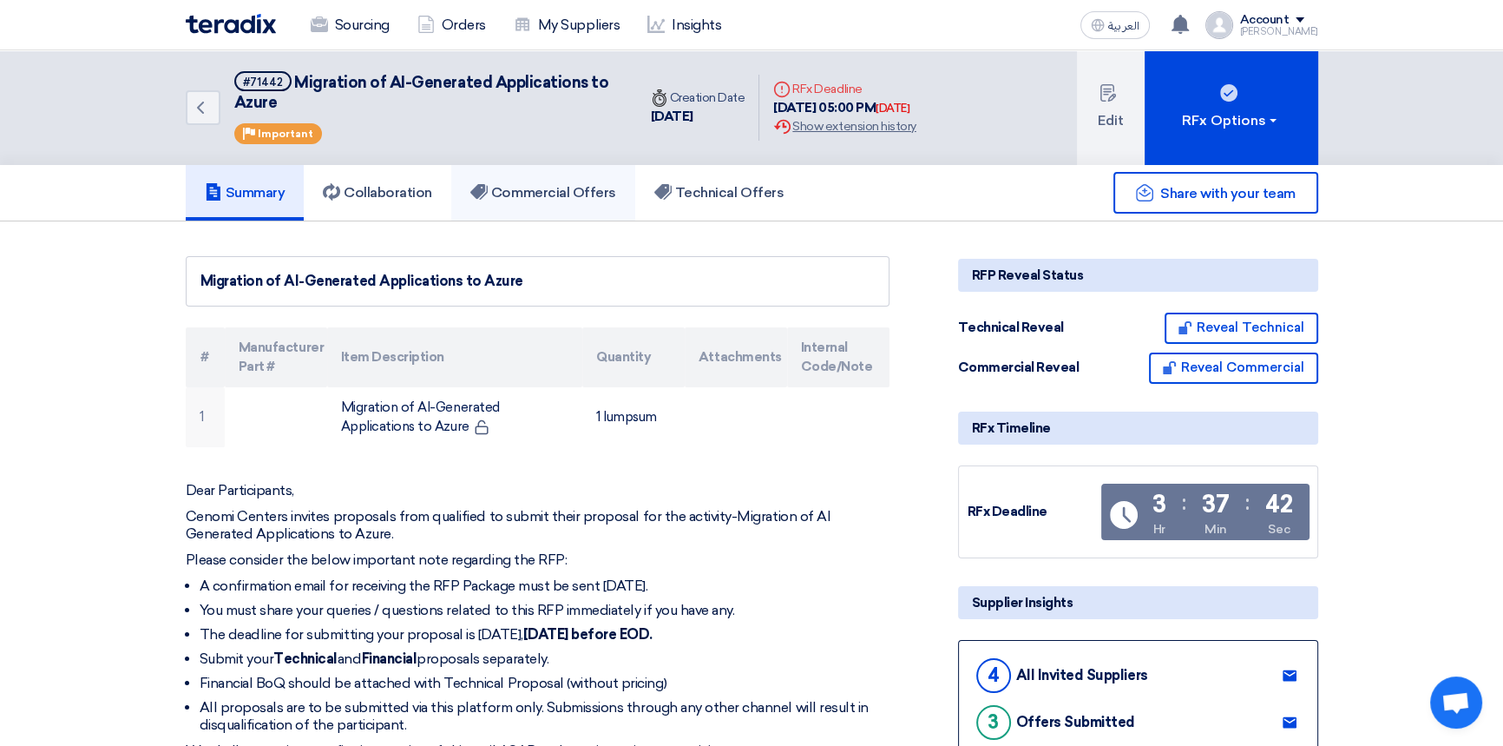
click at [561, 193] on h5 "Commercial Offers" at bounding box center [543, 192] width 146 height 17
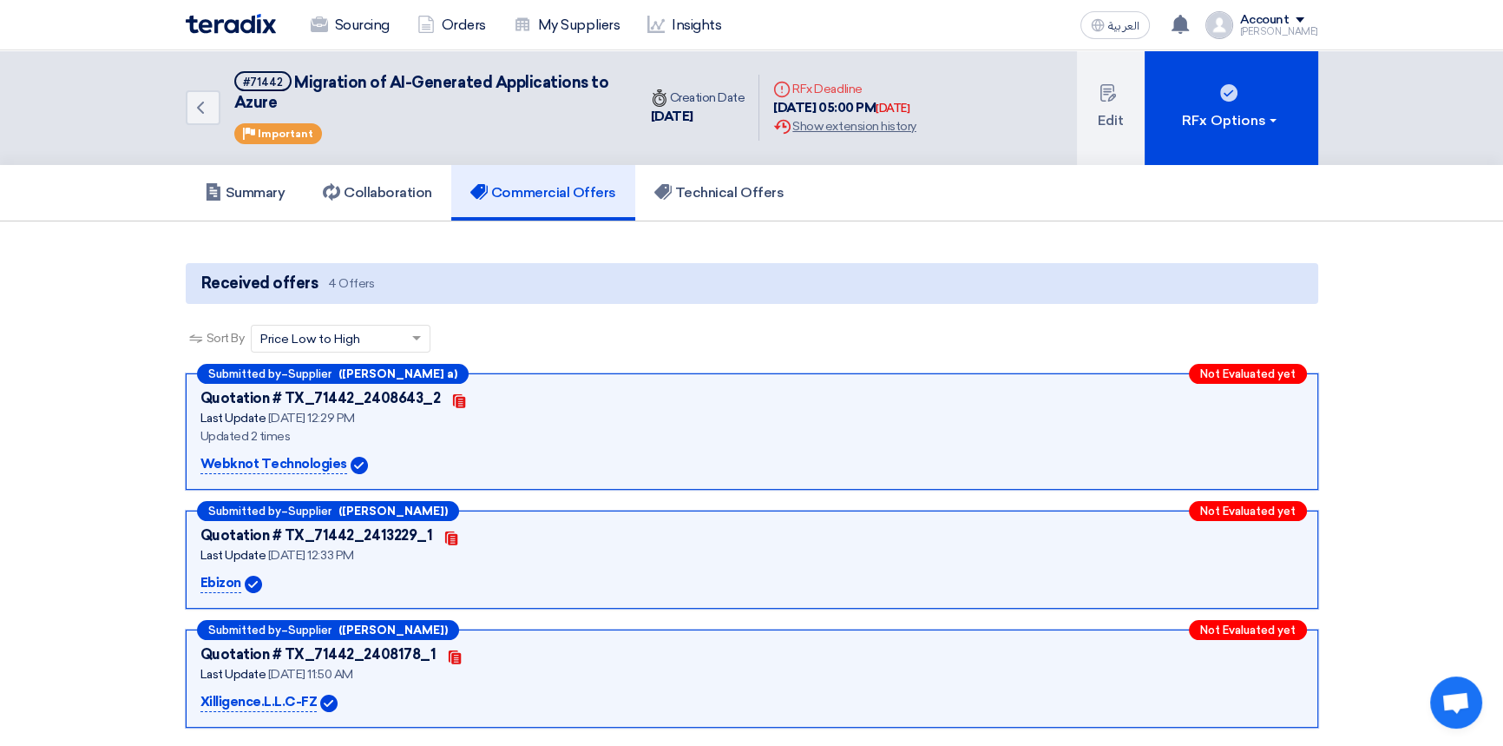
click at [239, 26] on img at bounding box center [231, 24] width 90 height 20
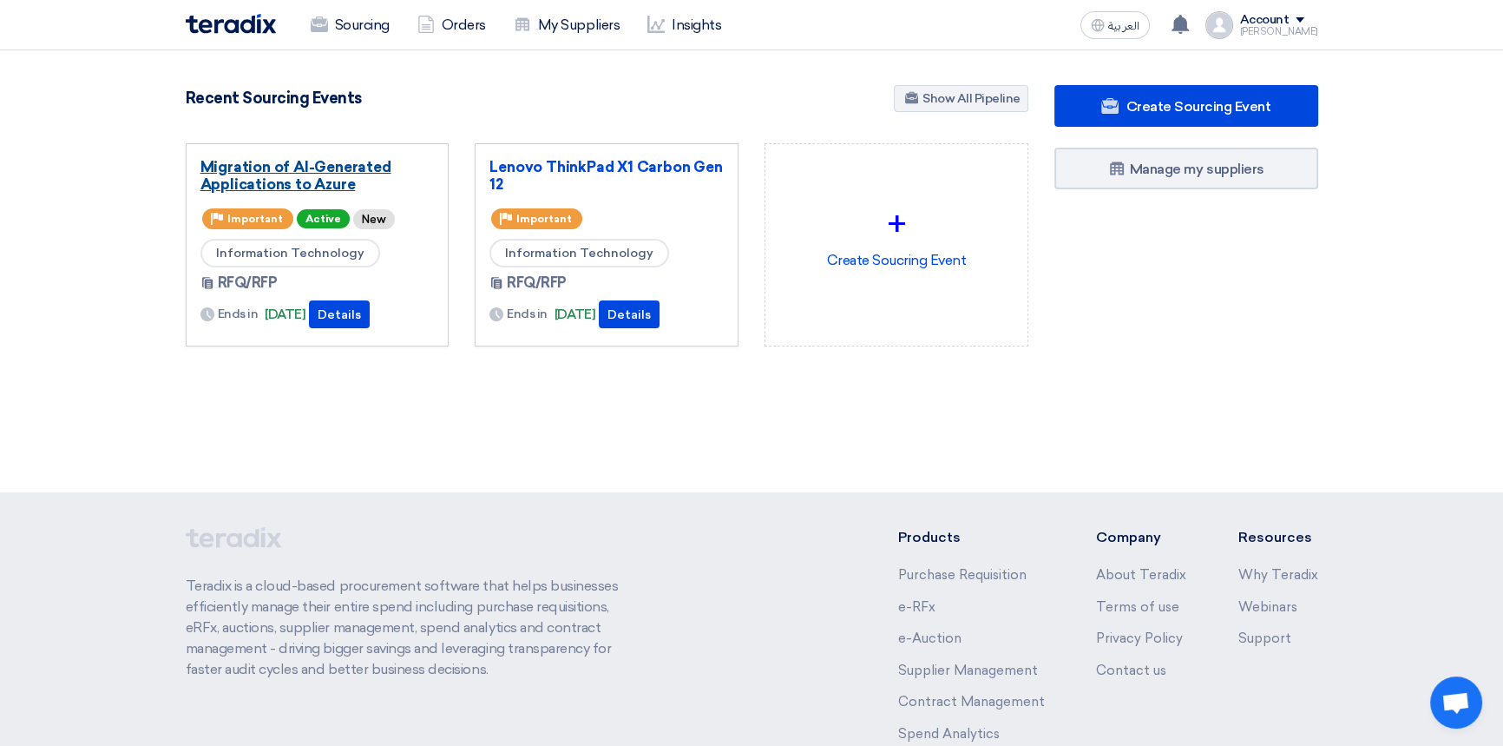
click at [285, 174] on link "Migration of AI-Generated Applications to Azure" at bounding box center [318, 175] width 234 height 35
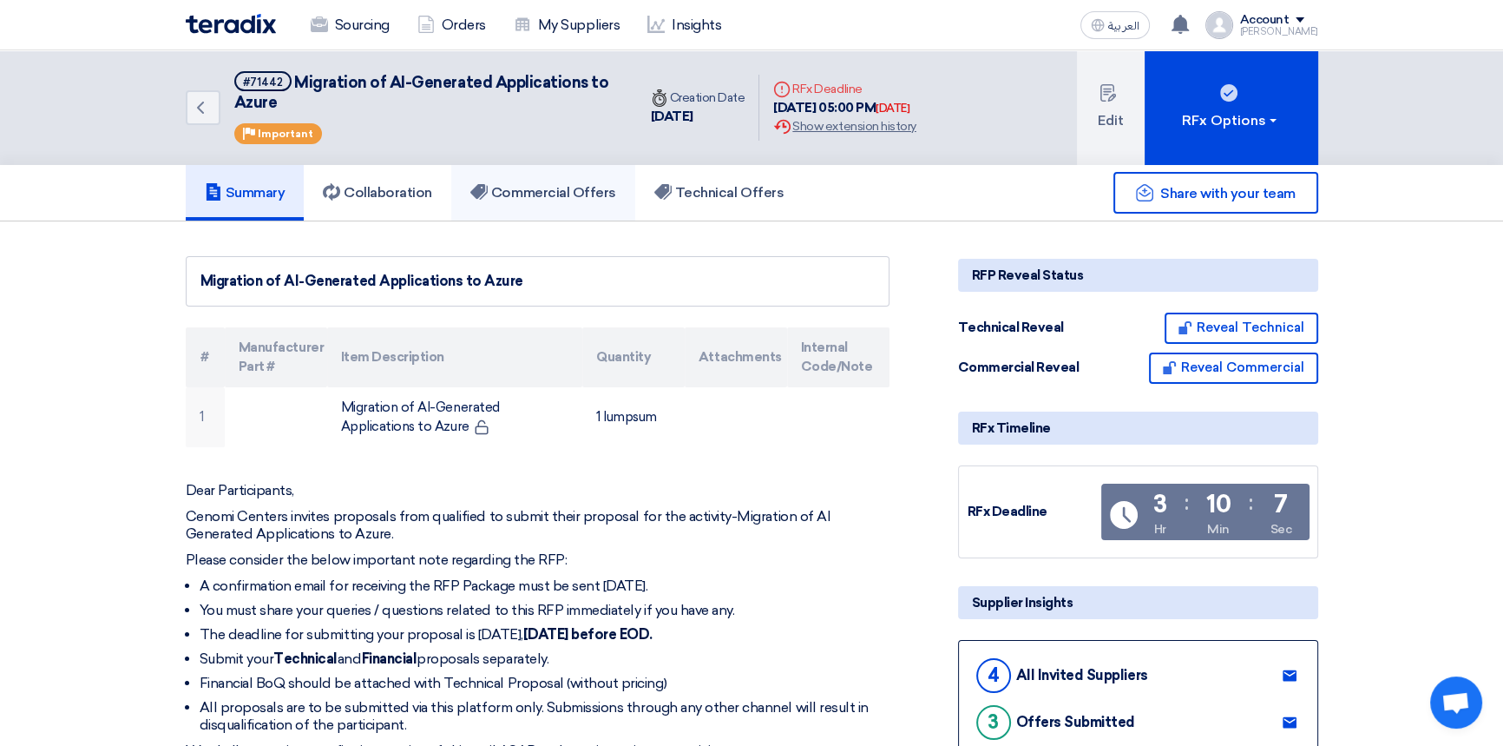
click at [528, 194] on h5 "Commercial Offers" at bounding box center [543, 192] width 146 height 17
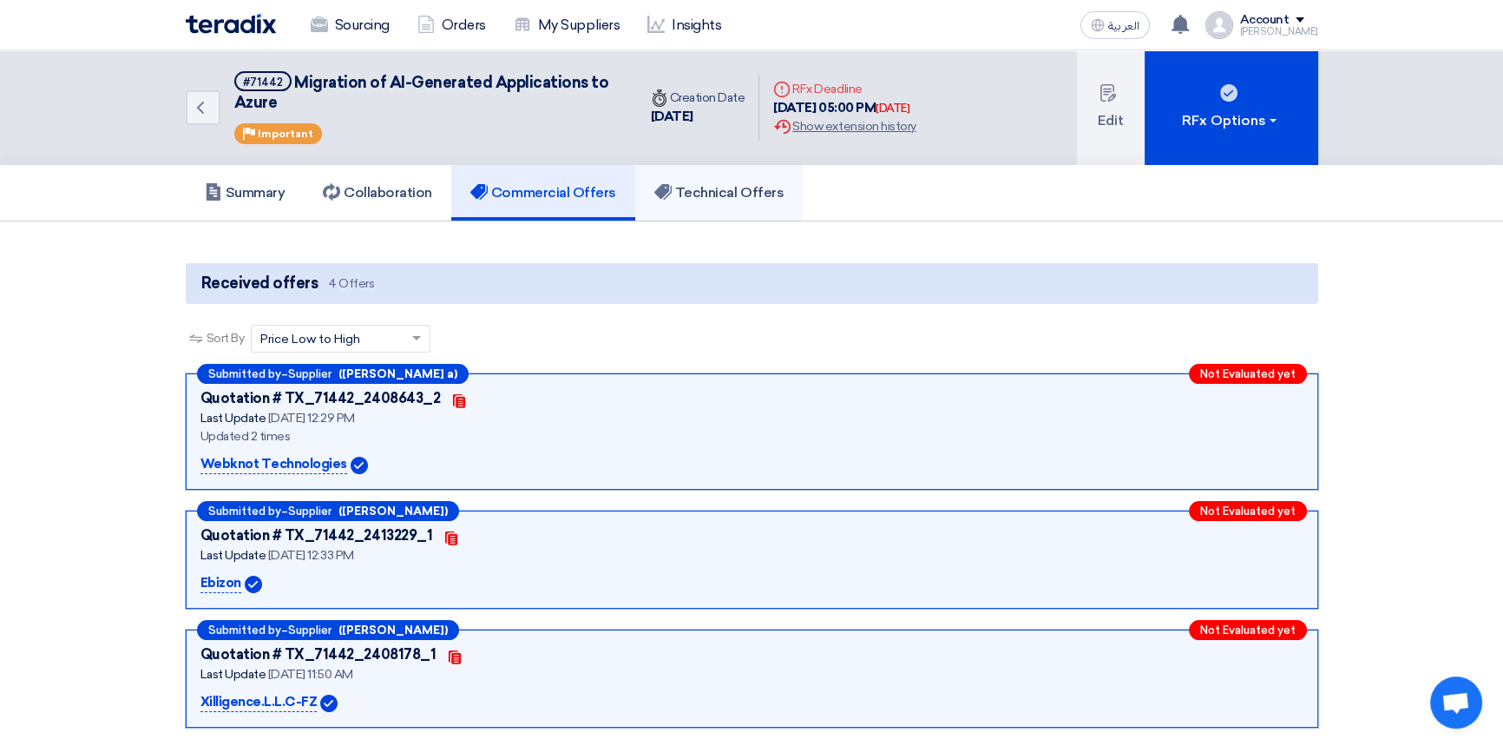
click at [729, 199] on h5 "Technical Offers" at bounding box center [718, 192] width 129 height 17
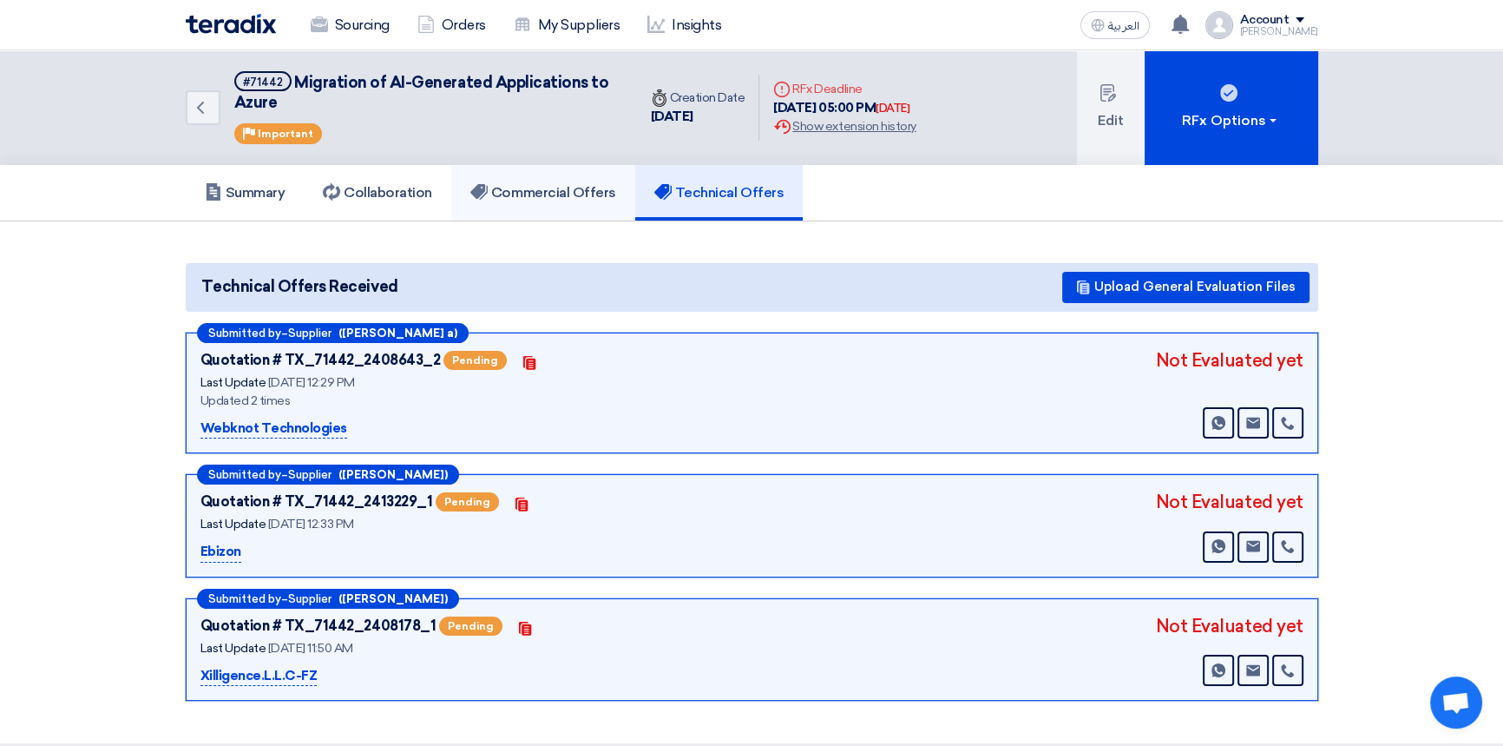
click at [550, 187] on h5 "Commercial Offers" at bounding box center [543, 192] width 146 height 17
